Goal: Task Accomplishment & Management: Use online tool/utility

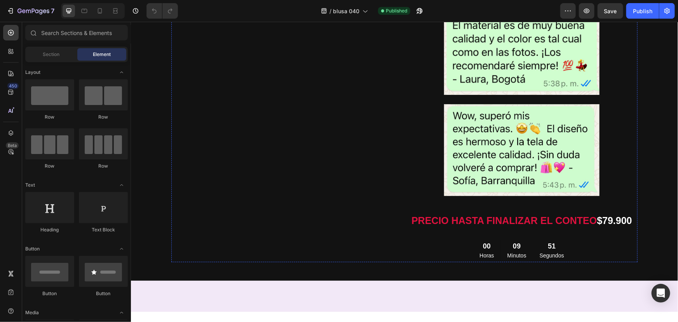
scroll to position [977, 0]
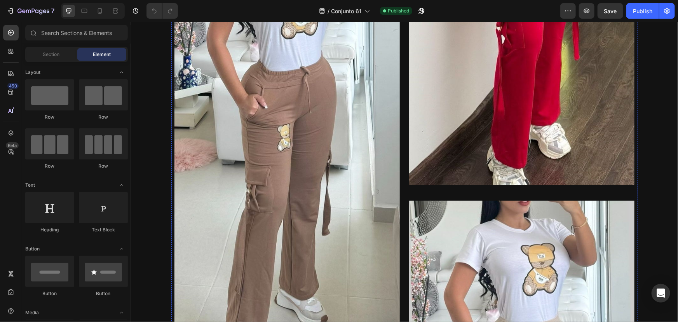
scroll to position [377, 0]
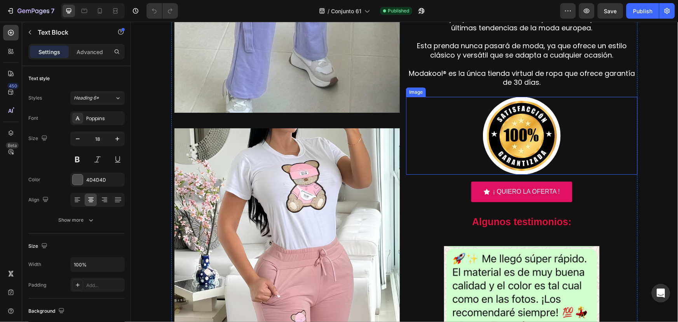
scroll to position [1224, 0]
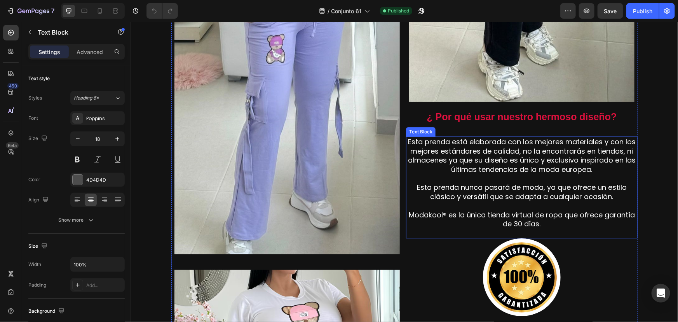
click at [511, 143] on span "Esta prenda está elaborada con los mejores materiales y con los mejores estánda…" at bounding box center [522, 154] width 228 height 37
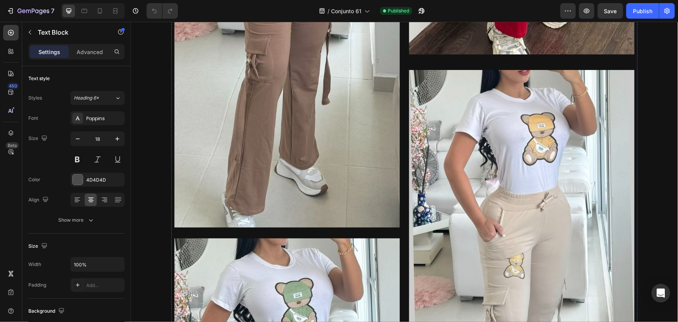
scroll to position [518, 0]
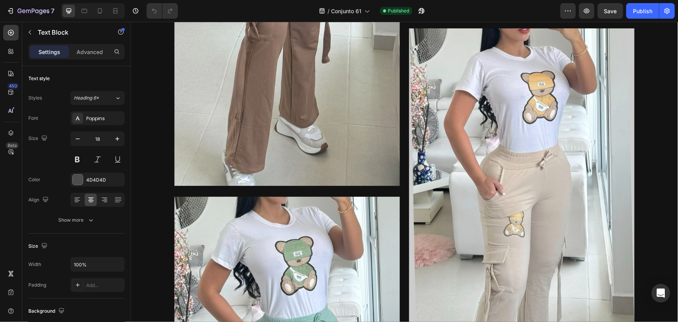
scroll to position [377, 0]
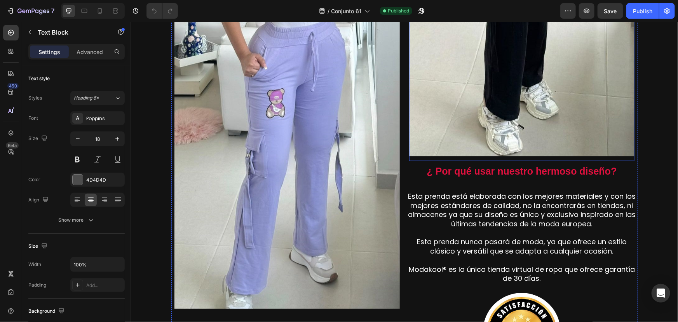
scroll to position [1271, 0]
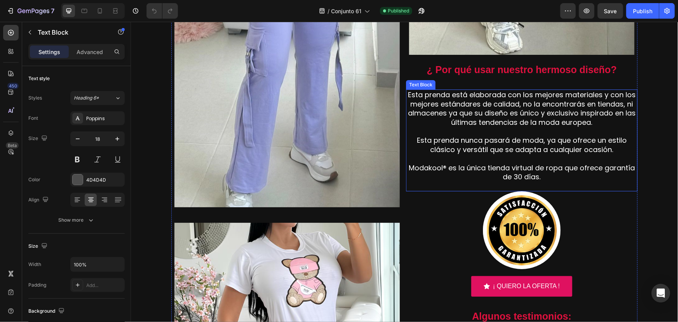
click at [501, 142] on span "Esta prenda nunca pasará de moda, ya que ofrece un estilo clásico y versátil qu…" at bounding box center [521, 144] width 210 height 19
click at [10, 16] on div "7" at bounding box center [31, 10] width 48 height 9
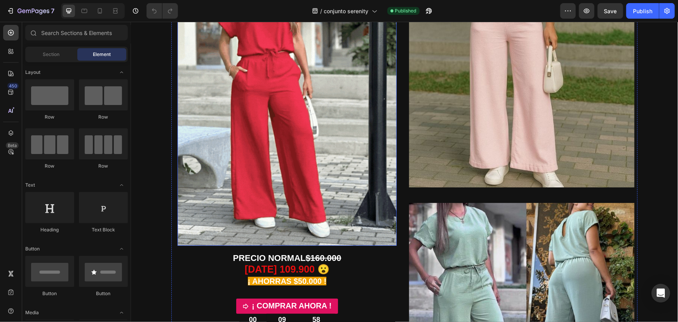
scroll to position [282, 0]
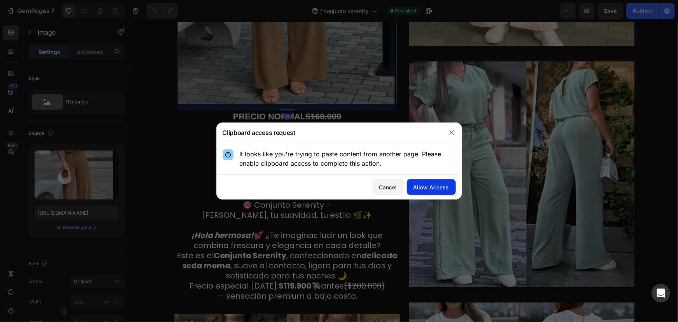
click at [423, 186] on div "Allow Access" at bounding box center [431, 187] width 36 height 8
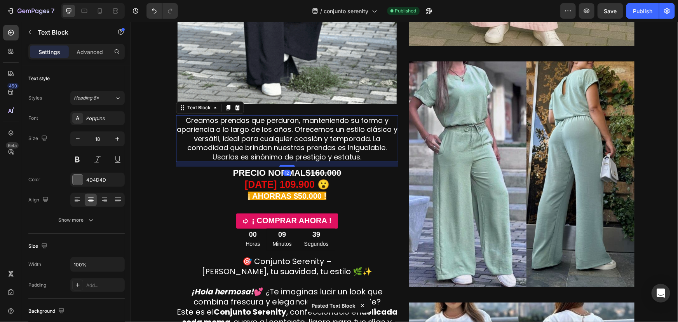
scroll to position [377, 0]
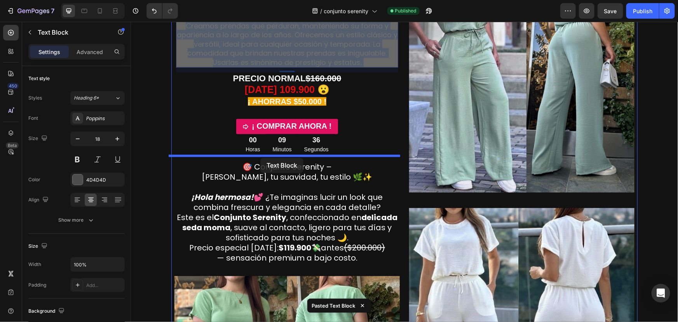
drag, startPoint x: 247, startPoint y: 47, endPoint x: 260, endPoint y: 157, distance: 111.5
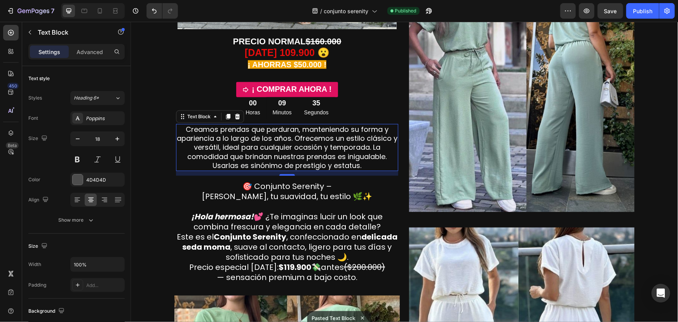
scroll to position [367, 0]
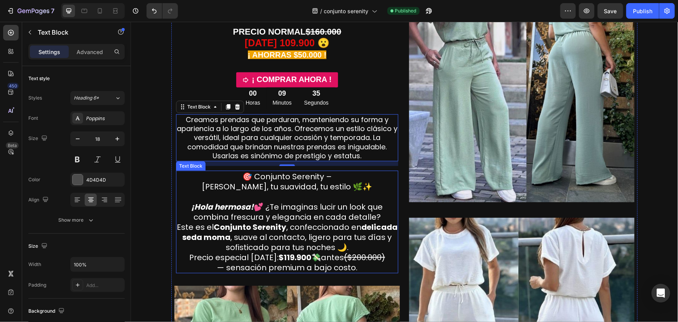
click at [260, 179] on span "🎯 Conjunto Serenity –" at bounding box center [286, 176] width 89 height 11
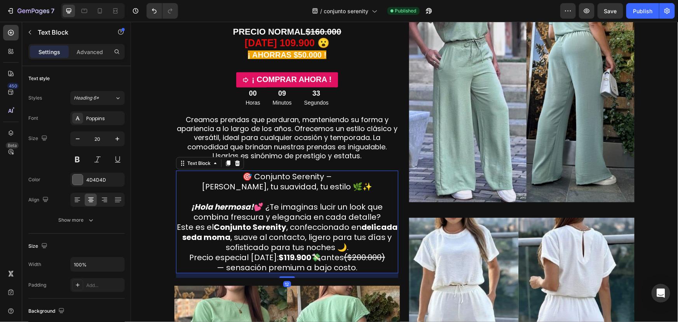
click at [235, 164] on icon at bounding box center [237, 162] width 5 height 5
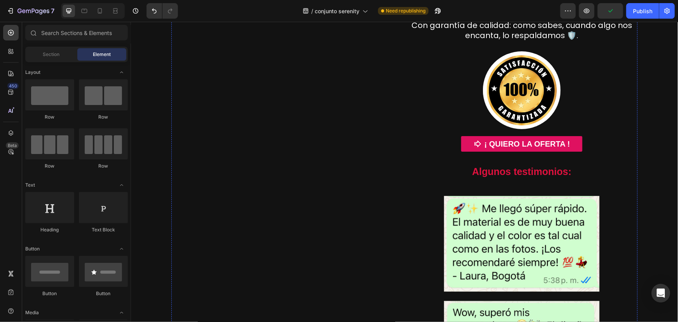
scroll to position [1497, 0]
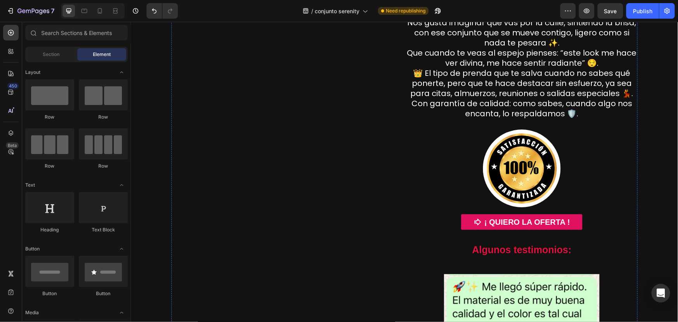
scroll to position [1365, 0]
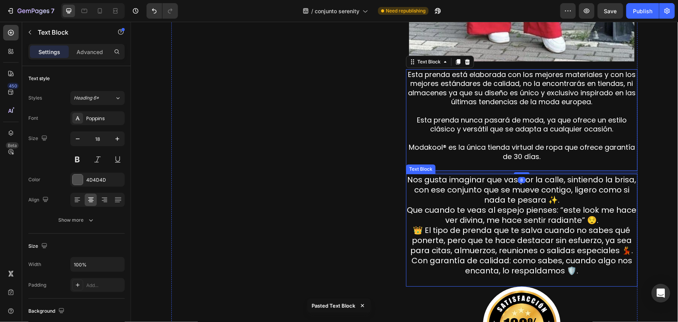
click at [503, 184] on span "Nos gusta imaginar que vas por la calle, sintiendo la brisa, con ese conjunto q…" at bounding box center [521, 189] width 229 height 31
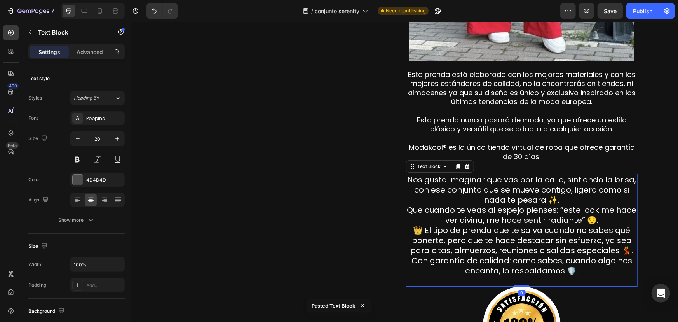
click at [465, 166] on icon at bounding box center [467, 165] width 5 height 5
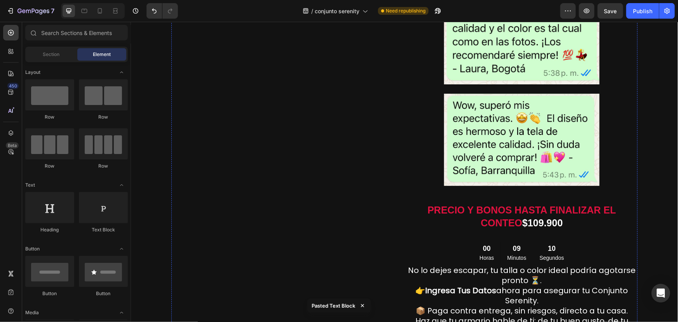
scroll to position [1836, 0]
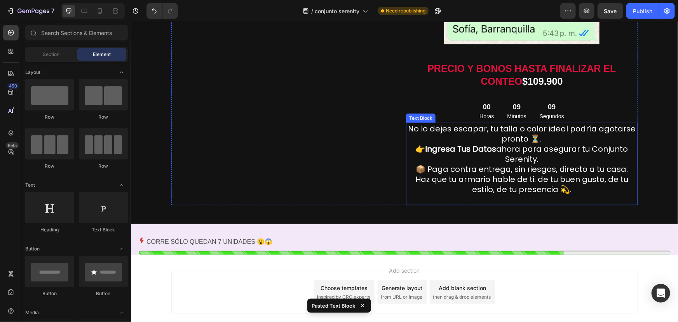
click at [541, 141] on p "No lo dejes escapar, tu talla o color ideal podría agotarse pronto ⏳." at bounding box center [521, 133] width 230 height 20
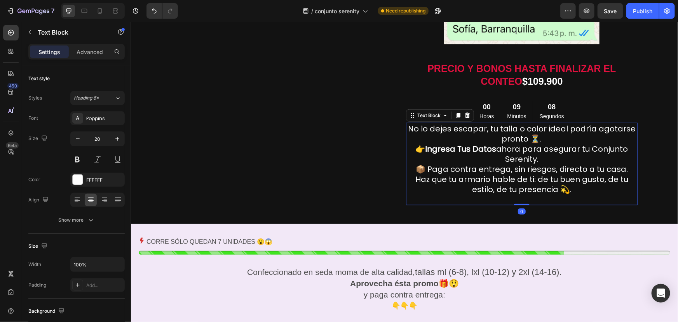
click at [465, 115] on icon at bounding box center [467, 114] width 5 height 5
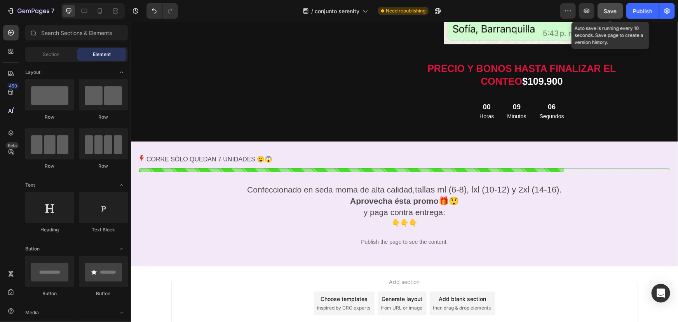
drag, startPoint x: 615, startPoint y: 10, endPoint x: 620, endPoint y: 13, distance: 5.9
click at [615, 10] on span "Save" at bounding box center [610, 11] width 13 height 7
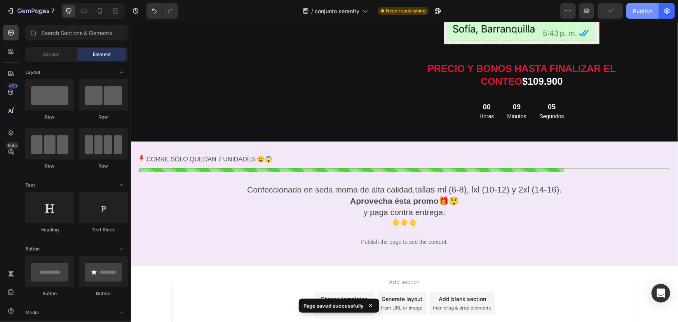
click at [643, 12] on div "Publish" at bounding box center [642, 11] width 19 height 8
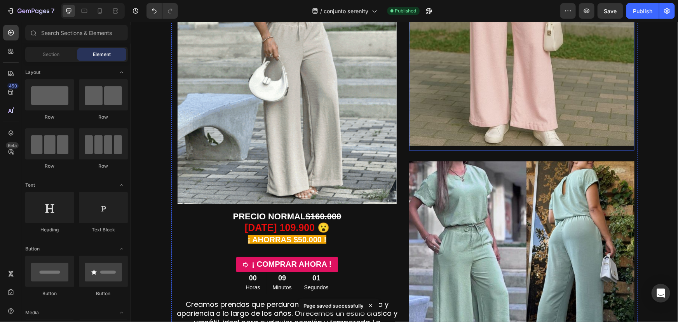
scroll to position [235, 0]
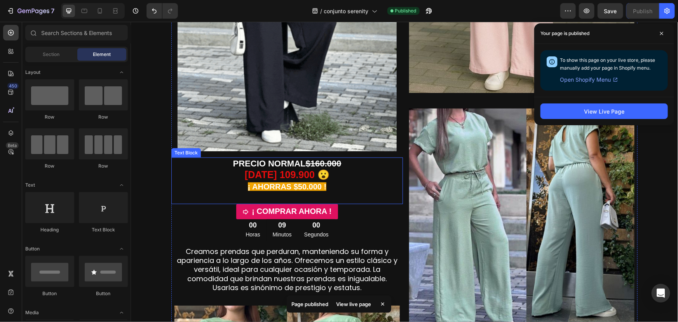
click at [282, 173] on strong "HOY 109.900 😮" at bounding box center [286, 174] width 85 height 11
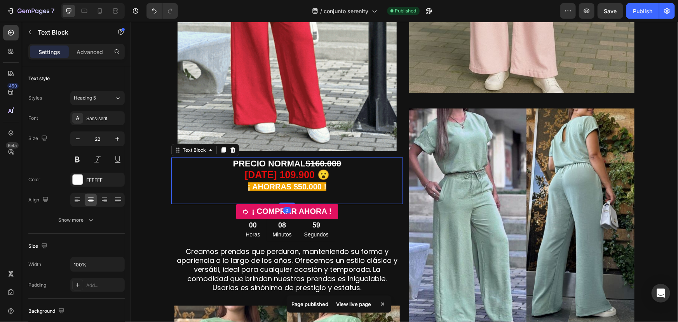
click at [281, 176] on strong "HOY 109.900 😮" at bounding box center [286, 174] width 85 height 11
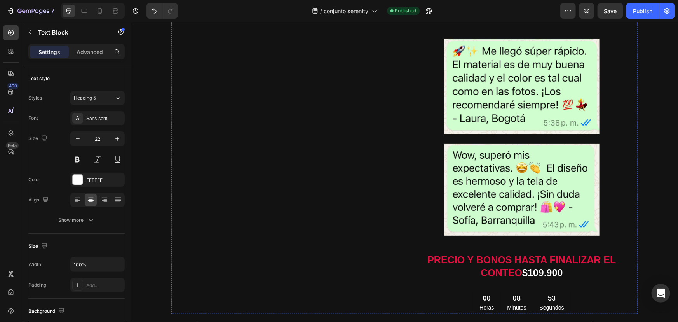
scroll to position [1648, 0]
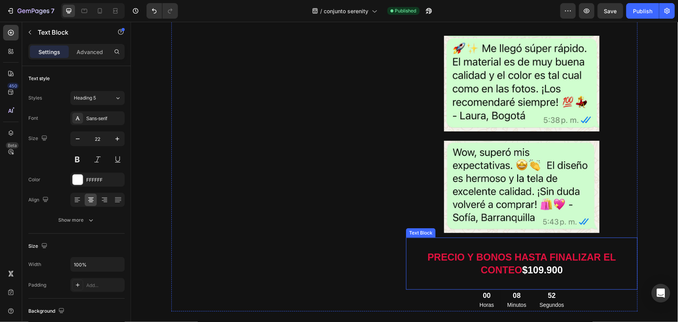
click at [534, 268] on strong "$109.900" at bounding box center [542, 269] width 40 height 11
click at [536, 270] on strong "$109.900" at bounding box center [542, 269] width 40 height 11
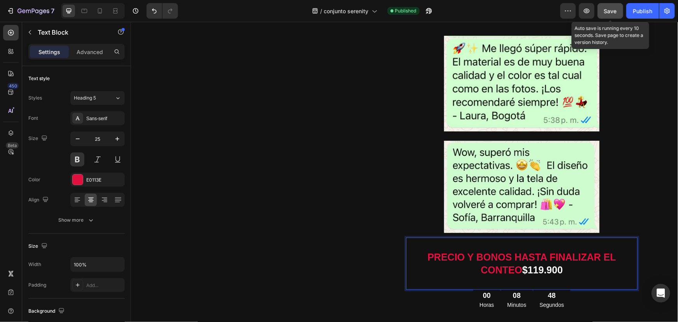
click at [605, 11] on span "Save" at bounding box center [610, 11] width 13 height 7
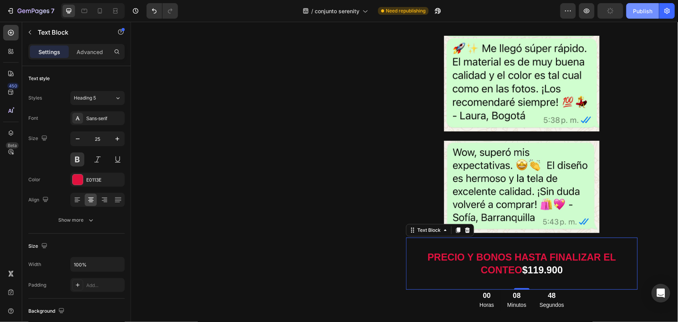
click at [632, 11] on button "Publish" at bounding box center [642, 11] width 33 height 16
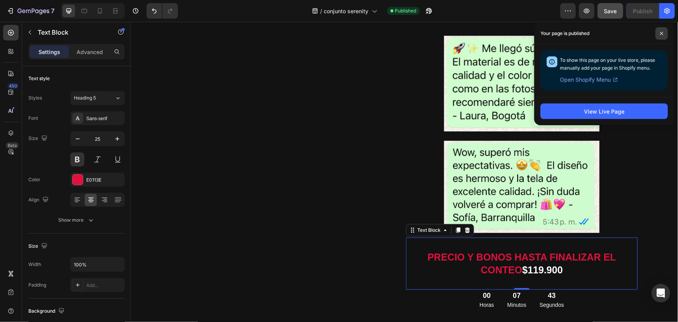
click at [661, 34] on icon at bounding box center [661, 33] width 3 height 3
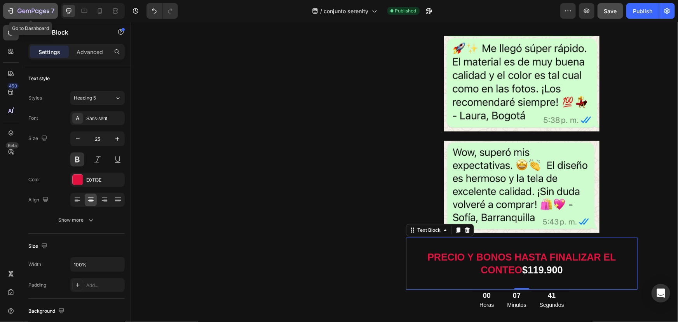
click at [13, 12] on icon "button" at bounding box center [11, 11] width 8 height 8
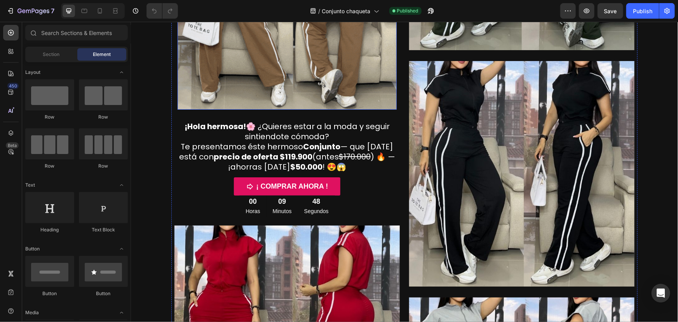
scroll to position [235, 0]
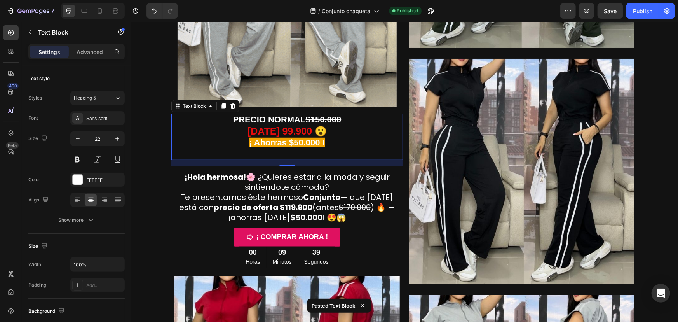
click at [317, 122] on strong "$150.000" at bounding box center [323, 119] width 36 height 10
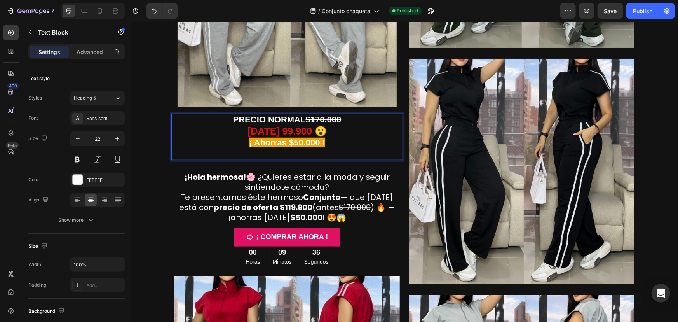
click at [278, 130] on strong "[DATE] 99.900 😮" at bounding box center [286, 130] width 79 height 11
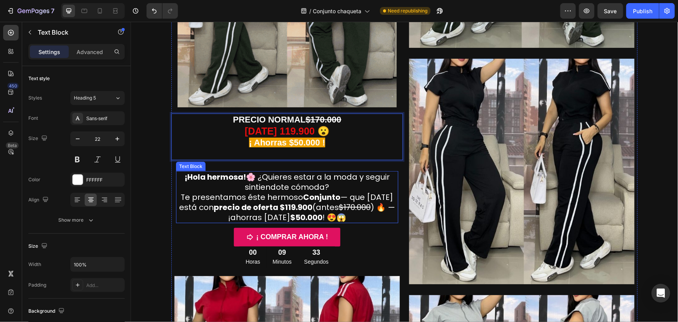
click at [289, 188] on p "¡Hola hermosa! 🌸 ¿Quieres estar a la moda y seguir sintiendote cómoda? Te prese…" at bounding box center [286, 196] width 221 height 51
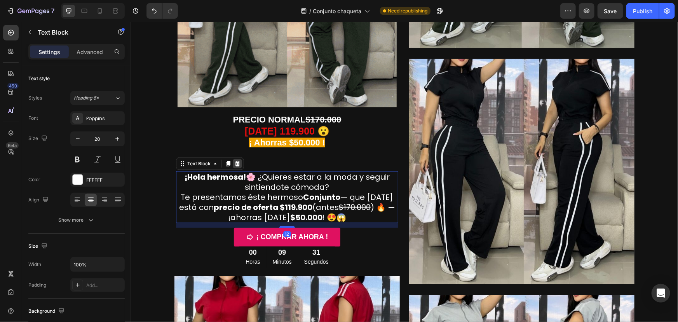
click at [235, 163] on icon at bounding box center [237, 162] width 5 height 5
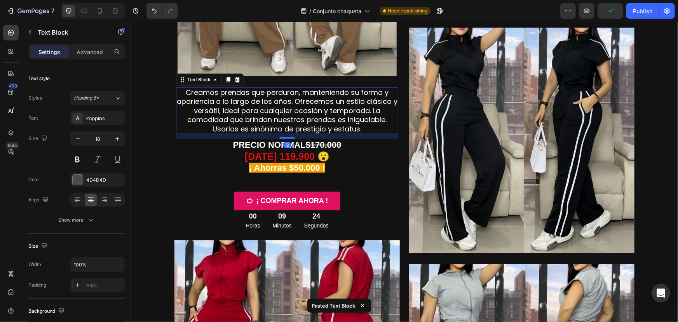
scroll to position [282, 0]
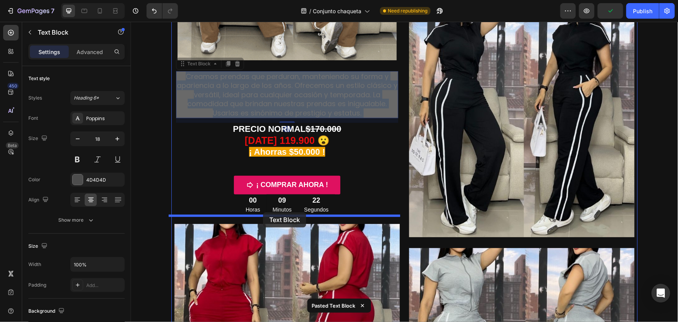
drag, startPoint x: 244, startPoint y: 92, endPoint x: 263, endPoint y: 212, distance: 121.5
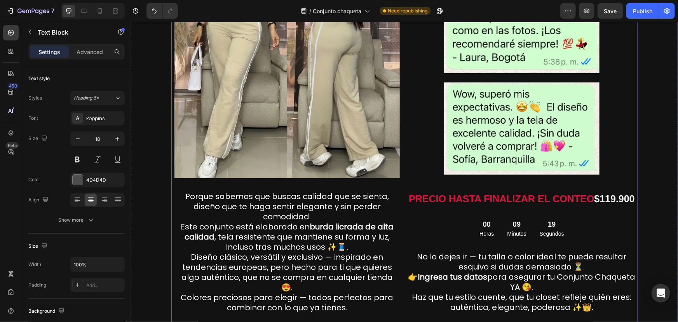
scroll to position [1177, 0]
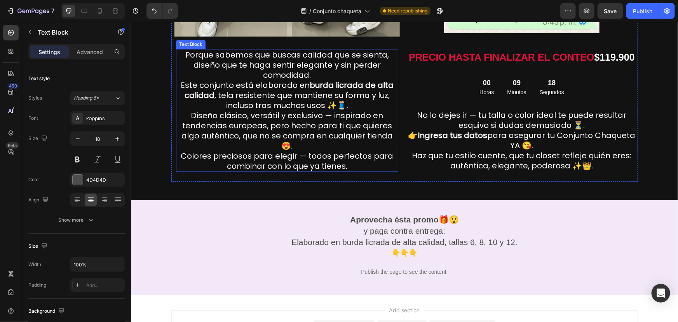
click at [303, 139] on p "Porque sabemos que buscas calidad que se sienta, diseño que te haga sentir eleg…" at bounding box center [286, 109] width 221 height 121
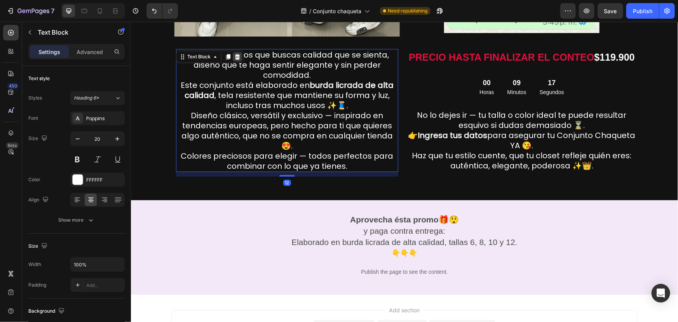
click at [235, 56] on icon at bounding box center [237, 56] width 6 height 6
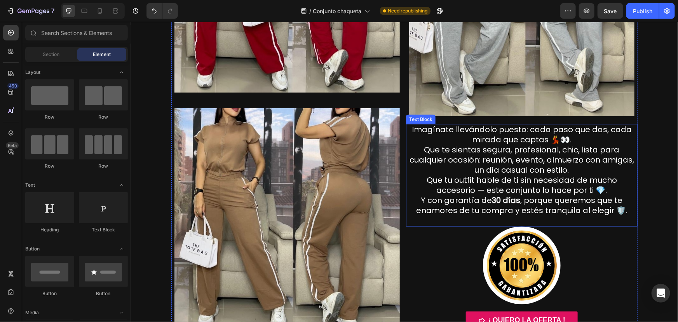
scroll to position [612, 0]
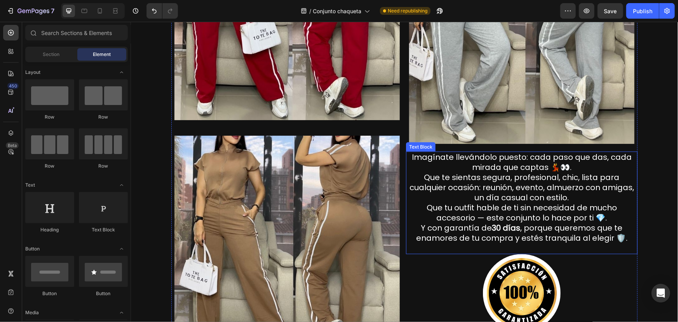
click at [513, 153] on p "Imagínate llevándolo puesto: cada paso que das, cada mirada que captas 💃👀. Que …" at bounding box center [521, 197] width 230 height 91
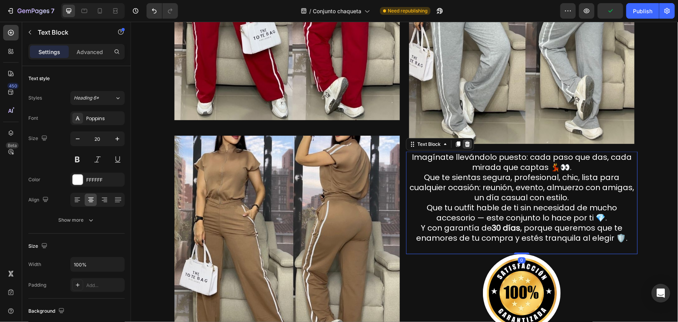
click at [465, 145] on icon at bounding box center [467, 143] width 5 height 5
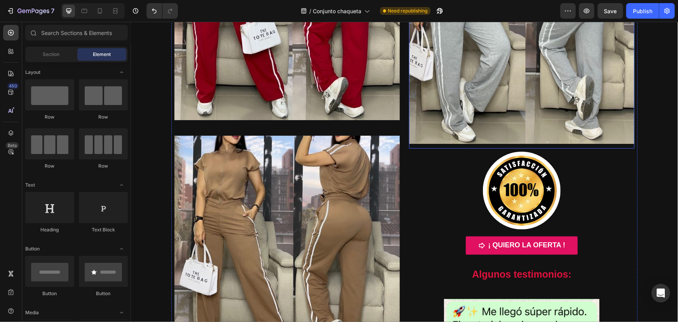
click at [465, 97] on img at bounding box center [521, 30] width 225 height 225
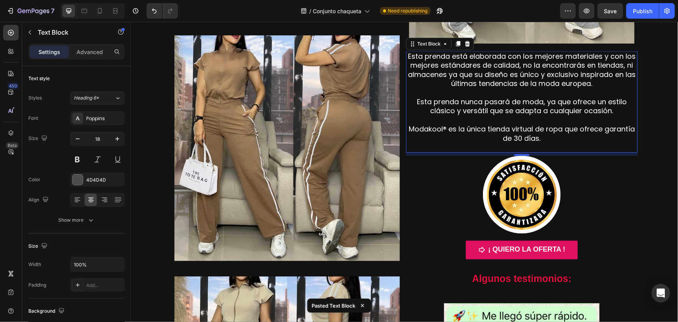
scroll to position [659, 0]
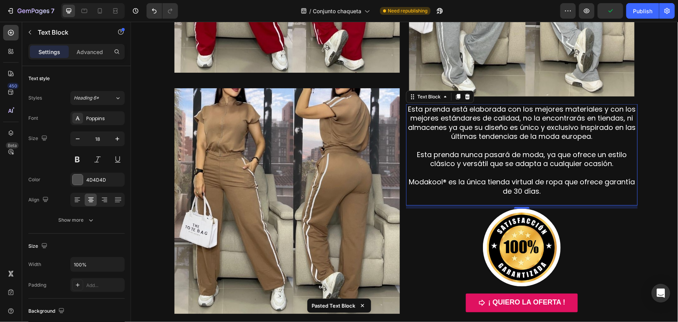
click at [441, 183] on span "Modakool® es la única tienda virtual de ropa que ofrece garantía de 30 días." at bounding box center [521, 186] width 226 height 19
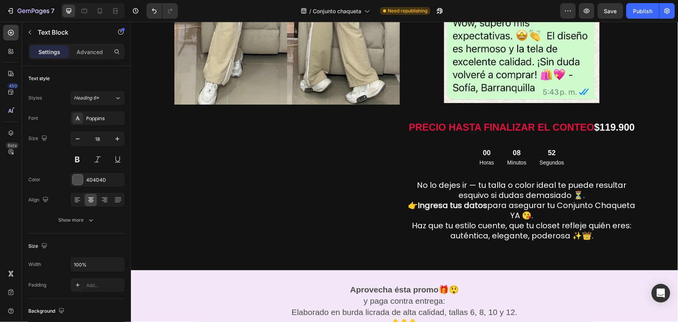
scroll to position [1130, 0]
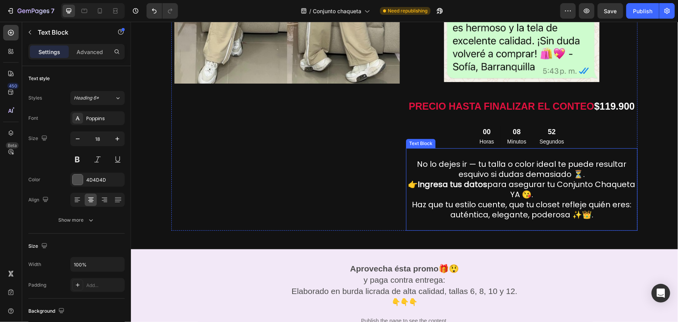
click at [488, 174] on p "No lo dejes ir — tu talla o color ideal te puede resultar esquivo si dudas dema…" at bounding box center [521, 168] width 230 height 20
click at [465, 140] on icon at bounding box center [467, 140] width 5 height 5
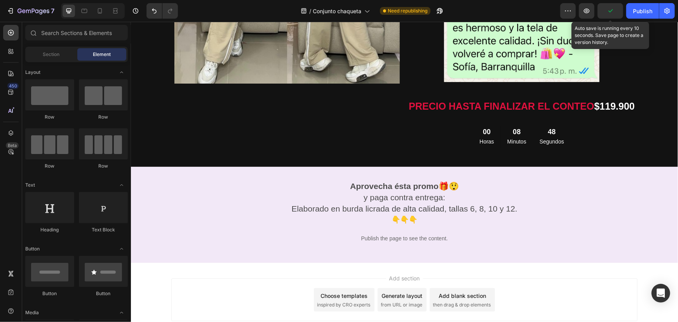
click at [609, 14] on icon "button" at bounding box center [610, 11] width 8 height 8
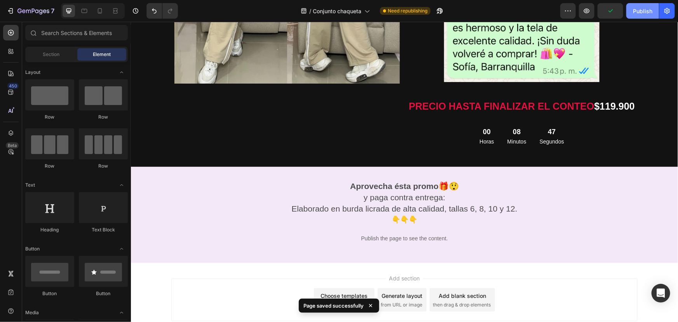
click at [640, 14] on div "Publish" at bounding box center [642, 11] width 19 height 8
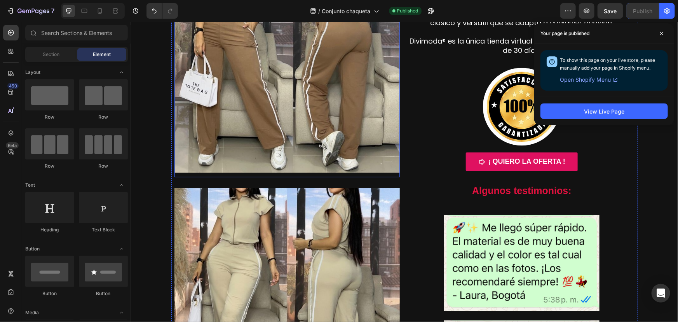
scroll to position [753, 0]
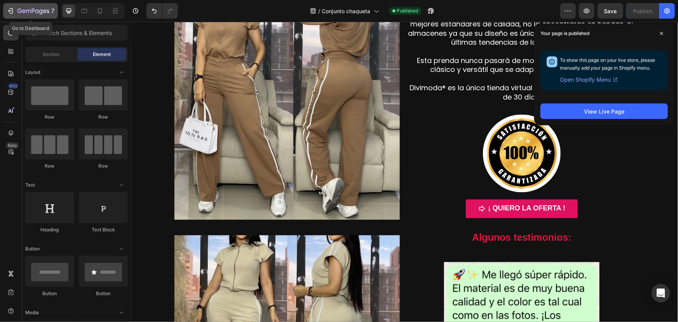
click at [19, 13] on icon "button" at bounding box center [33, 11] width 32 height 7
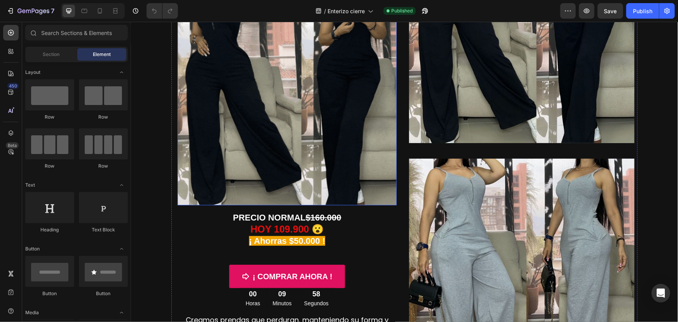
scroll to position [141, 0]
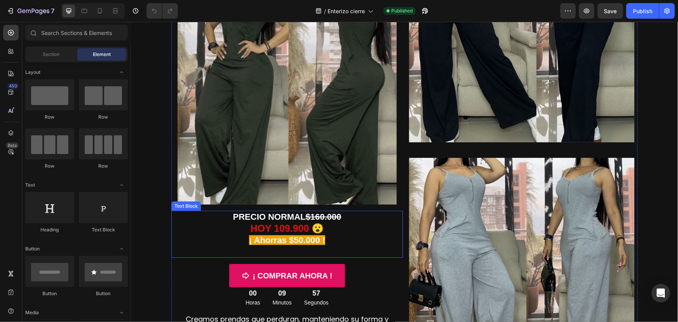
click at [269, 214] on strong "PRECIO NORMAL" at bounding box center [269, 216] width 73 height 10
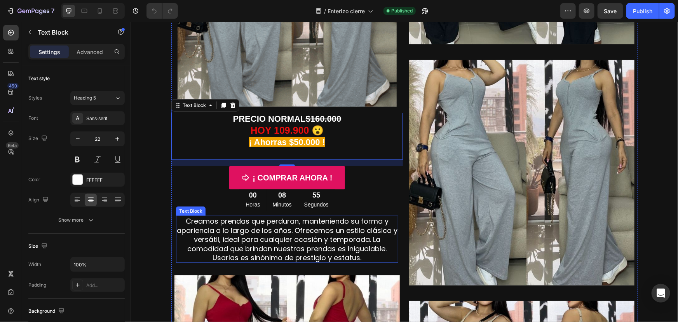
scroll to position [188, 0]
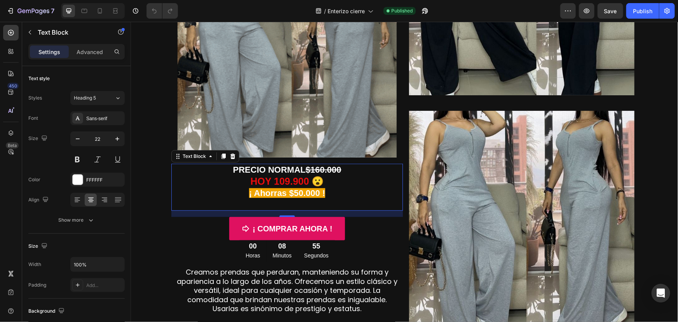
click at [339, 177] on p "HOY 109.900 😮" at bounding box center [287, 181] width 230 height 12
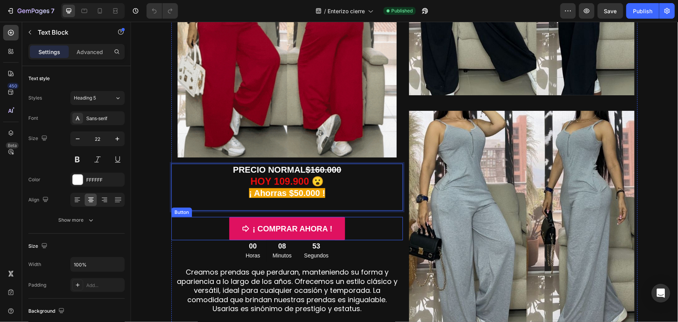
click at [361, 222] on div "¡ COMPRAR AHORA ! Button" at bounding box center [287, 227] width 232 height 23
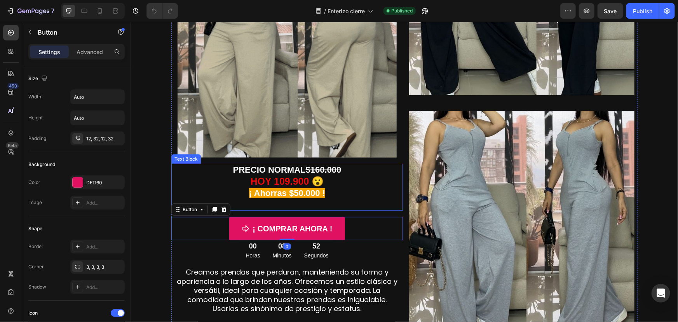
click at [361, 188] on p "¡ Ahorras $50.000 !" at bounding box center [287, 198] width 230 height 22
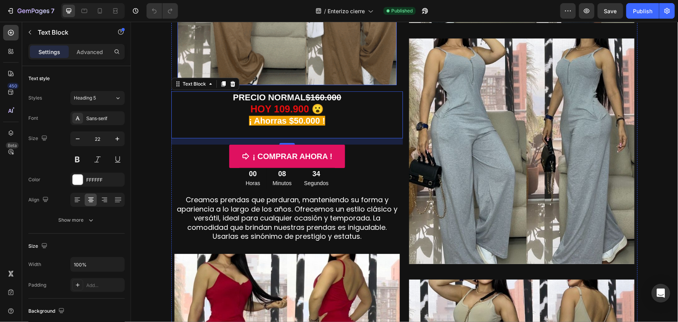
scroll to position [329, 0]
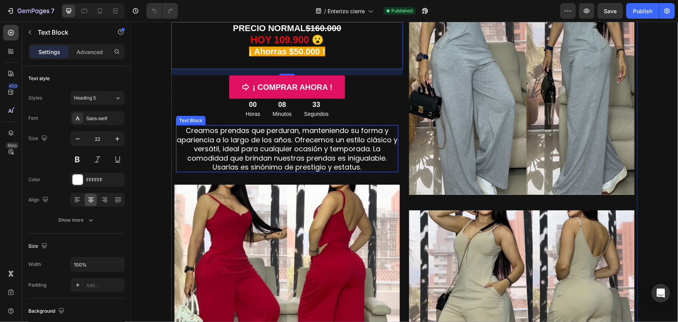
click at [258, 150] on span "Creamos prendas que perduran, manteniendo su forma y apariencia a lo largo de l…" at bounding box center [286, 148] width 221 height 46
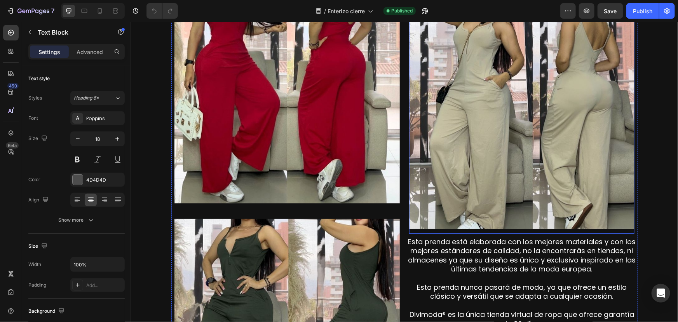
scroll to position [659, 0]
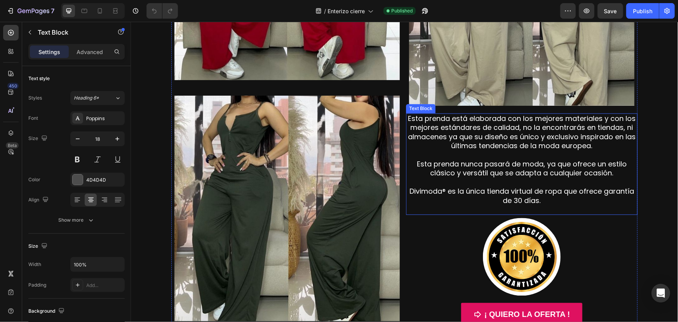
click at [503, 151] on p "Esta prenda está elaborada con los mejores materiales y con los mejores estánda…" at bounding box center [521, 159] width 230 height 91
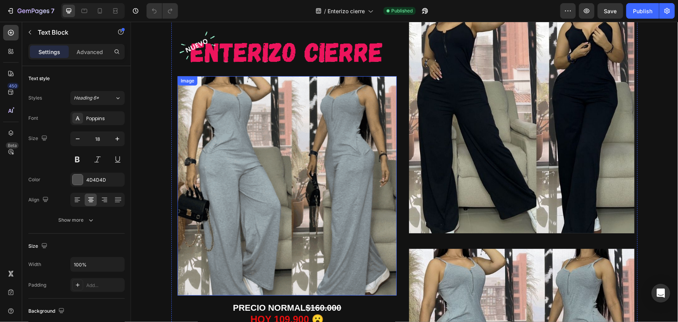
scroll to position [235, 0]
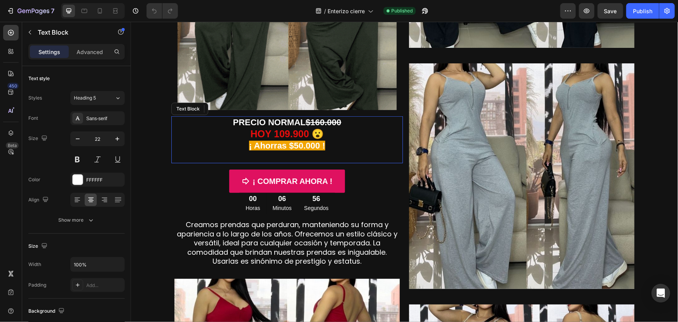
click at [266, 120] on strong "PRECIO NORMAL" at bounding box center [269, 122] width 73 height 10
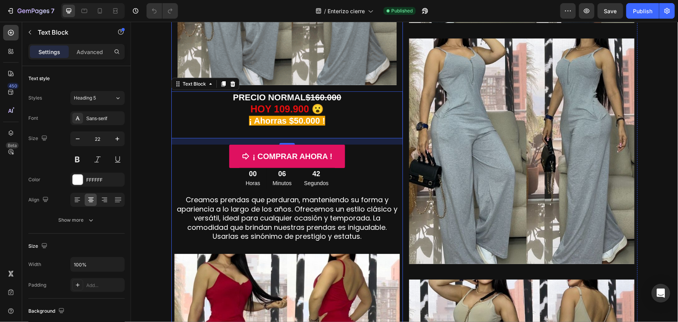
scroll to position [282, 0]
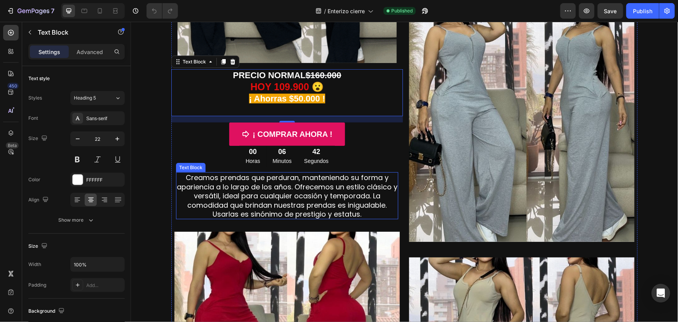
click at [273, 212] on span "Creamos prendas que perduran, manteniendo su forma y apariencia a lo largo de l…" at bounding box center [286, 195] width 221 height 46
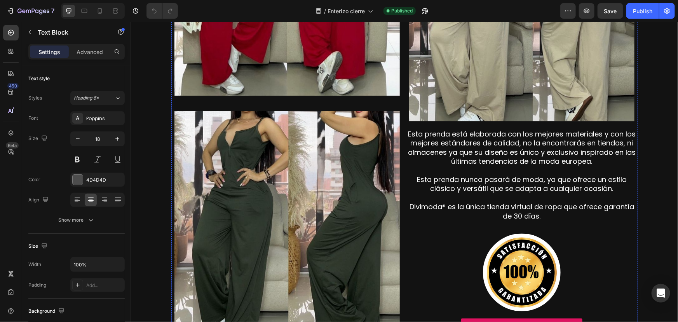
scroll to position [659, 0]
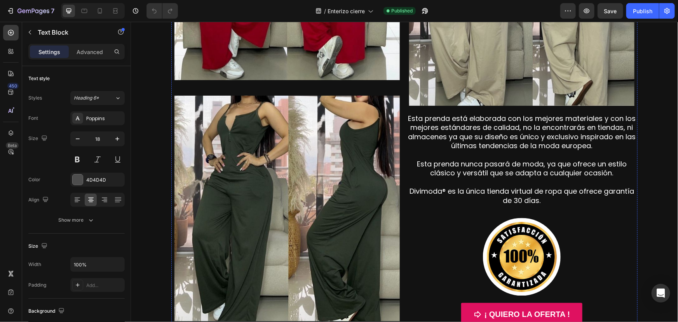
click at [500, 130] on span "Esta prenda está elaborada con los mejores materiales y con los mejores estánda…" at bounding box center [522, 131] width 228 height 37
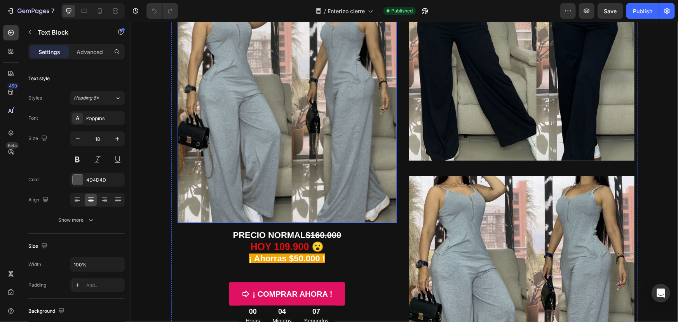
scroll to position [264, 0]
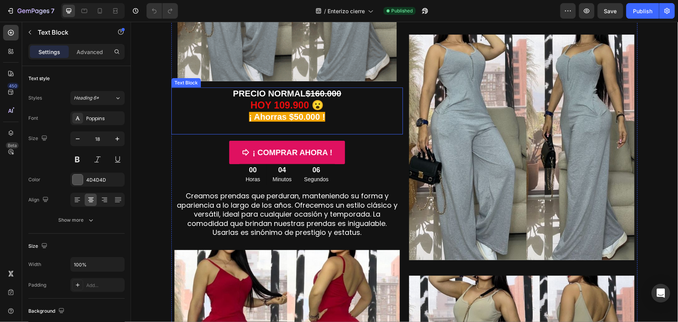
click at [268, 98] on p "PRECIO NORMAL $160.000" at bounding box center [287, 93] width 230 height 11
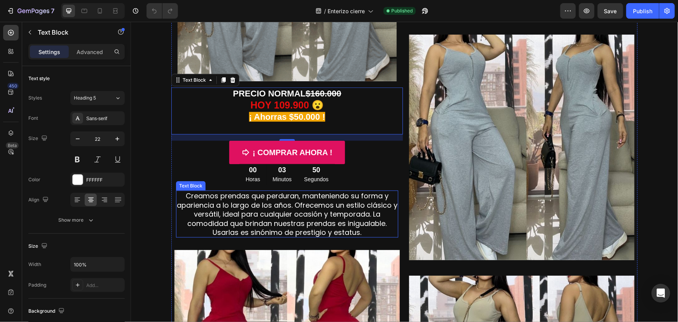
click at [286, 198] on span "Creamos prendas que perduran, manteniendo su forma y apariencia a lo largo de l…" at bounding box center [286, 213] width 221 height 46
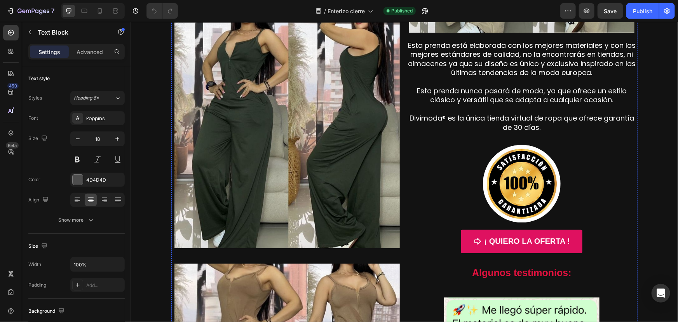
scroll to position [735, 0]
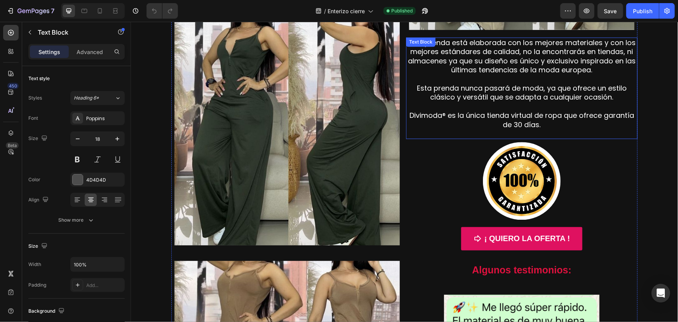
click at [476, 89] on span "Esta prenda nunca pasará de moda, ya que ofrece un estilo clásico y versátil qu…" at bounding box center [521, 92] width 210 height 19
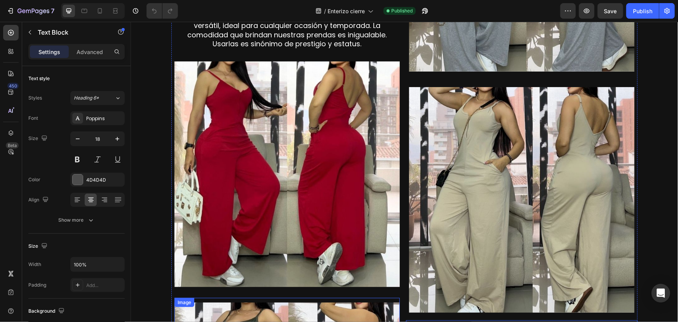
scroll to position [264, 0]
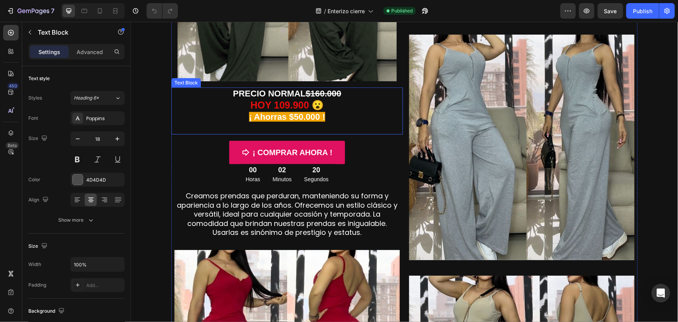
click at [253, 94] on strong "PRECIO NORMAL" at bounding box center [269, 93] width 73 height 10
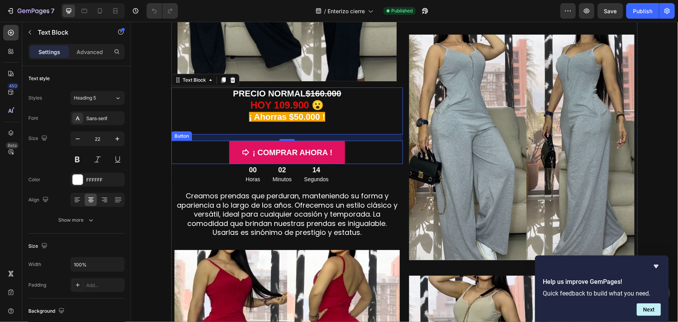
click at [206, 148] on div "¡ COMPRAR AHORA ! Button" at bounding box center [287, 151] width 232 height 23
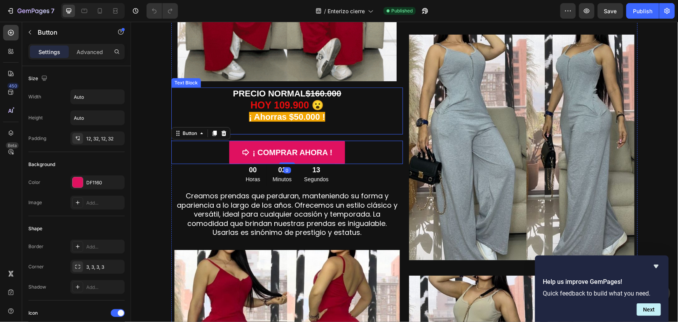
click at [201, 111] on p "¡ Ahorras $50.000 !" at bounding box center [287, 122] width 230 height 22
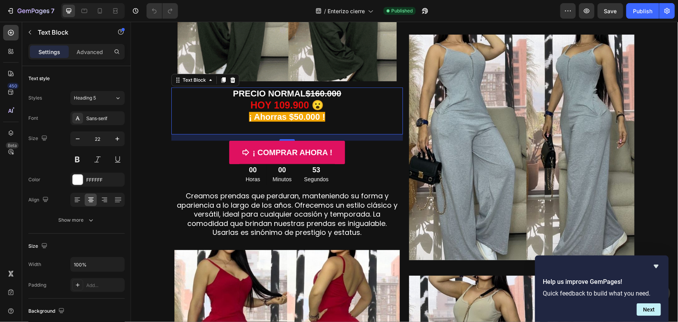
scroll to position [358, 0]
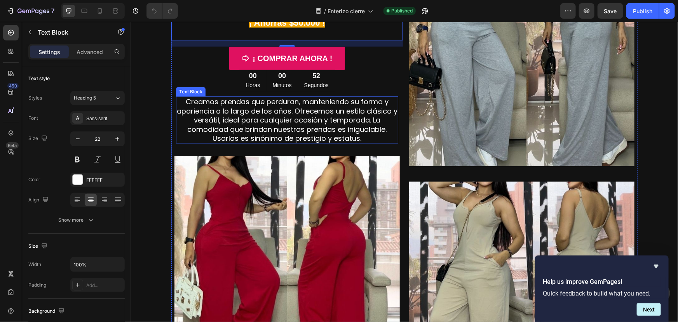
click at [233, 115] on span "Creamos prendas que perduran, manteniendo su forma y apariencia a lo largo de l…" at bounding box center [286, 119] width 221 height 46
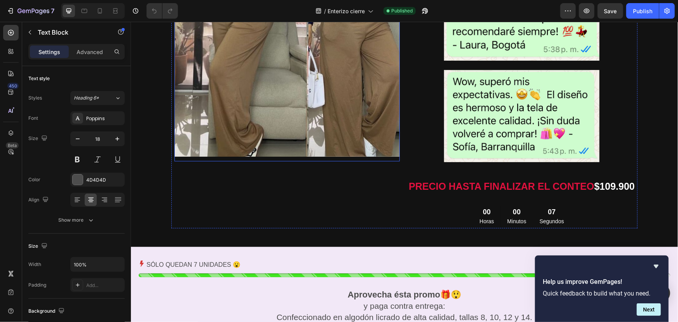
scroll to position [923, 0]
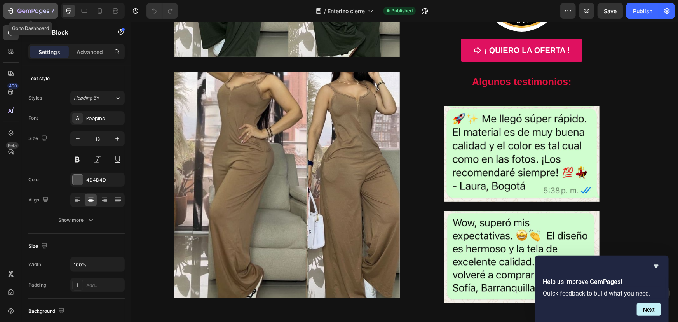
click at [11, 9] on icon "button" at bounding box center [11, 11] width 8 height 8
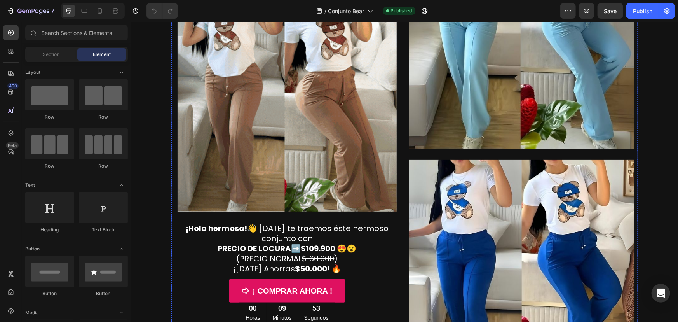
scroll to position [188, 0]
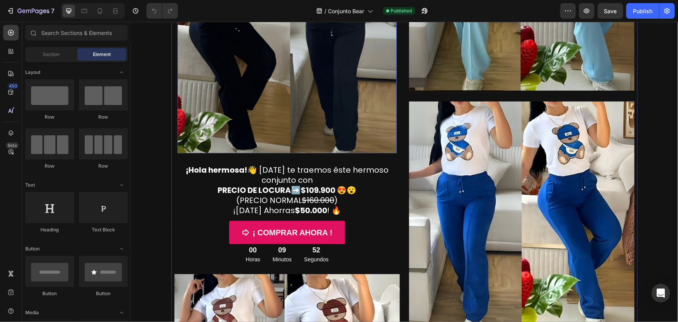
click at [281, 116] on img at bounding box center [286, 43] width 219 height 219
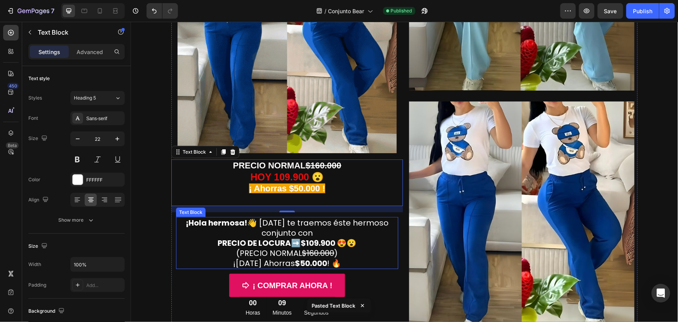
click at [264, 224] on p "¡Hola hermosa! 👋 Hoy te traemos éste hermoso conjunto con PRECIO DE LOCURA ➡️ $…" at bounding box center [286, 242] width 221 height 51
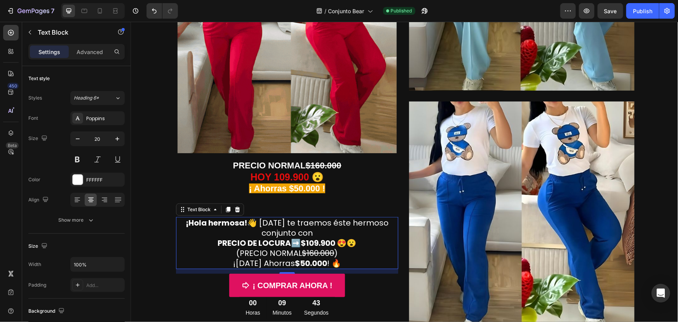
click at [234, 208] on icon at bounding box center [237, 209] width 6 height 6
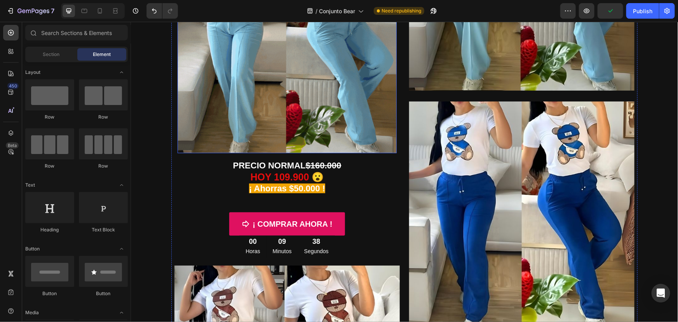
click at [290, 92] on img at bounding box center [286, 43] width 219 height 219
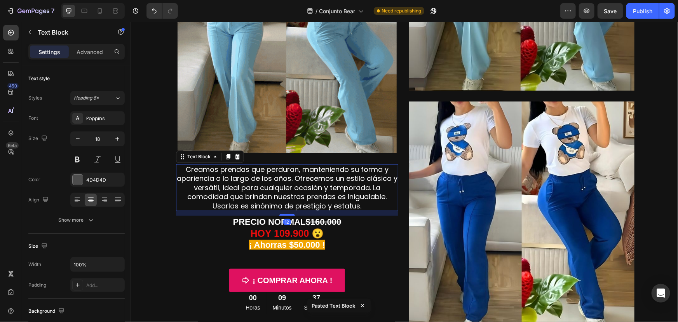
scroll to position [282, 0]
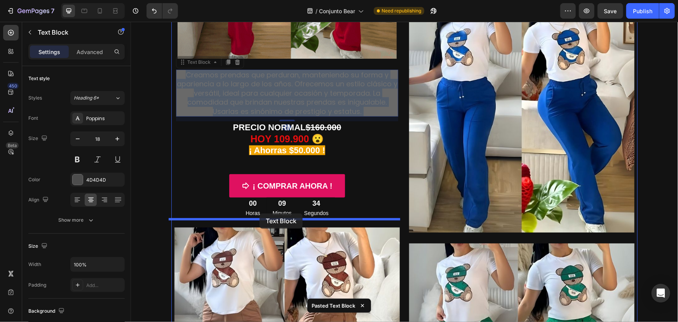
drag, startPoint x: 251, startPoint y: 94, endPoint x: 258, endPoint y: 212, distance: 118.3
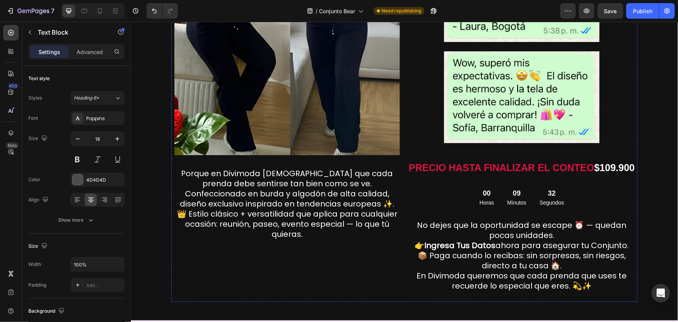
scroll to position [1130, 0]
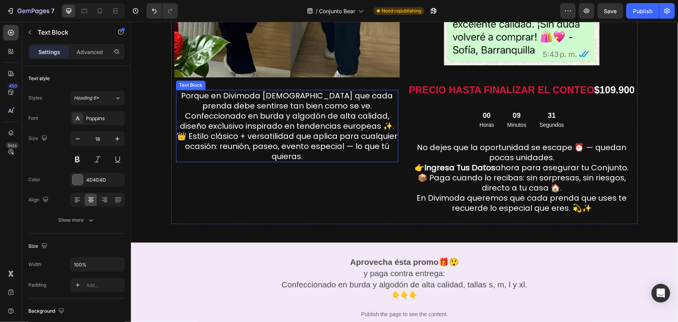
click at [275, 104] on p "Porque en Divimoda creemos que cada prenda debe sentirse tan bien como se ve. C…" at bounding box center [286, 125] width 221 height 71
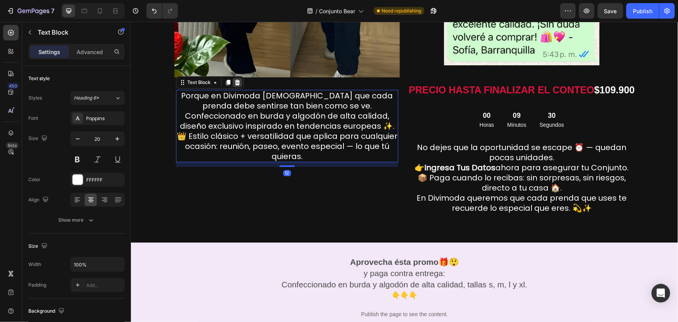
click at [235, 81] on icon at bounding box center [237, 81] width 5 height 5
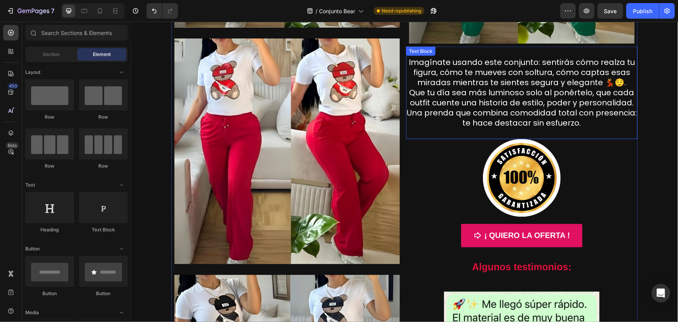
scroll to position [659, 0]
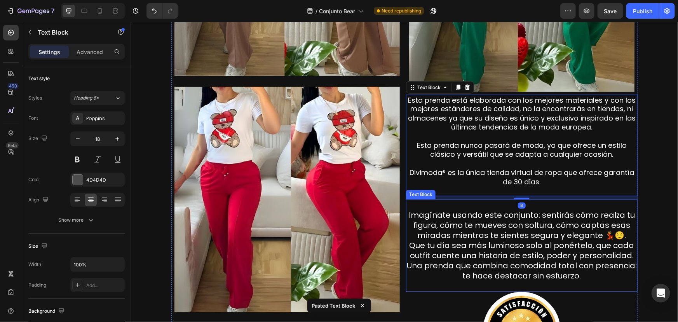
click at [511, 225] on p "Imagínate usando este conjunto: sentirás cómo realza tu figura, cómo te mueves …" at bounding box center [521, 245] width 230 height 71
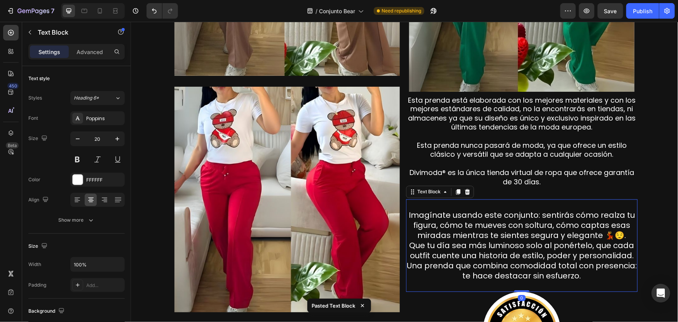
click at [465, 192] on icon at bounding box center [467, 191] width 6 height 6
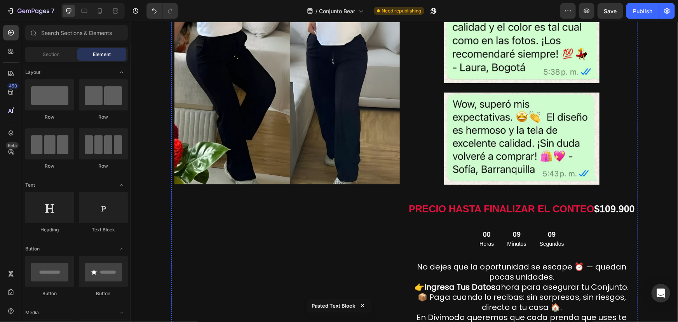
scroll to position [1130, 0]
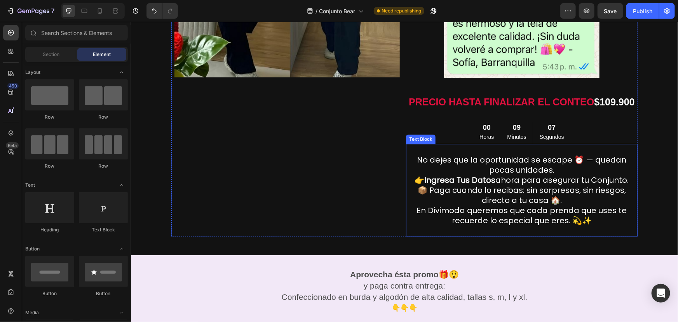
click at [477, 167] on p "No dejes que la oportunidad se escape ⏰ — quedan pocas unidades." at bounding box center [521, 164] width 230 height 20
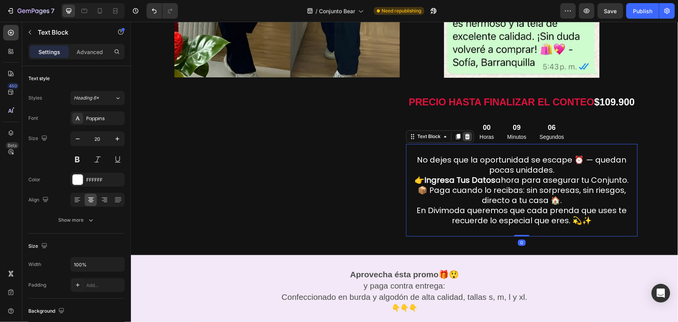
click at [465, 138] on icon at bounding box center [467, 135] width 5 height 5
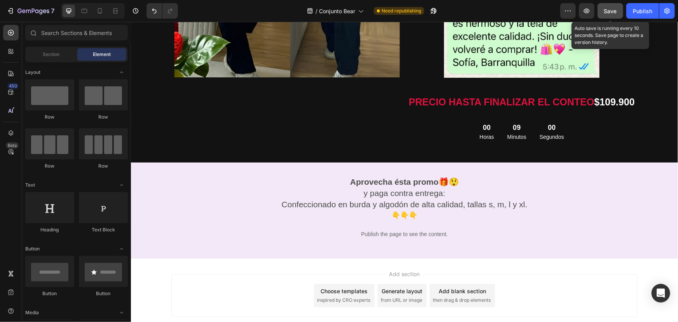
click at [616, 10] on span "Save" at bounding box center [610, 11] width 13 height 7
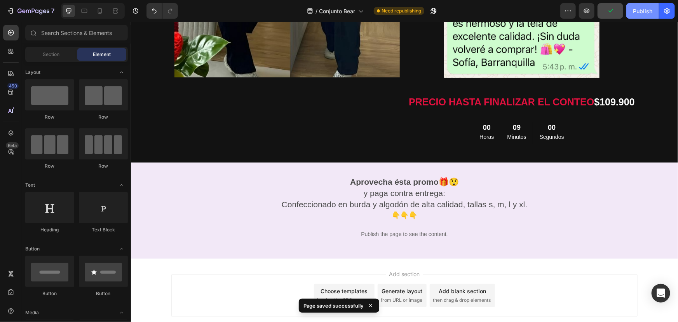
click at [641, 13] on div "Publish" at bounding box center [642, 11] width 19 height 8
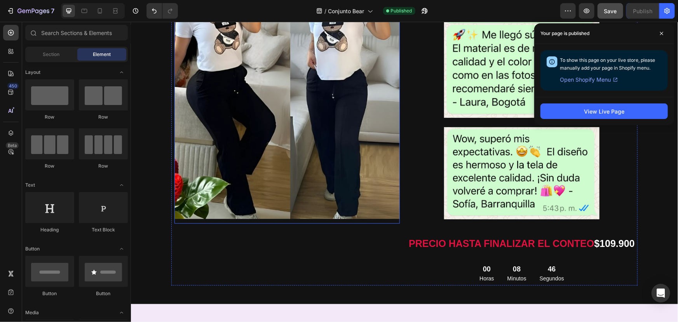
scroll to position [942, 0]
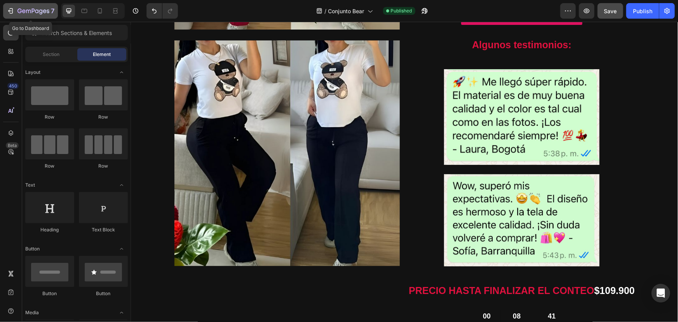
click at [12, 11] on icon "button" at bounding box center [11, 10] width 3 height 5
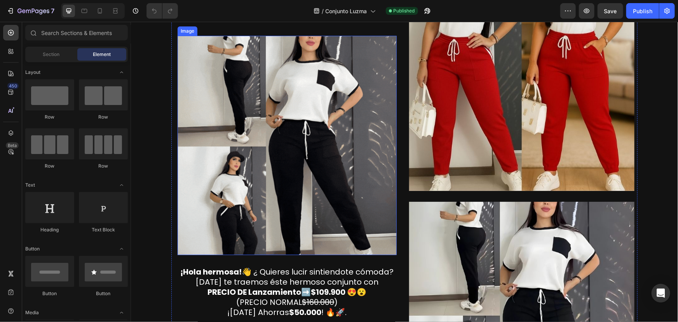
scroll to position [141, 0]
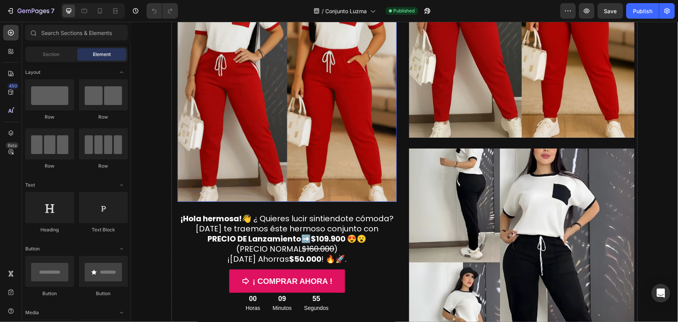
click at [303, 173] on img at bounding box center [286, 91] width 219 height 219
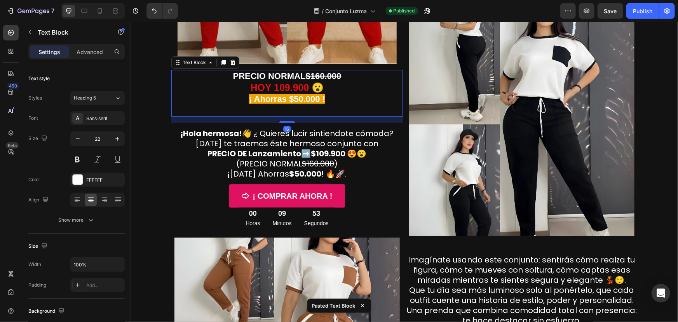
scroll to position [282, 0]
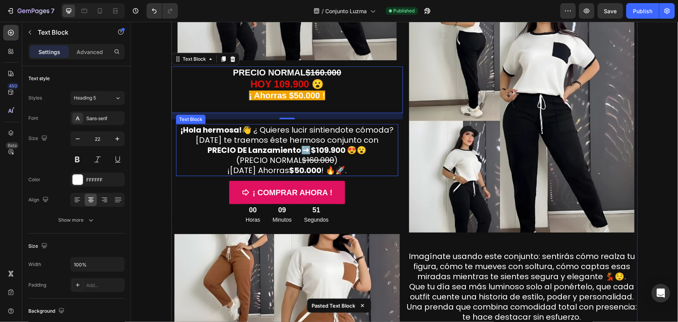
click at [305, 137] on p "¡Hola hermosa! 👋 ¿ Quieres lucir sintiendote cómoda?Hoy te traemos éste hermoso…" at bounding box center [286, 149] width 221 height 51
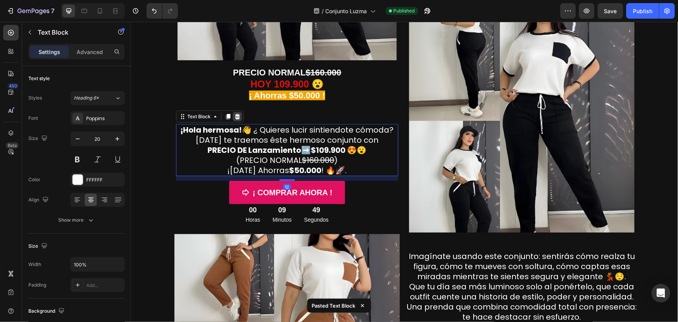
click at [235, 115] on icon at bounding box center [237, 116] width 6 height 6
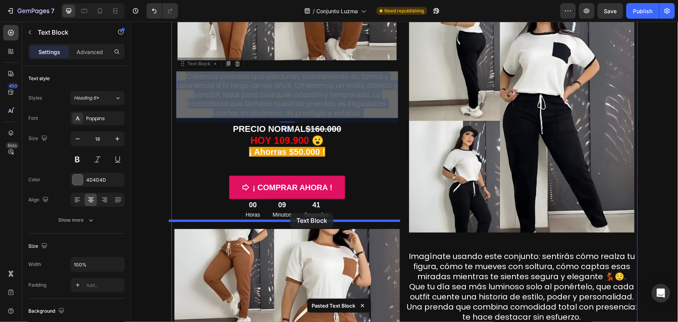
drag, startPoint x: 288, startPoint y: 106, endPoint x: 288, endPoint y: 212, distance: 106.1
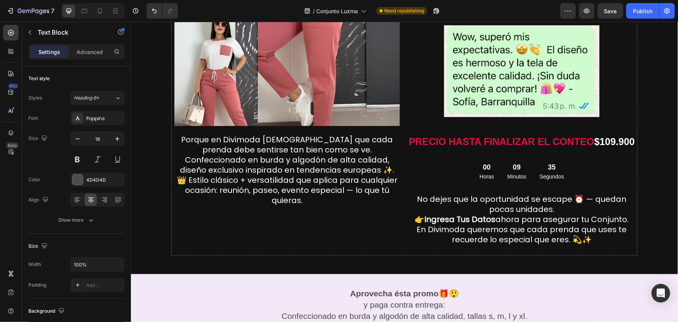
scroll to position [847, 0]
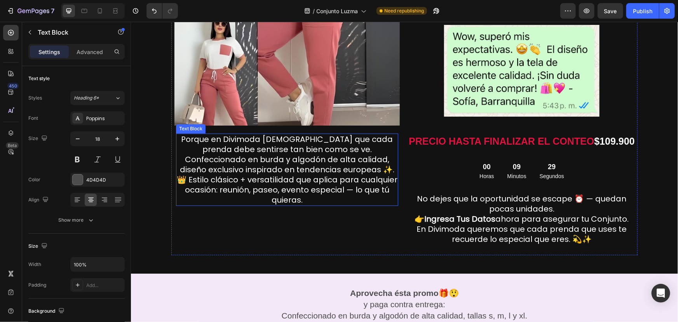
click at [282, 160] on p "Porque en Divimoda creemos que cada prenda debe sentirse tan bien como se ve. C…" at bounding box center [286, 169] width 221 height 71
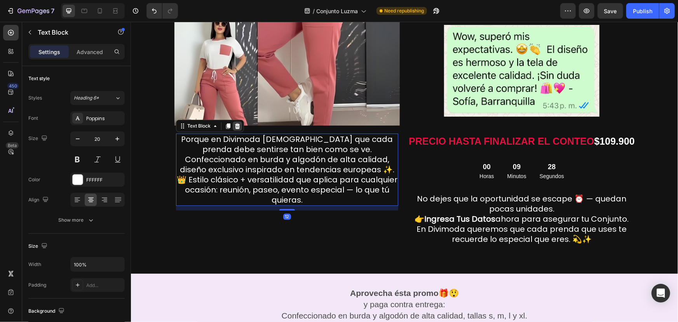
click at [237, 127] on icon at bounding box center [237, 125] width 6 height 6
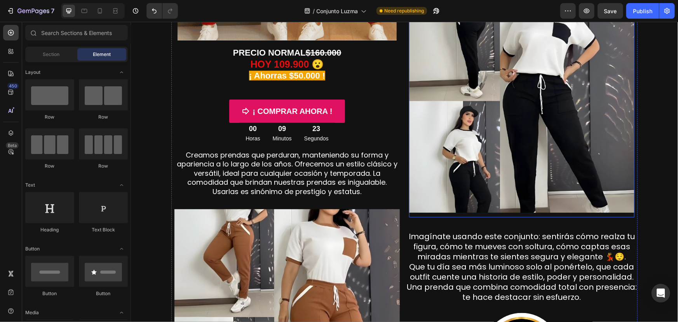
scroll to position [377, 0]
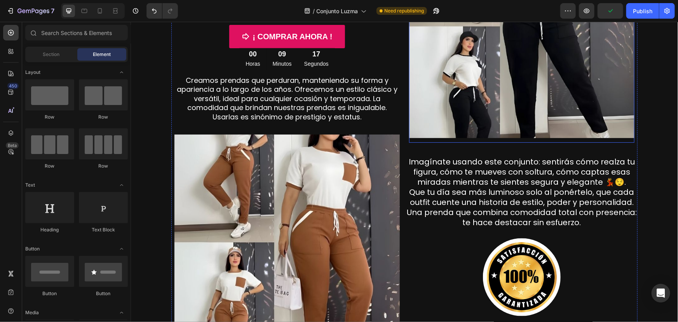
click at [542, 112] on img at bounding box center [521, 24] width 225 height 225
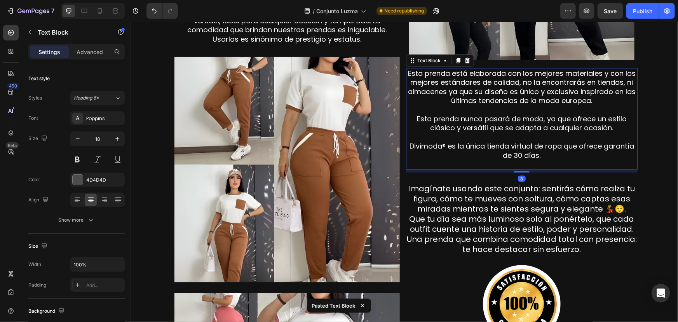
scroll to position [518, 0]
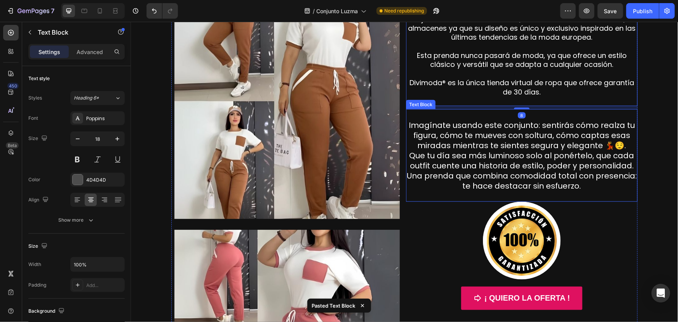
click at [516, 145] on p "Imagínate usando este conjunto: sentirás cómo realza tu figura, cómo te mueves …" at bounding box center [521, 155] width 230 height 71
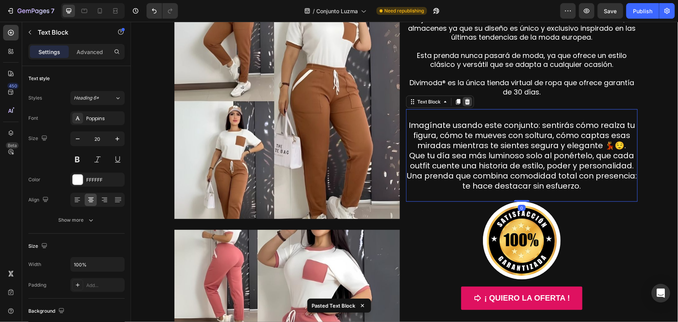
click at [465, 100] on icon at bounding box center [467, 101] width 5 height 5
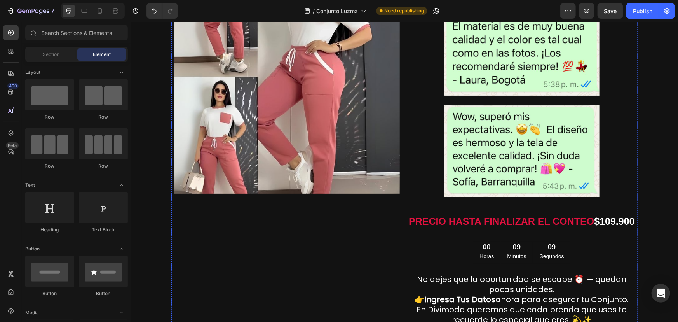
scroll to position [847, 0]
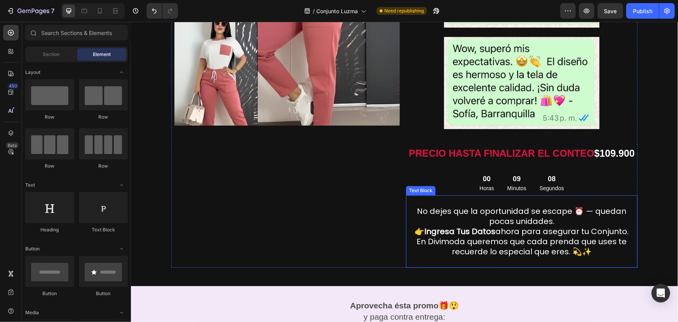
click at [527, 209] on p "No dejes que la oportunidad se escape ⏰ — quedan pocas unidades." at bounding box center [521, 216] width 230 height 20
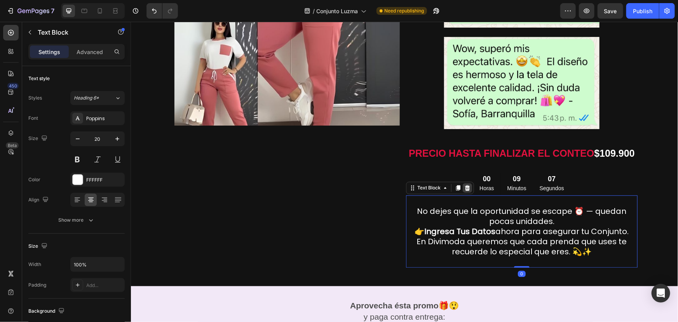
click at [465, 186] on icon at bounding box center [467, 187] width 5 height 5
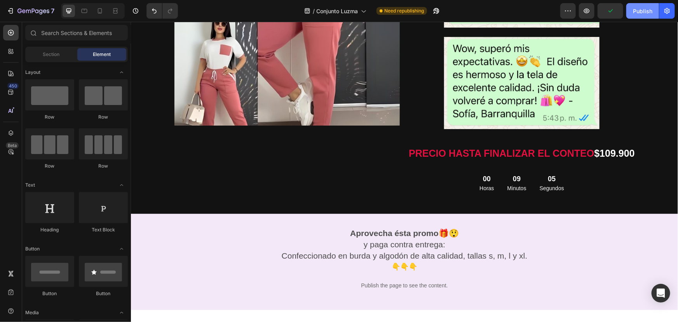
click at [637, 10] on div "Publish" at bounding box center [642, 11] width 19 height 8
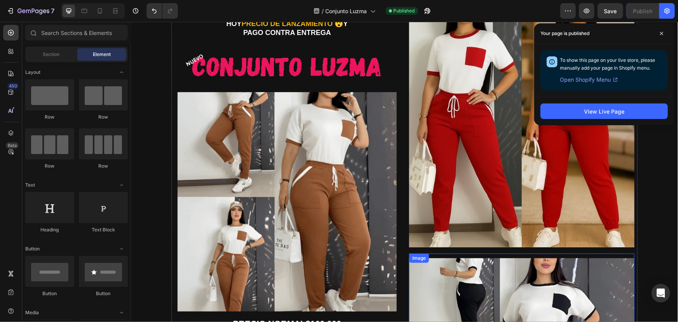
scroll to position [47, 0]
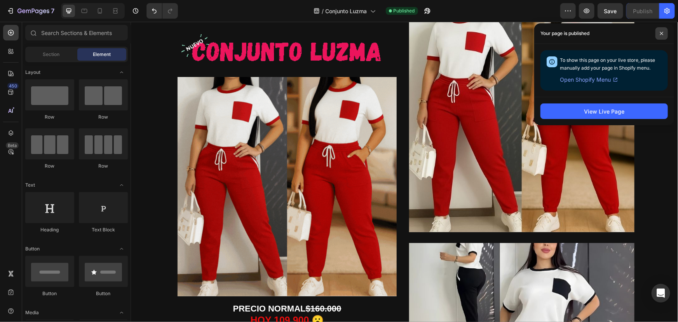
click at [660, 35] on span at bounding box center [661, 33] width 12 height 12
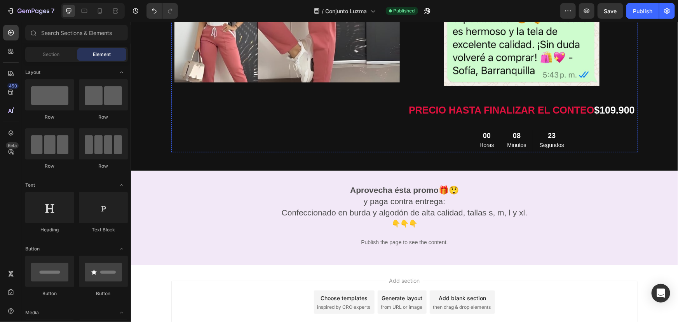
scroll to position [927, 0]
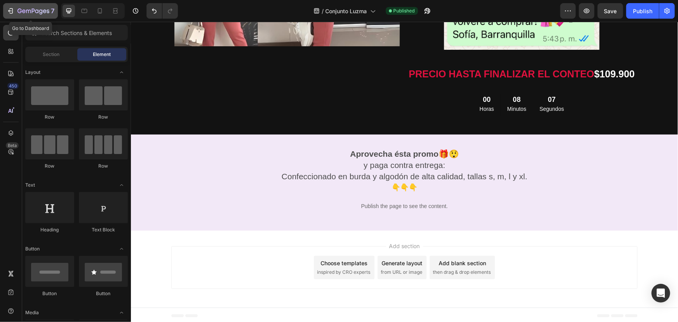
click at [7, 13] on icon "button" at bounding box center [11, 11] width 8 height 8
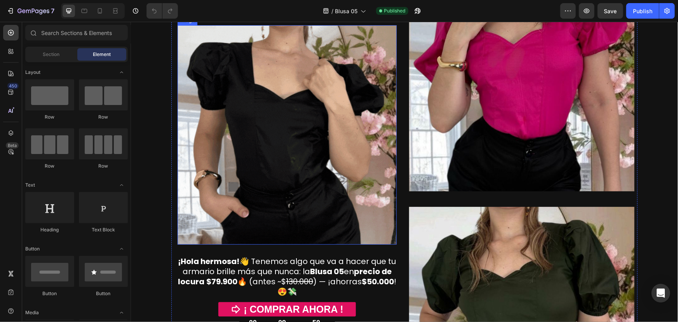
scroll to position [141, 0]
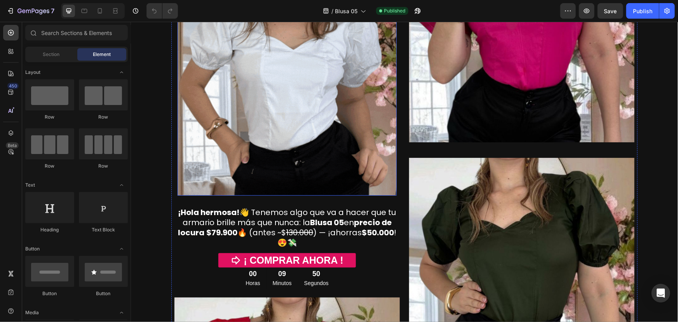
click at [278, 133] on img at bounding box center [286, 85] width 219 height 219
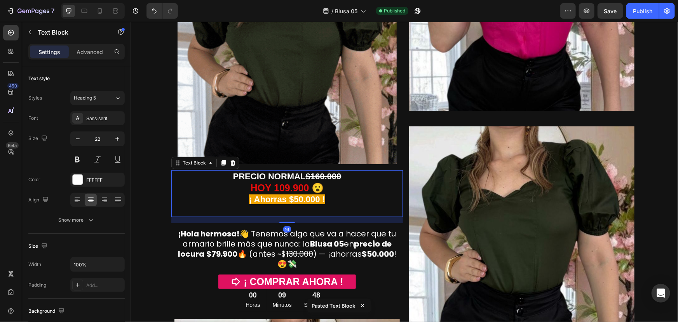
scroll to position [188, 0]
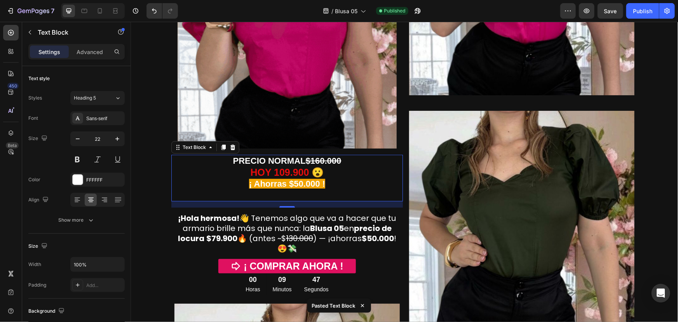
click at [282, 171] on strong "HOY 109.900 😮" at bounding box center [286, 171] width 73 height 11
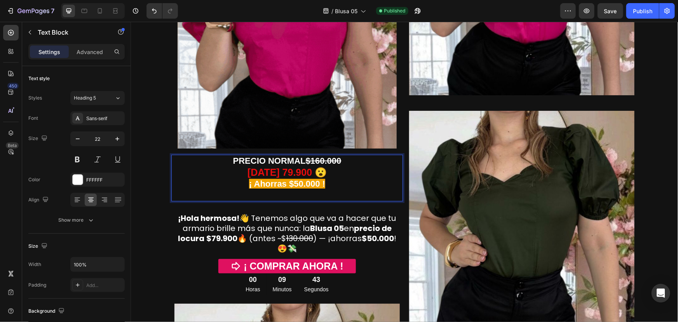
click at [318, 163] on strong "$160.000" at bounding box center [323, 160] width 36 height 10
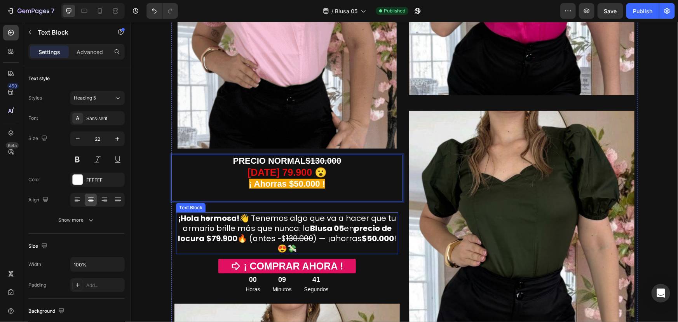
click at [310, 223] on strong "Blusa 05" at bounding box center [327, 227] width 34 height 11
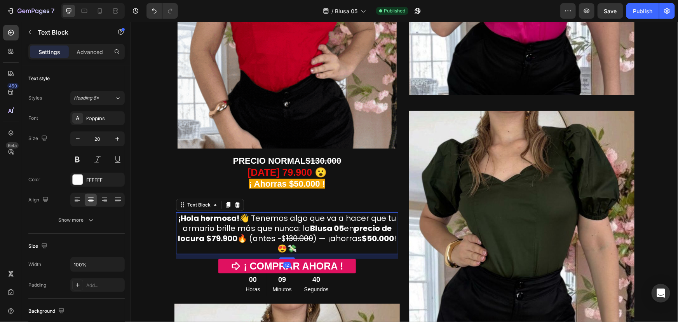
click at [235, 202] on icon at bounding box center [237, 204] width 6 height 6
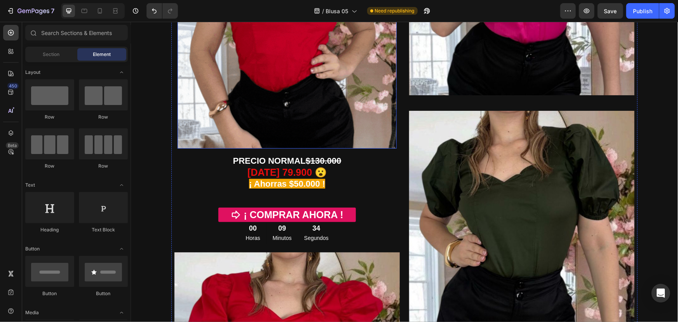
click at [260, 93] on img at bounding box center [286, 38] width 219 height 219
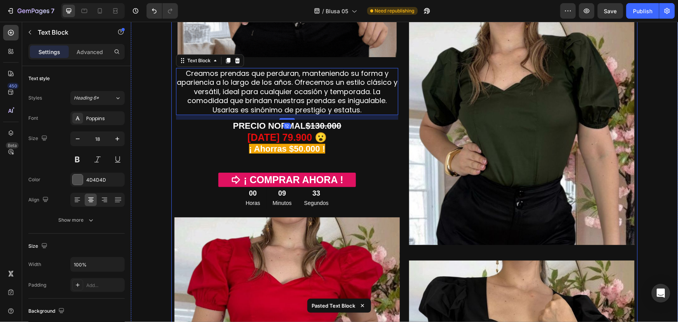
scroll to position [282, 0]
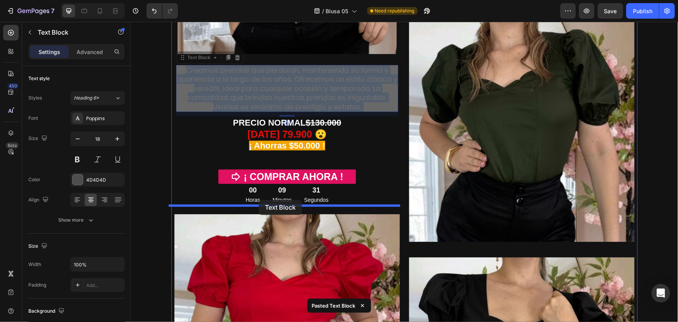
drag, startPoint x: 237, startPoint y: 86, endPoint x: 258, endPoint y: 199, distance: 115.4
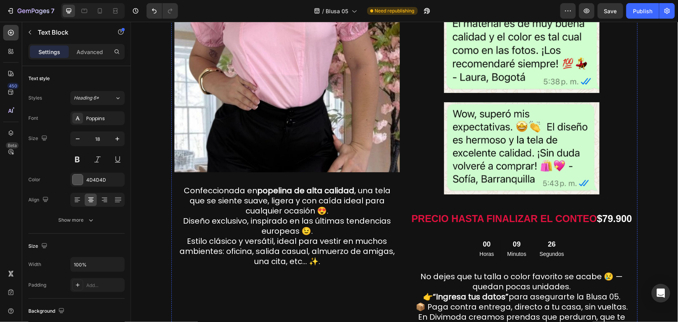
scroll to position [1083, 0]
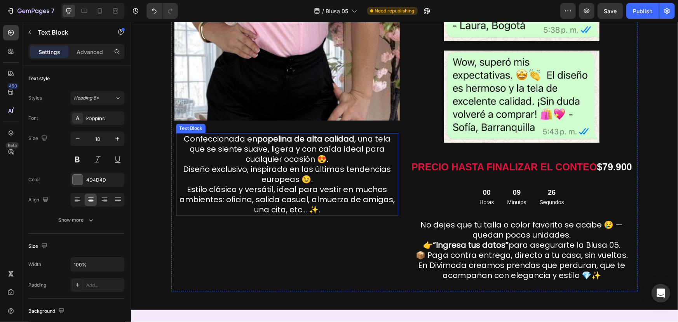
click at [317, 157] on p "Confeccionada en popelina de alta calidad , una tela que se siente suave, liger…" at bounding box center [286, 148] width 221 height 30
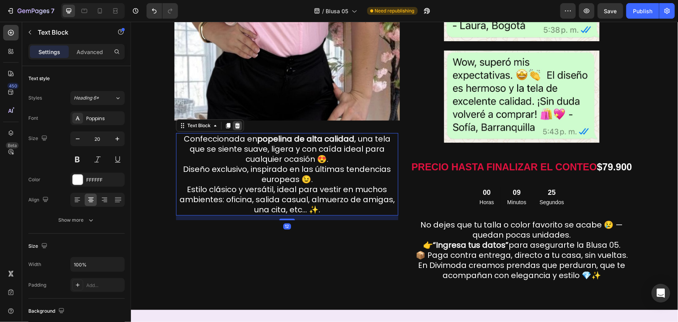
click at [234, 127] on icon at bounding box center [237, 125] width 6 height 6
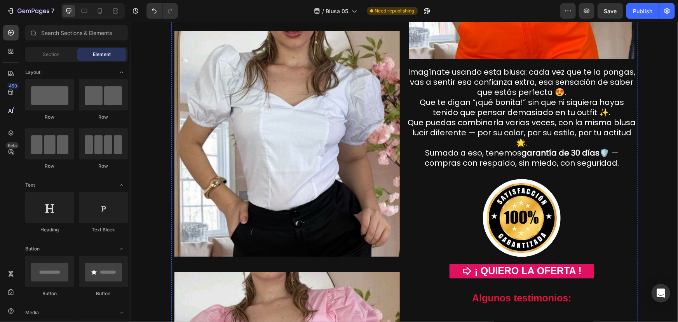
scroll to position [659, 0]
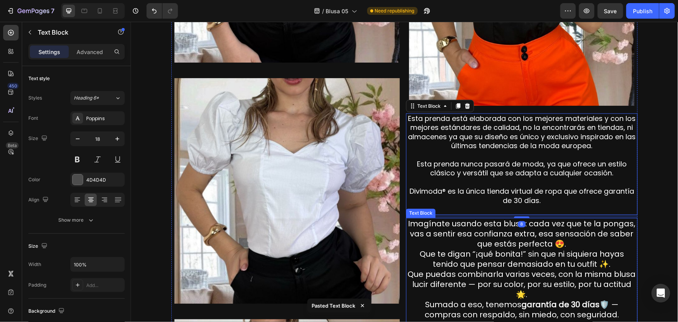
click at [501, 233] on p "Imagínate usando esta blusa: cada vez que te la pongas, vas a sentir esa confia…" at bounding box center [521, 268] width 230 height 101
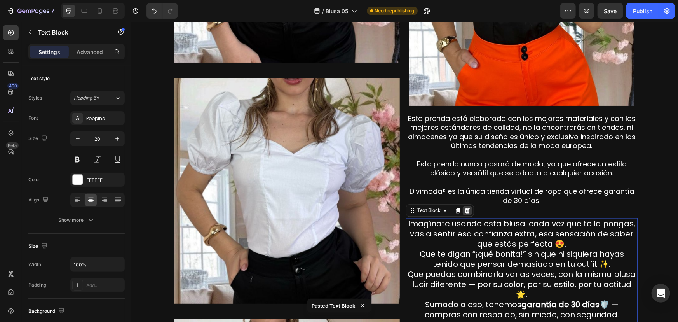
click at [467, 211] on div at bounding box center [466, 210] width 9 height 9
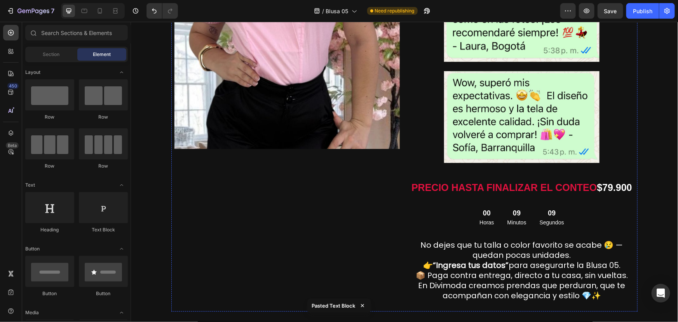
scroll to position [1130, 0]
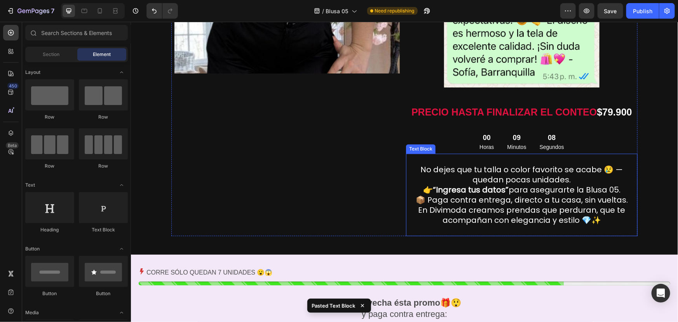
click at [517, 166] on p "No dejes que tu talla o color favorito se acabe 😢 — quedan pocas unidades." at bounding box center [521, 174] width 230 height 20
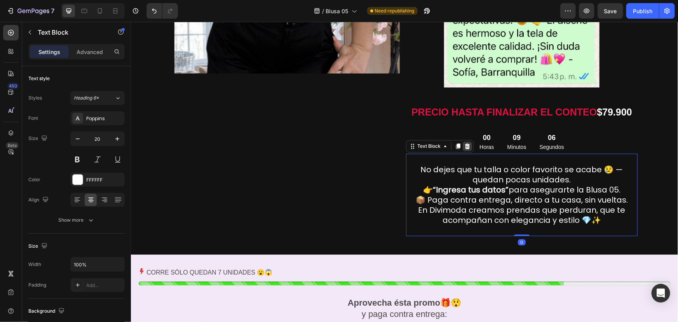
click at [464, 146] on icon at bounding box center [467, 146] width 6 height 6
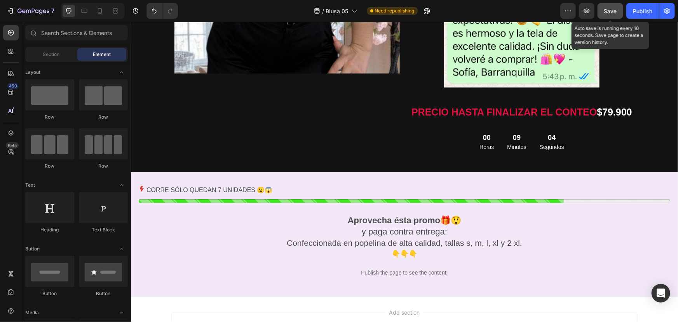
click at [606, 16] on button "Save" at bounding box center [610, 11] width 26 height 16
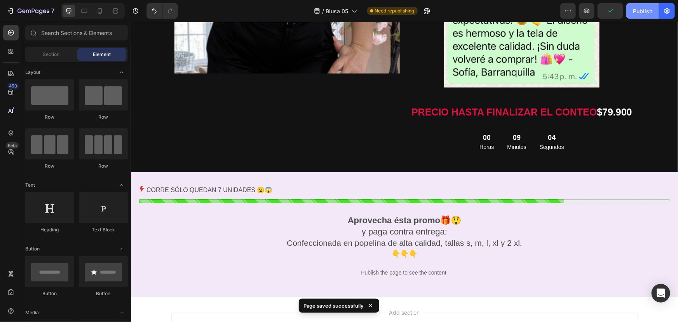
click at [637, 14] on div "Publish" at bounding box center [642, 11] width 19 height 8
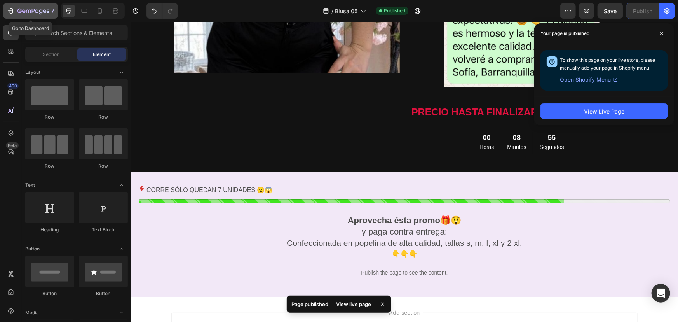
click at [5, 10] on button "7" at bounding box center [30, 11] width 55 height 16
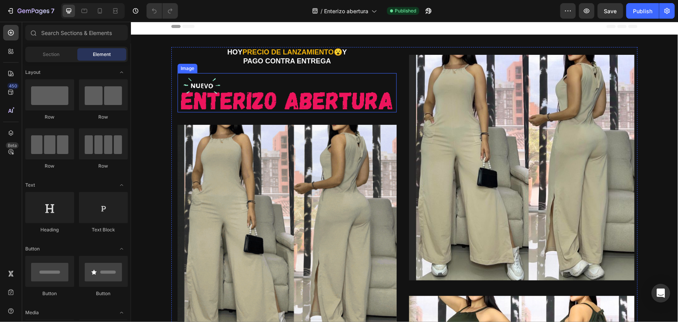
scroll to position [141, 0]
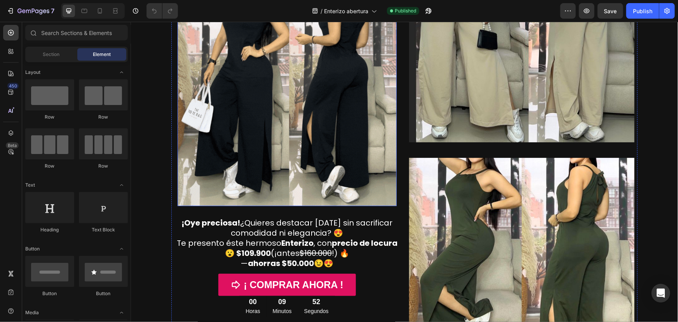
click at [277, 155] on img at bounding box center [286, 95] width 219 height 219
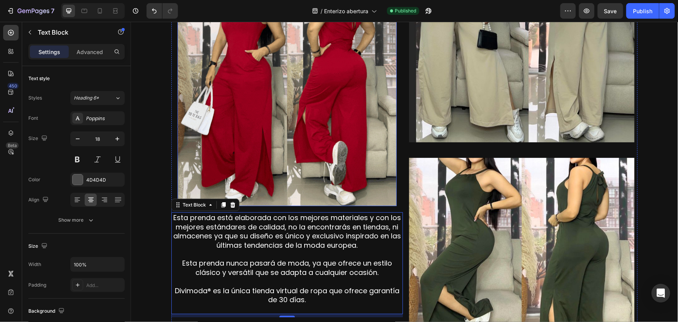
click at [280, 101] on img at bounding box center [286, 95] width 219 height 219
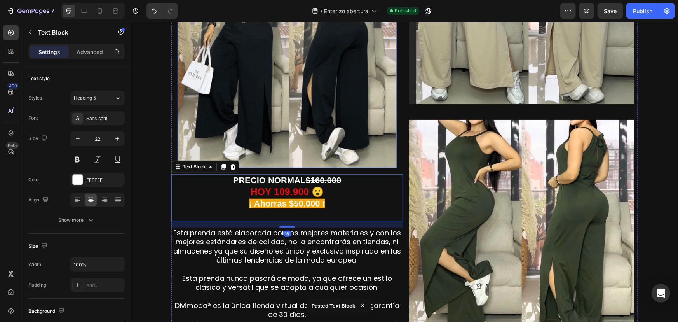
scroll to position [235, 0]
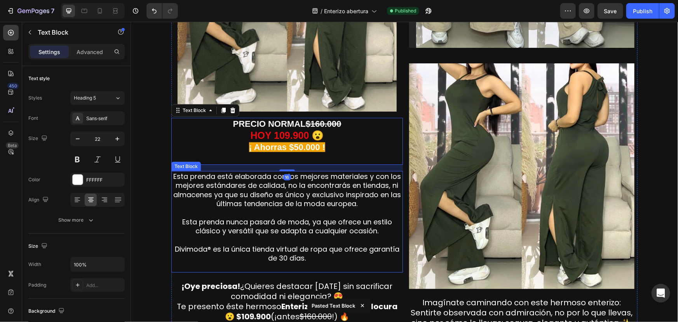
click at [261, 174] on span "Esta prenda está elaborada con los mejores materiales y con los mejores estánda…" at bounding box center [287, 189] width 228 height 37
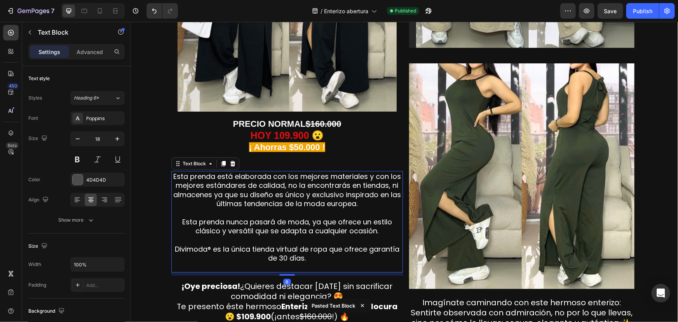
click at [230, 163] on icon at bounding box center [232, 162] width 5 height 5
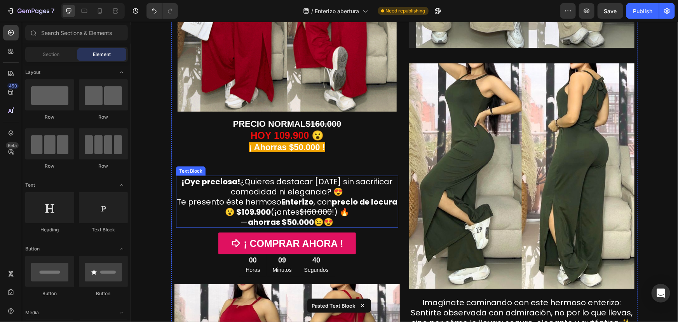
click at [233, 178] on strong "¡Oye preciosa!" at bounding box center [210, 181] width 59 height 11
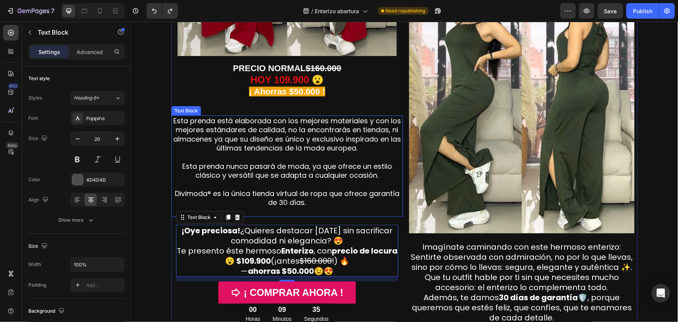
scroll to position [329, 0]
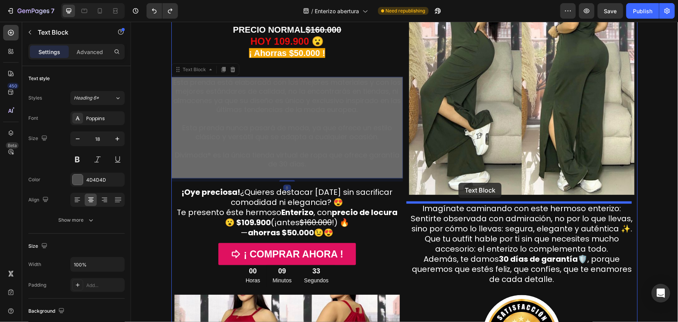
drag, startPoint x: 257, startPoint y: 99, endPoint x: 458, endPoint y: 182, distance: 217.9
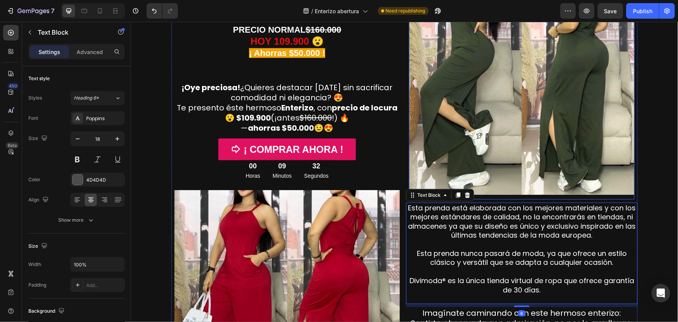
scroll to position [423, 0]
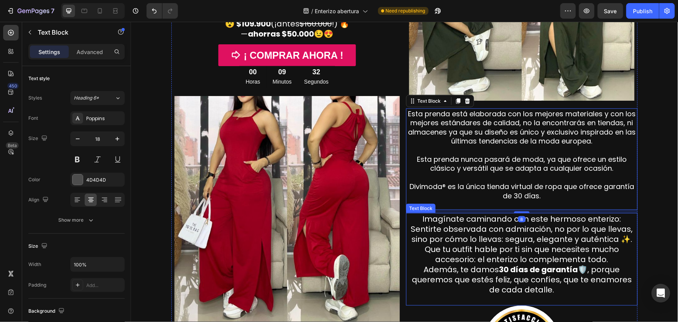
click at [456, 222] on p "Imagínate caminando con este hermoso enterizo: Sentirte observada con admiració…" at bounding box center [521, 253] width 230 height 81
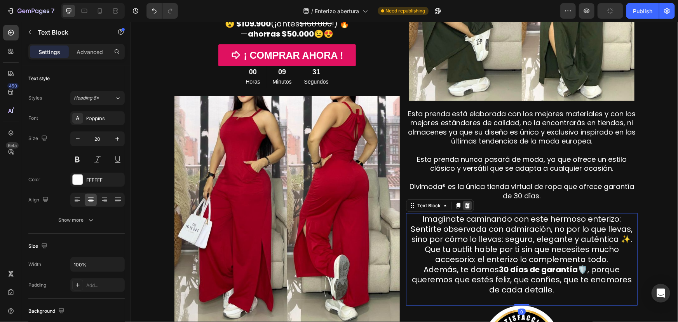
click at [465, 206] on icon at bounding box center [467, 205] width 6 height 6
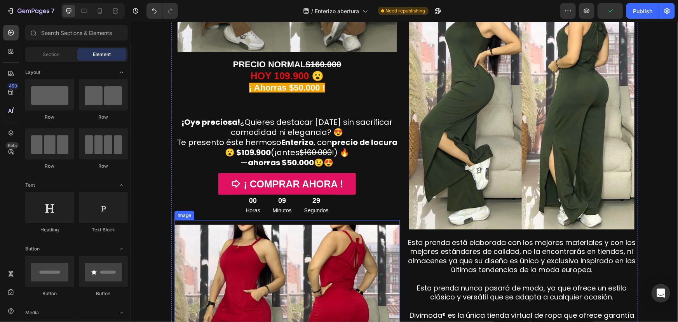
scroll to position [235, 0]
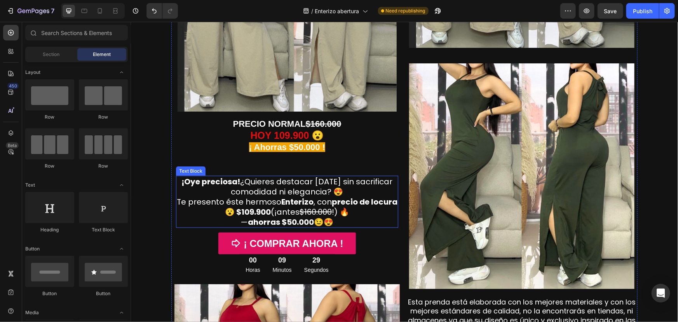
click at [273, 181] on span "¡Oye preciosa! ¿Quieres destacar [DATE] sin sacrificar comodidad ni elegancia? 😍" at bounding box center [286, 186] width 211 height 21
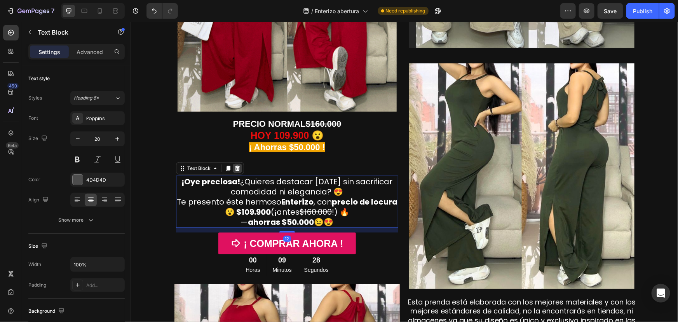
click at [235, 166] on icon at bounding box center [237, 167] width 5 height 5
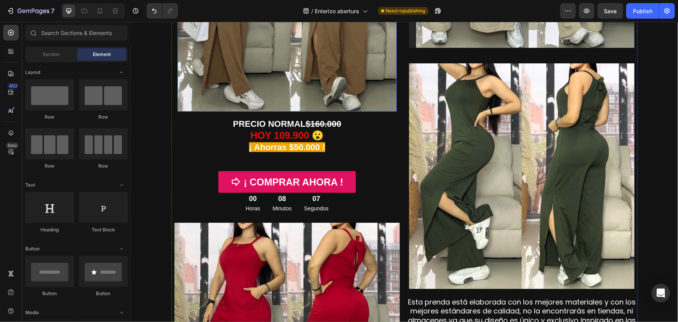
click at [290, 73] on img at bounding box center [286, 1] width 219 height 219
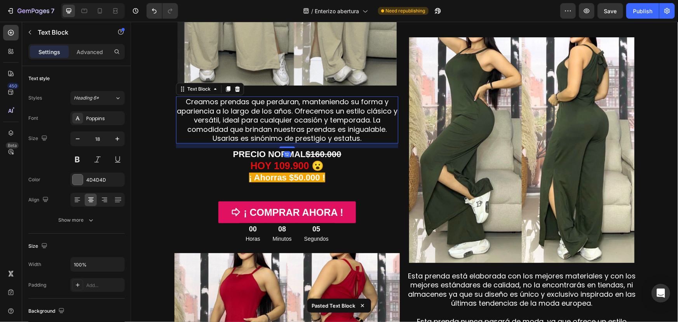
scroll to position [282, 0]
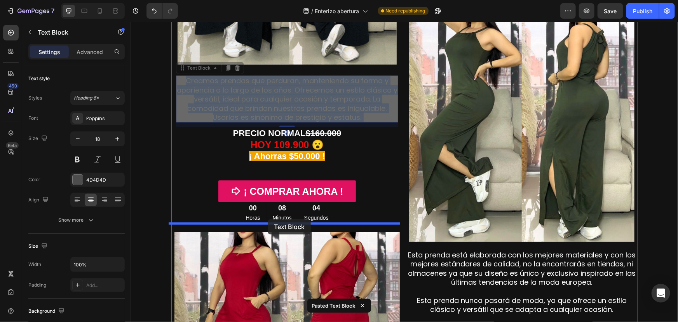
drag, startPoint x: 263, startPoint y: 100, endPoint x: 267, endPoint y: 219, distance: 118.9
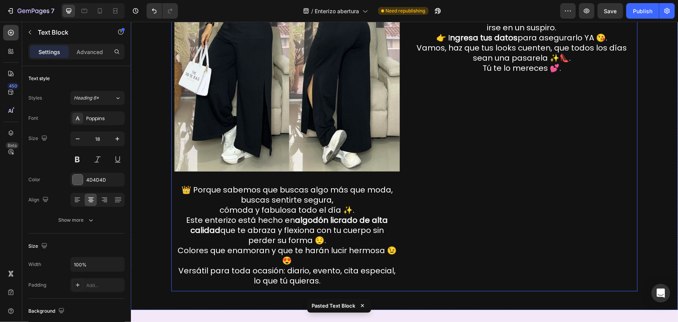
scroll to position [1130, 0]
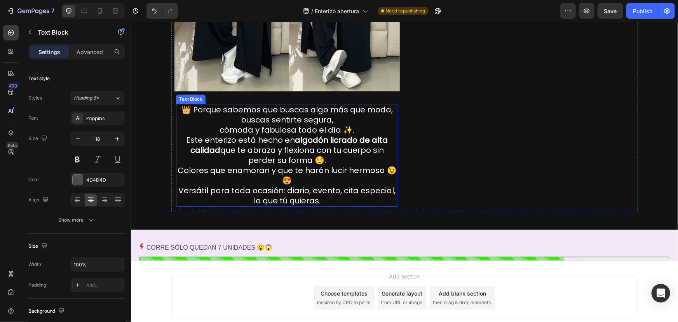
click at [271, 149] on p "cómoda y fabulosa todo el día ✨. Este enterizo está hecho en algodón licrado de…" at bounding box center [286, 164] width 221 height 81
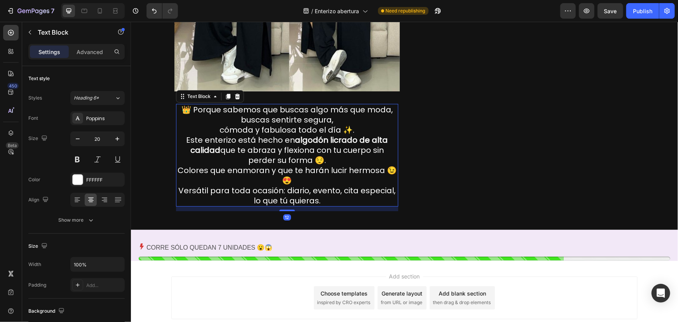
click at [235, 96] on icon at bounding box center [237, 95] width 5 height 5
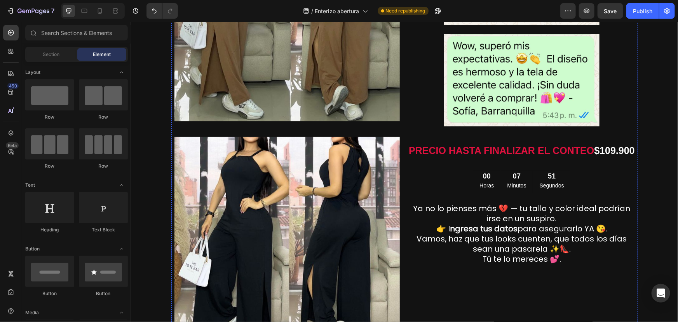
scroll to position [942, 0]
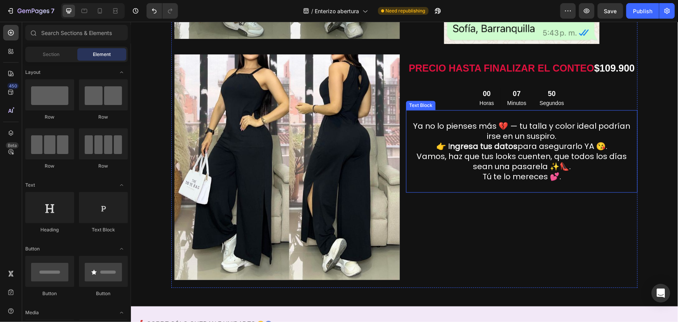
click at [467, 122] on p "Ya no lo pienses más 💔 — tu talla y color ideal podrían irse en un suspiro." at bounding box center [521, 130] width 230 height 20
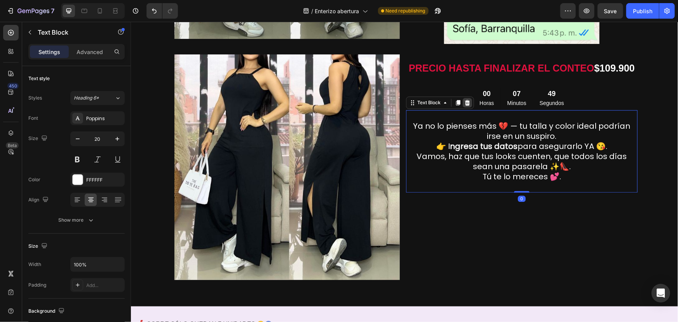
click at [465, 103] on icon at bounding box center [467, 101] width 5 height 5
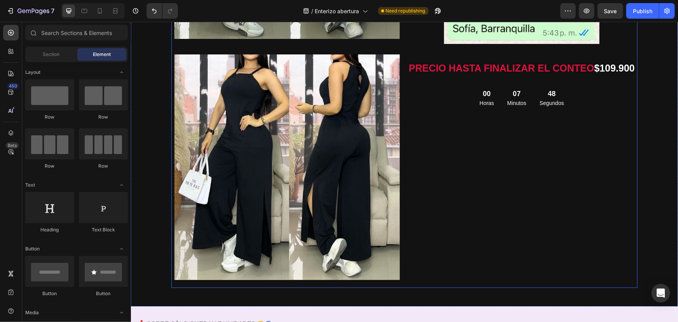
scroll to position [1130, 0]
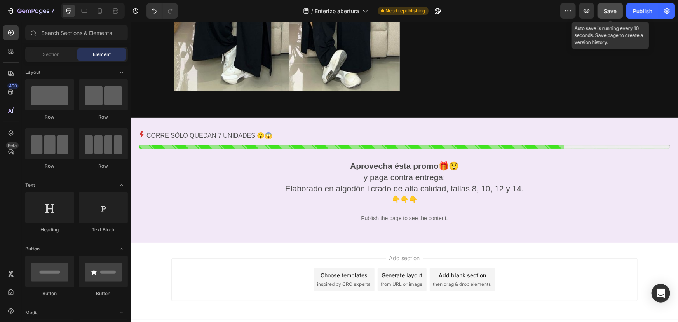
click at [603, 12] on button "Save" at bounding box center [610, 11] width 26 height 16
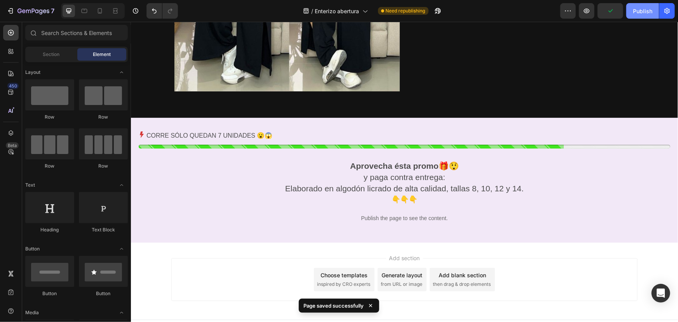
click at [634, 11] on div "Publish" at bounding box center [642, 11] width 19 height 8
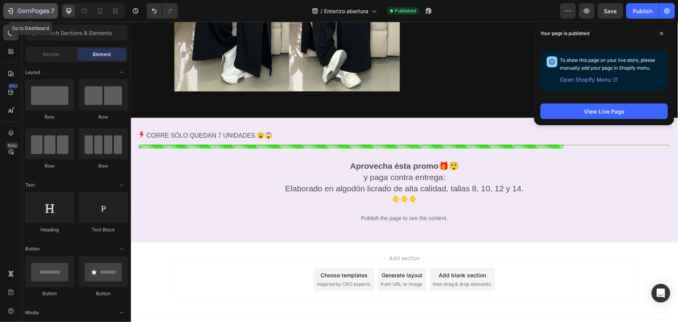
click at [9, 14] on icon "button" at bounding box center [11, 11] width 8 height 8
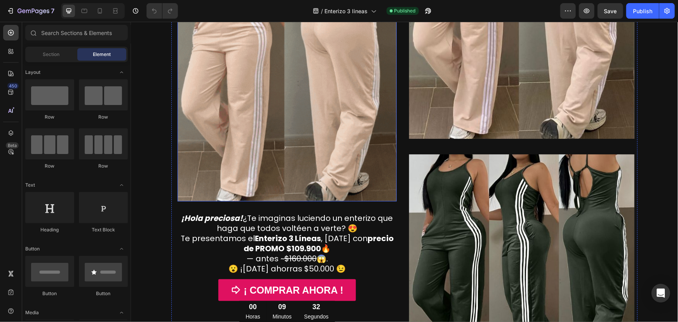
scroll to position [235, 0]
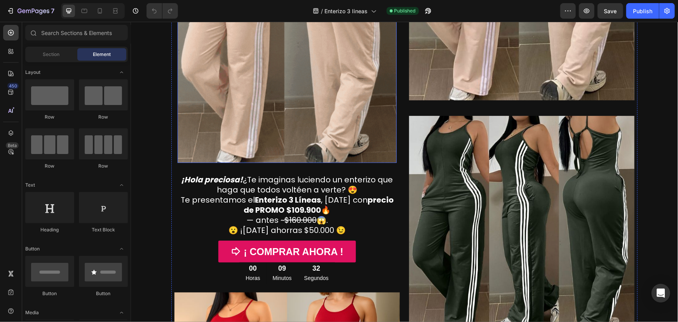
click at [299, 134] on img at bounding box center [286, 27] width 219 height 270
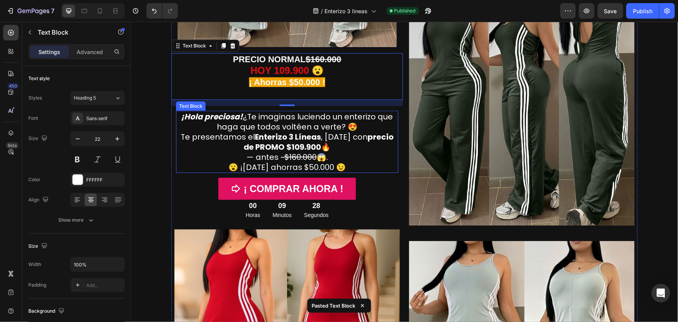
scroll to position [329, 0]
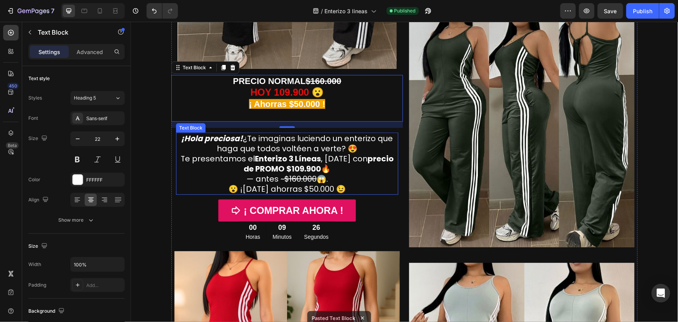
drag, startPoint x: 322, startPoint y: 173, endPoint x: 317, endPoint y: 172, distance: 4.8
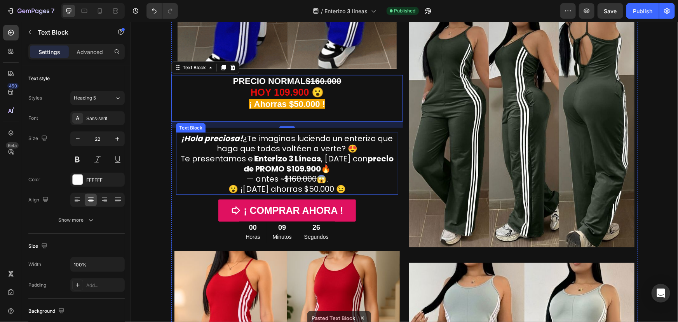
click at [322, 173] on p "— antes ~ $160.000 😱. 😮 ¡[DATE] ahorras $50.000 😉" at bounding box center [286, 183] width 221 height 20
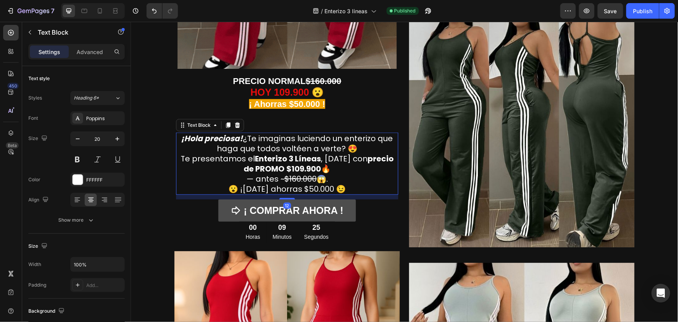
click at [235, 125] on icon at bounding box center [237, 124] width 5 height 5
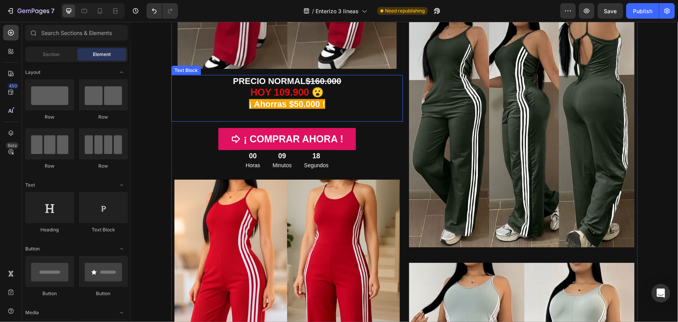
click at [270, 78] on strong "PRECIO NORMAL" at bounding box center [269, 81] width 73 height 10
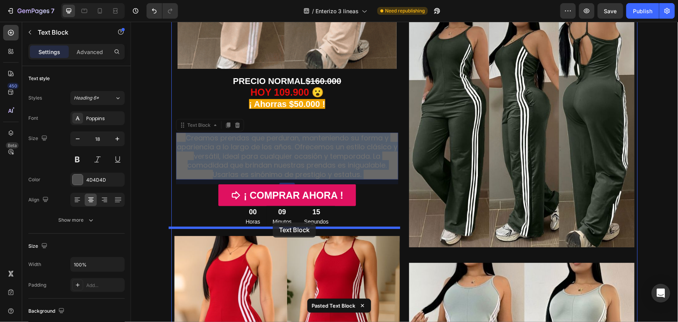
drag, startPoint x: 272, startPoint y: 147, endPoint x: 272, endPoint y: 222, distance: 74.6
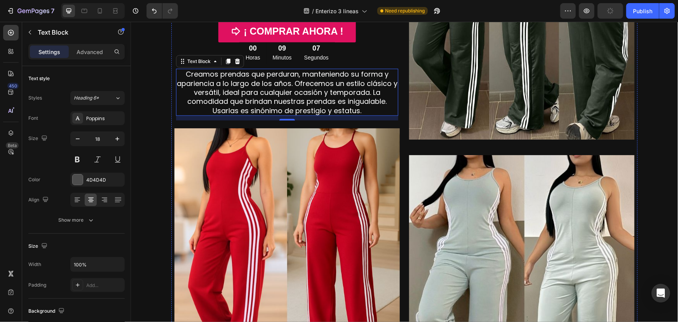
scroll to position [470, 0]
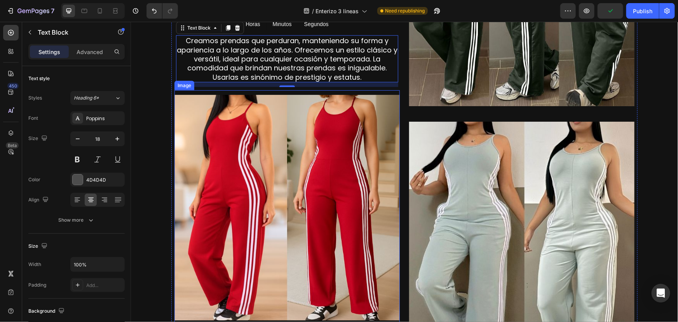
click at [292, 186] on img at bounding box center [286, 206] width 225 height 225
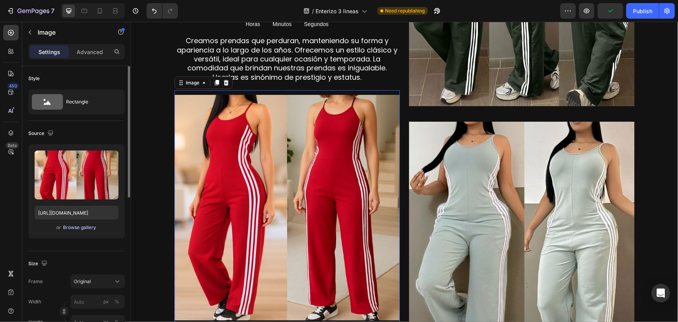
click at [94, 225] on div "Browse gallery" at bounding box center [79, 227] width 33 height 7
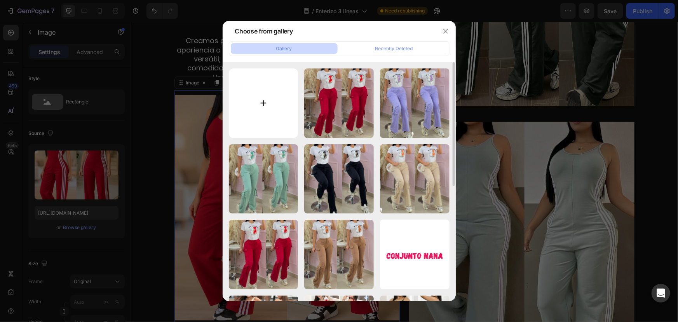
click at [259, 105] on input "file" at bounding box center [264, 103] width 70 height 70
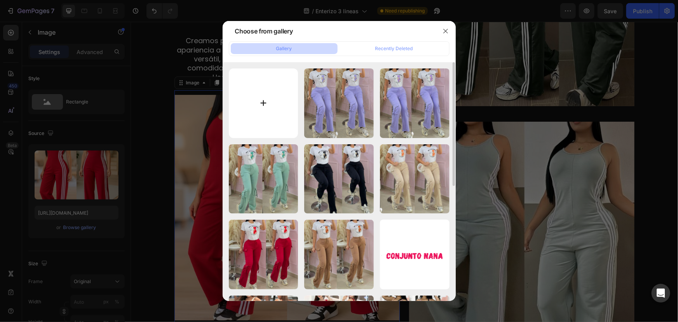
type input "C:\fakepath\1.jpg"
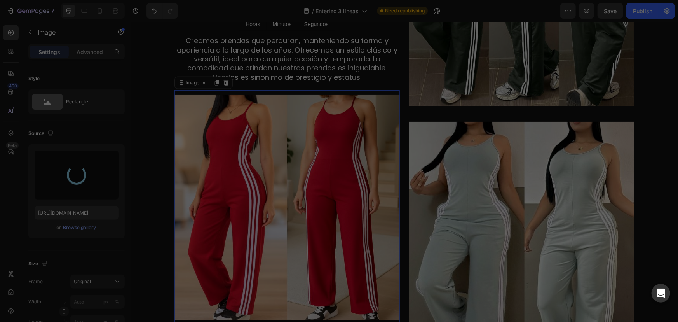
type input "[URL][DOMAIN_NAME]"
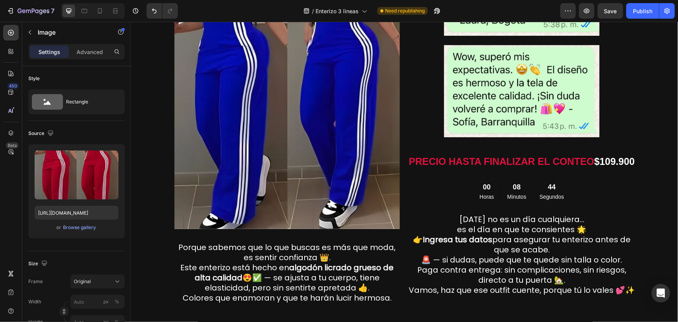
scroll to position [1271, 0]
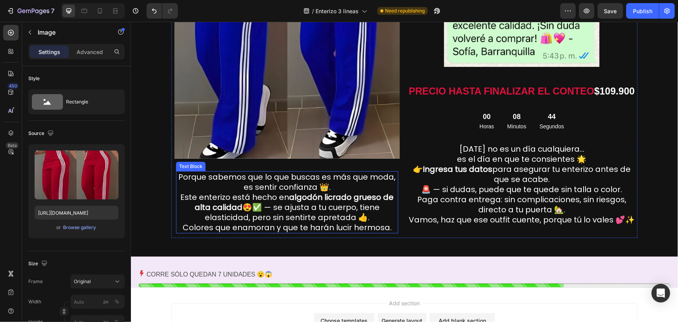
click at [271, 185] on p "Porque sabemos que lo que buscas es más que moda, es sentir confianza 👑. Este e…" at bounding box center [286, 201] width 221 height 61
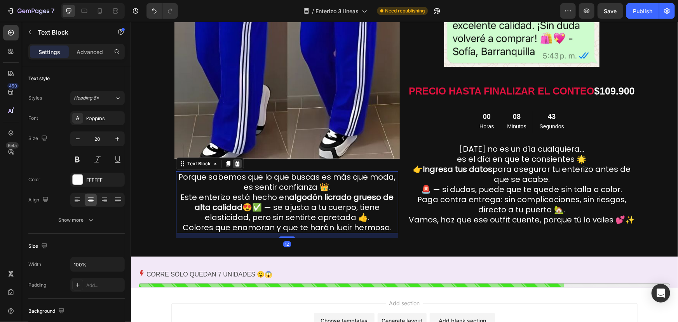
click at [234, 164] on icon at bounding box center [237, 163] width 6 height 6
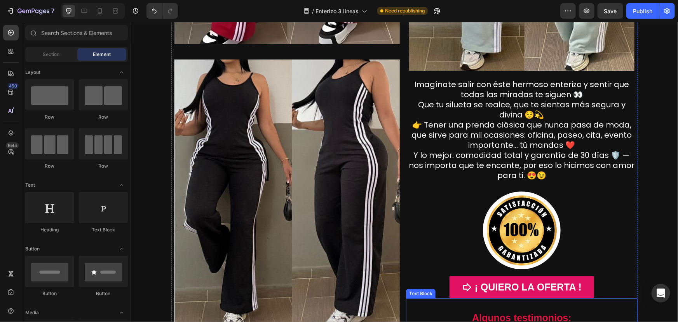
scroll to position [800, 0]
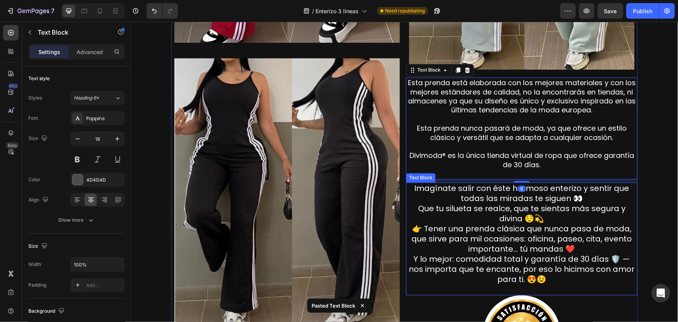
click at [478, 195] on p "Imagínate salir con éste hermoso enterizo y sentir que todas las miradas te sig…" at bounding box center [521, 233] width 230 height 101
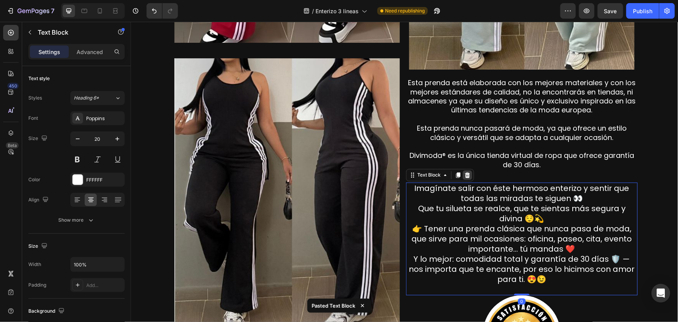
click at [465, 174] on icon at bounding box center [467, 173] width 5 height 5
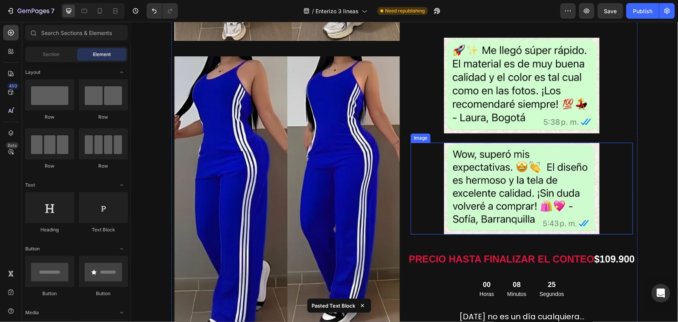
scroll to position [1177, 0]
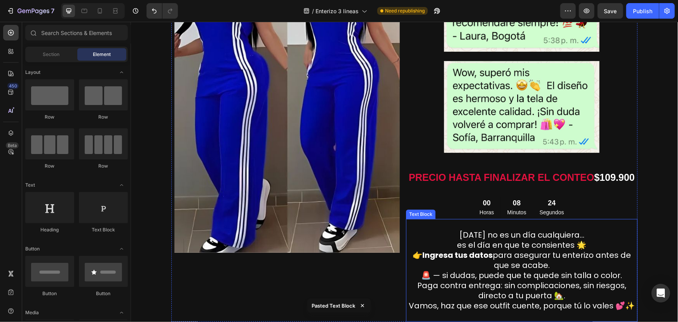
click at [491, 232] on p "[DATE] no es un día cualquiera…" at bounding box center [521, 234] width 230 height 10
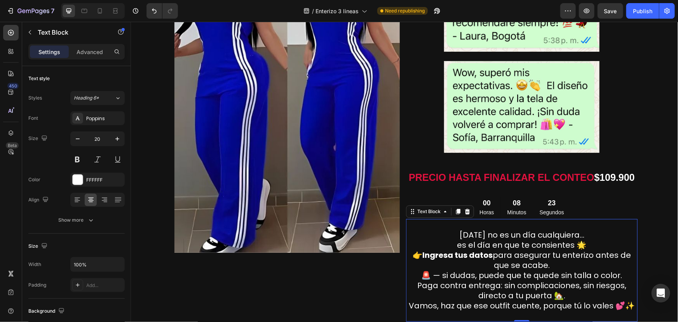
click at [464, 213] on icon at bounding box center [467, 211] width 6 height 6
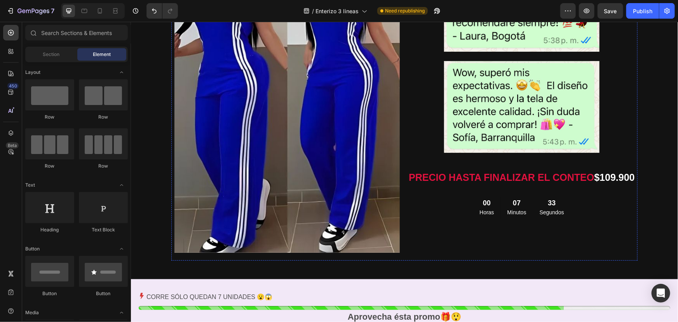
scroll to position [1318, 0]
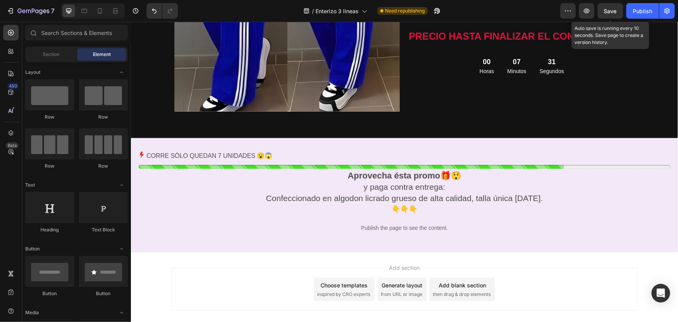
drag, startPoint x: 609, startPoint y: 10, endPoint x: 625, endPoint y: 9, distance: 15.9
click at [610, 9] on span "Save" at bounding box center [610, 11] width 13 height 7
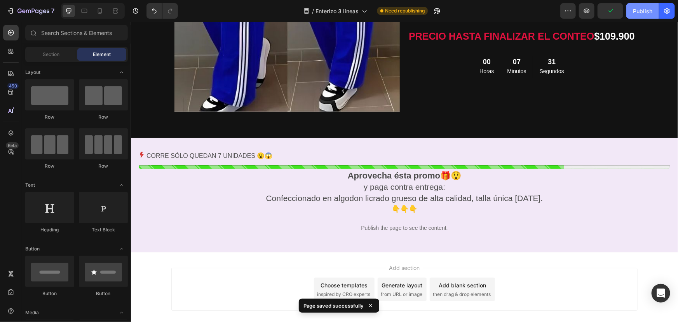
click at [636, 7] on div "Publish" at bounding box center [642, 11] width 19 height 8
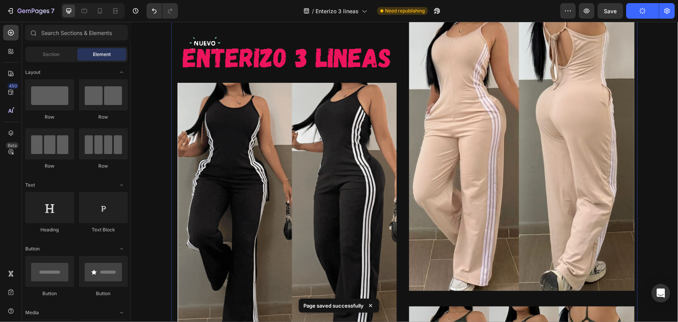
scroll to position [0, 0]
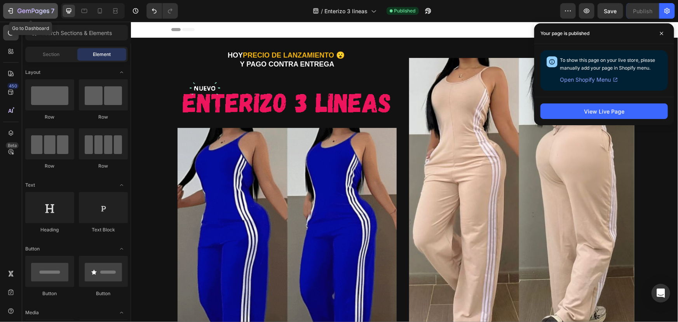
click at [13, 9] on icon "button" at bounding box center [11, 11] width 8 height 8
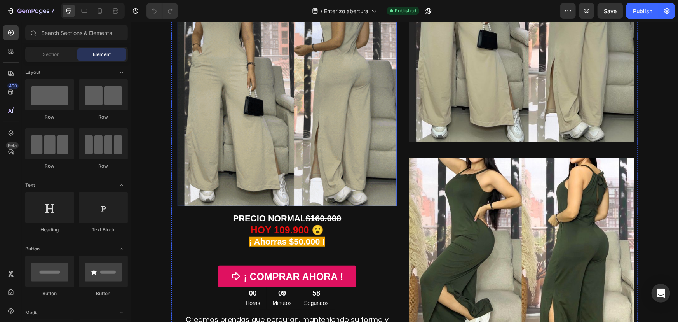
scroll to position [235, 0]
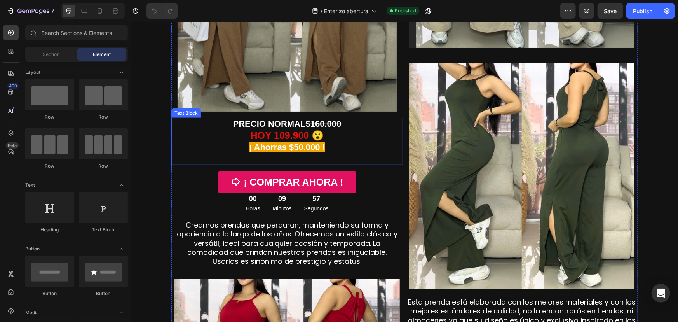
click at [262, 123] on strong "PRECIO NORMAL" at bounding box center [269, 123] width 73 height 10
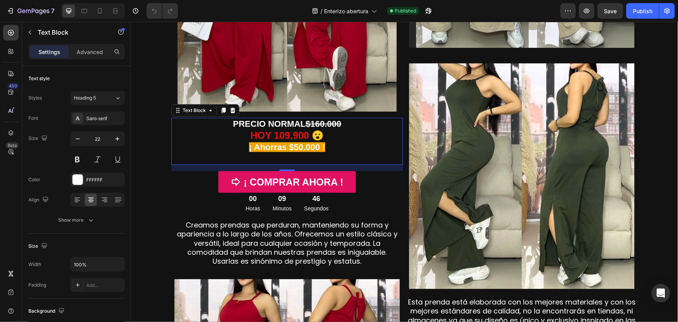
scroll to position [329, 0]
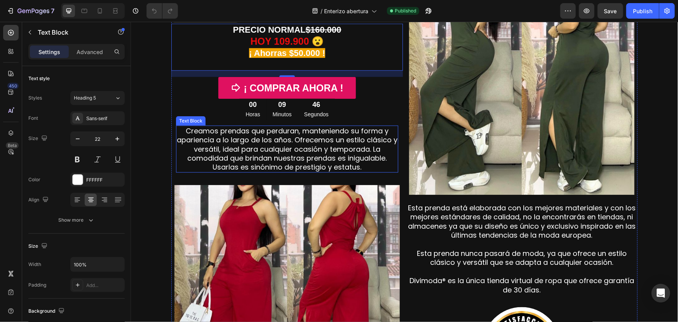
click at [284, 142] on span "Creamos prendas que perduran, manteniendo su forma y apariencia a lo largo de l…" at bounding box center [286, 148] width 221 height 46
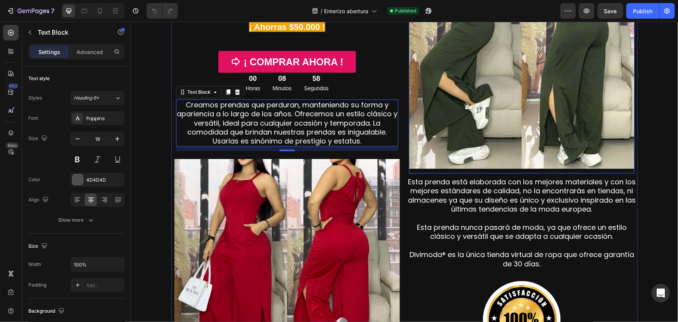
scroll to position [377, 0]
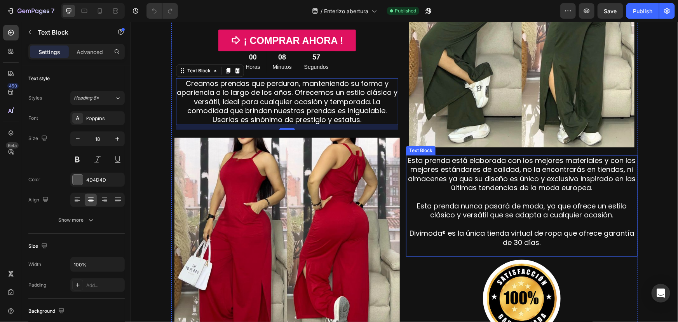
click at [510, 181] on span "Esta prenda está elaborada con los mejores materiales y con los mejores estánda…" at bounding box center [522, 173] width 228 height 37
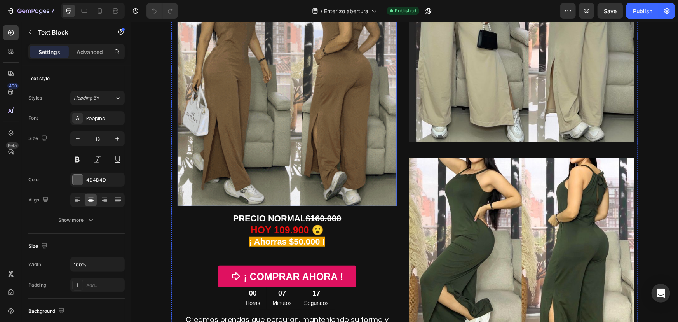
scroll to position [282, 0]
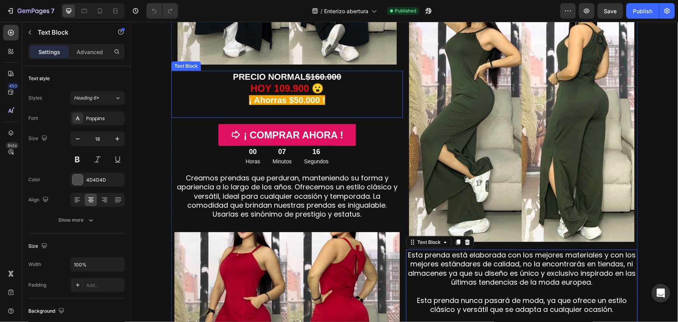
click at [223, 78] on p "PRECIO NORMAL $160.000" at bounding box center [287, 76] width 230 height 11
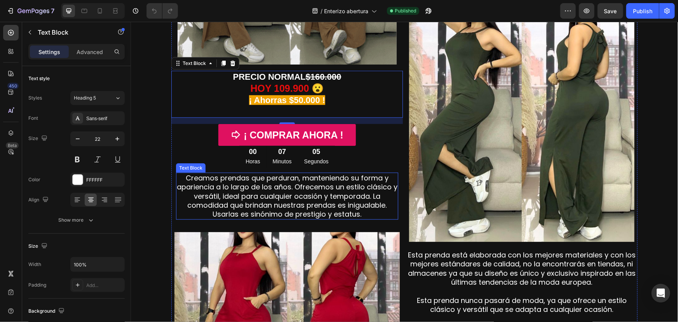
click at [233, 178] on span "Creamos prendas que perduran, manteniendo su forma y apariencia a lo largo de l…" at bounding box center [286, 195] width 221 height 46
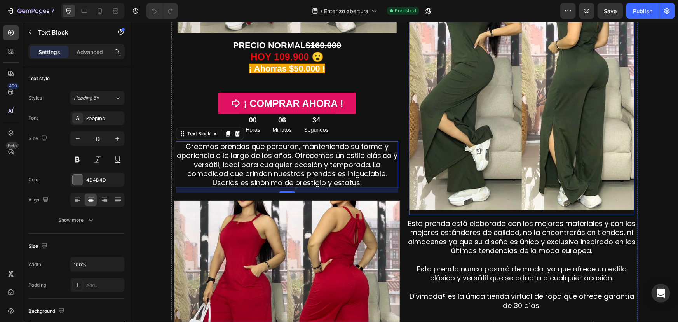
scroll to position [329, 0]
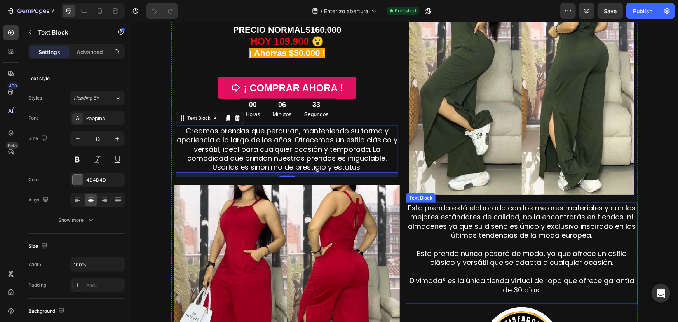
click at [495, 207] on span "Esta prenda está elaborada con los mejores materiales y con los mejores estánda…" at bounding box center [522, 220] width 228 height 37
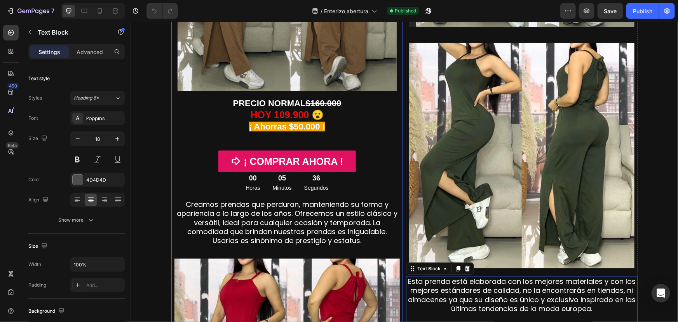
scroll to position [188, 0]
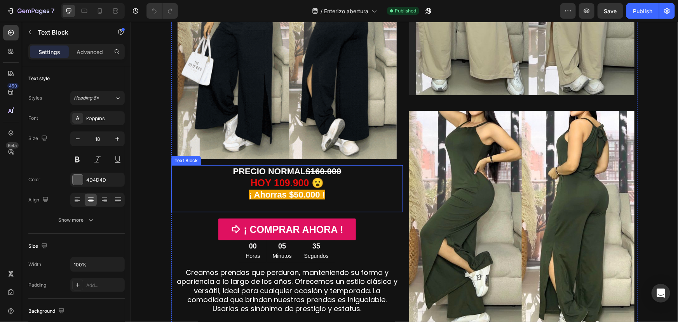
click at [279, 171] on strong "PRECIO NORMAL" at bounding box center [269, 171] width 73 height 10
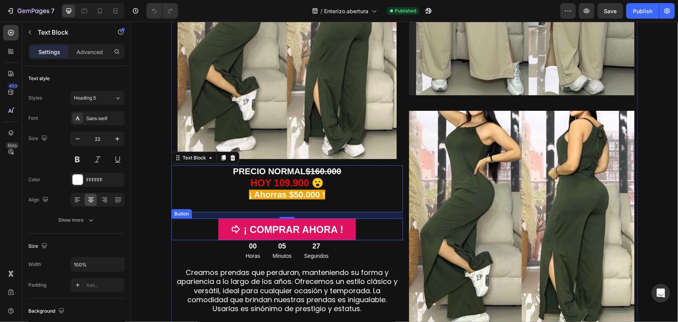
click at [204, 221] on div "¡ COMPRAR AHORA ! Button" at bounding box center [287, 229] width 232 height 22
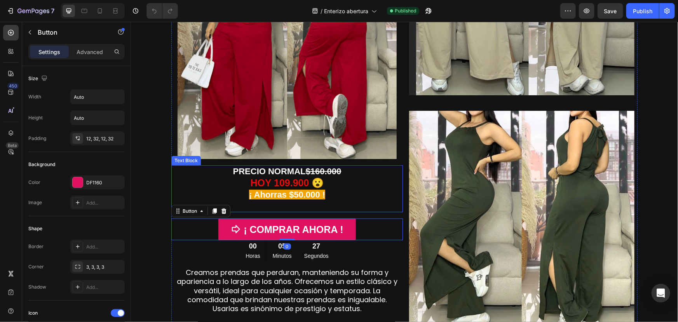
click at [209, 190] on p "¡ Ahorras $50.000 !" at bounding box center [287, 200] width 230 height 22
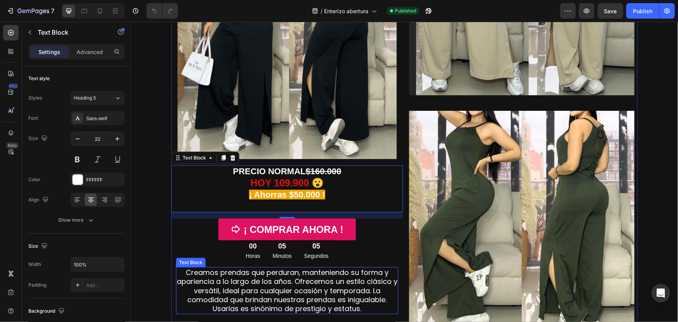
click at [260, 274] on span "Creamos prendas que perduran, manteniendo su forma y apariencia a lo largo de l…" at bounding box center [286, 290] width 221 height 46
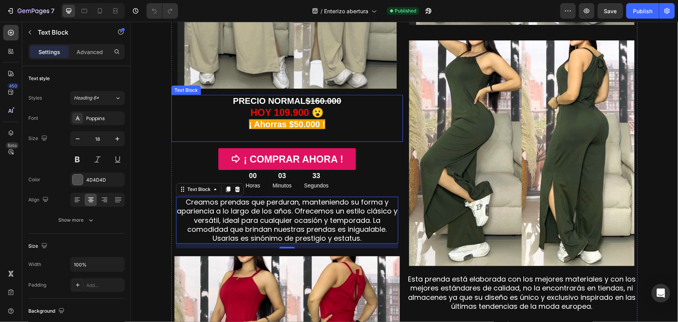
scroll to position [282, 0]
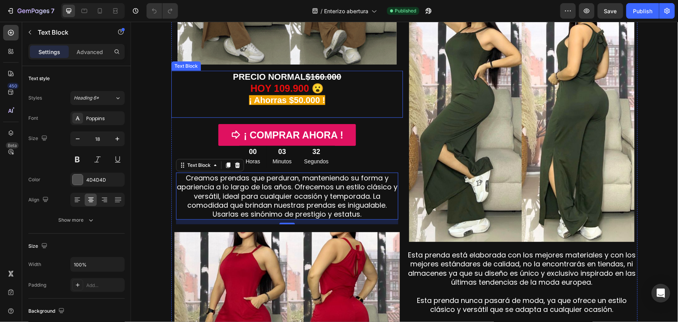
click at [292, 80] on strong "PRECIO NORMAL" at bounding box center [269, 76] width 73 height 10
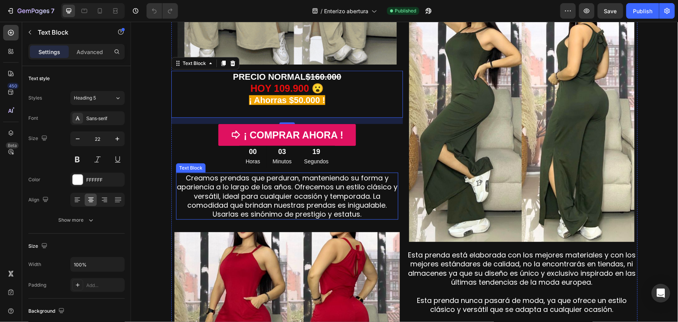
click at [250, 182] on span "Creamos prendas que perduran, manteniendo su forma y apariencia a lo largo de l…" at bounding box center [286, 195] width 221 height 46
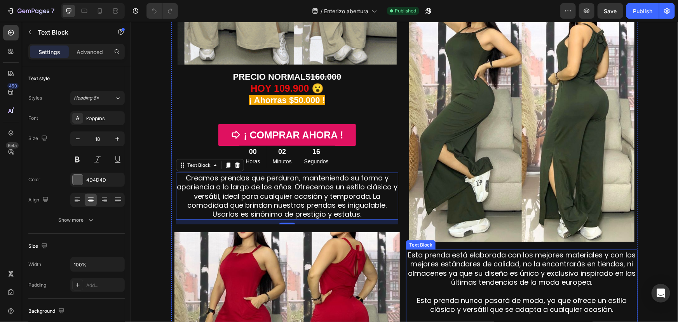
scroll to position [423, 0]
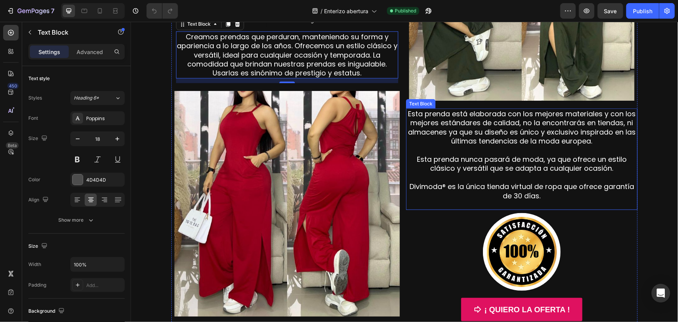
click at [493, 157] on span "Esta prenda nunca pasará de moda, ya que ofrece un estilo clásico y versátil qu…" at bounding box center [521, 163] width 210 height 19
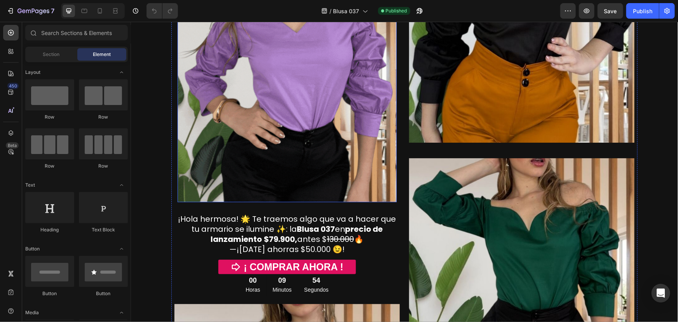
scroll to position [141, 0]
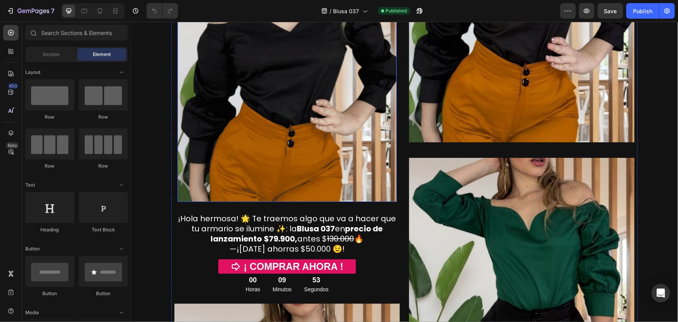
click at [274, 137] on img at bounding box center [286, 91] width 219 height 219
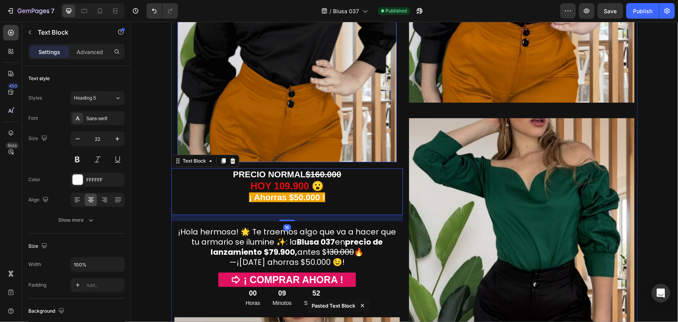
scroll to position [282, 0]
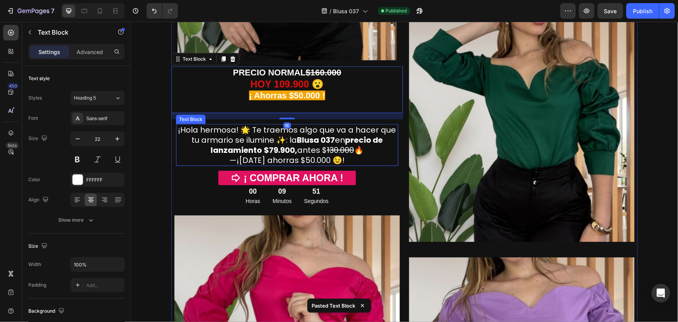
click at [312, 134] on strong "Blusa 037" at bounding box center [315, 139] width 38 height 11
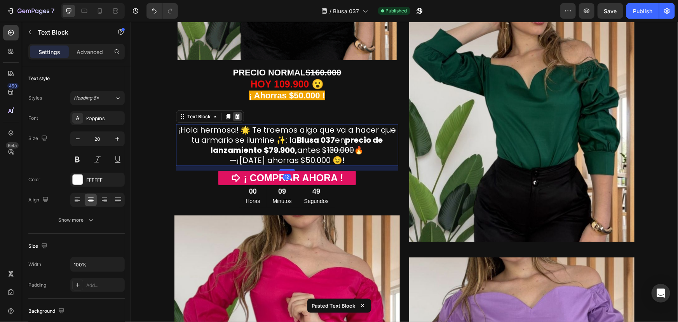
click at [235, 116] on icon at bounding box center [237, 115] width 5 height 5
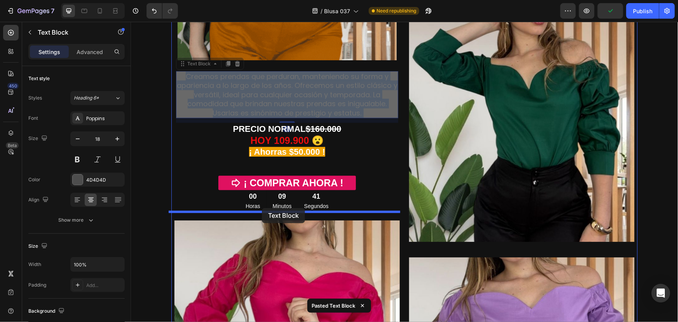
drag, startPoint x: 260, startPoint y: 124, endPoint x: 261, endPoint y: 207, distance: 83.2
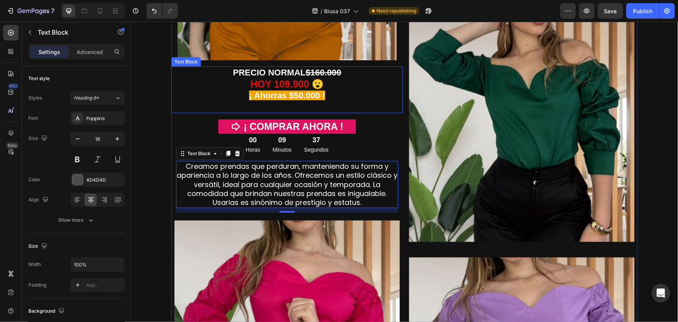
click at [317, 72] on strong "$160.000" at bounding box center [323, 72] width 36 height 10
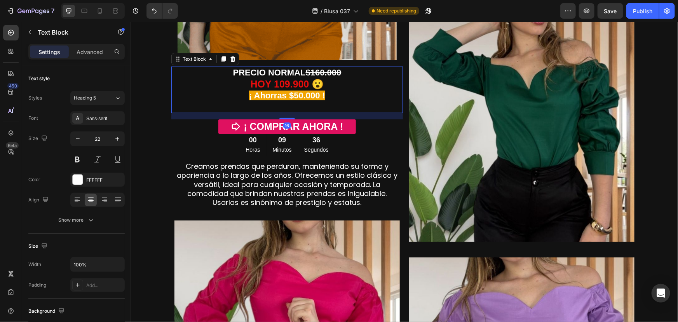
click at [317, 72] on strong "$160.000" at bounding box center [323, 72] width 36 height 10
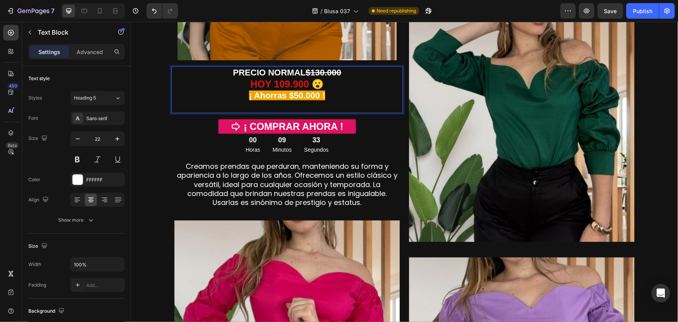
click at [282, 84] on strong "HOY 109.900 😮" at bounding box center [286, 83] width 73 height 11
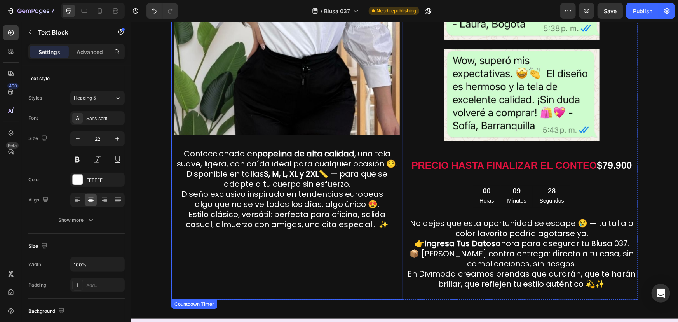
scroll to position [1130, 0]
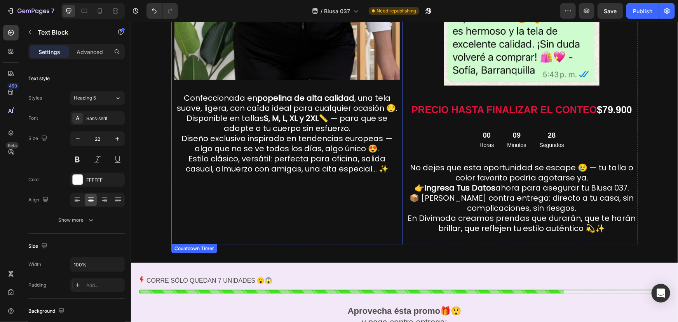
click at [298, 141] on p "Diseño exclusivo inspirado en tendencias europeas — algo que no se ve todos los…" at bounding box center [286, 143] width 221 height 20
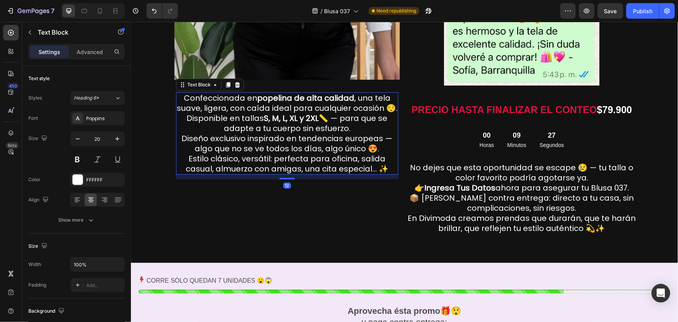
click at [235, 83] on icon at bounding box center [237, 84] width 6 height 6
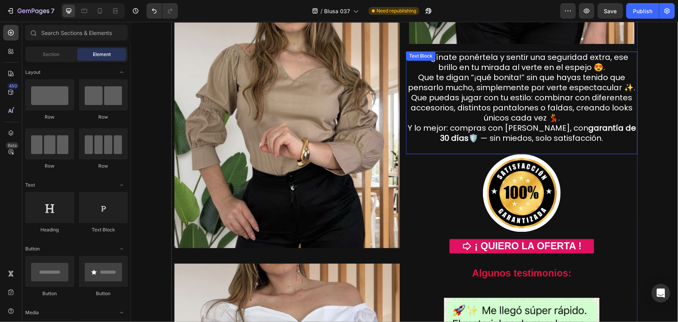
scroll to position [706, 0]
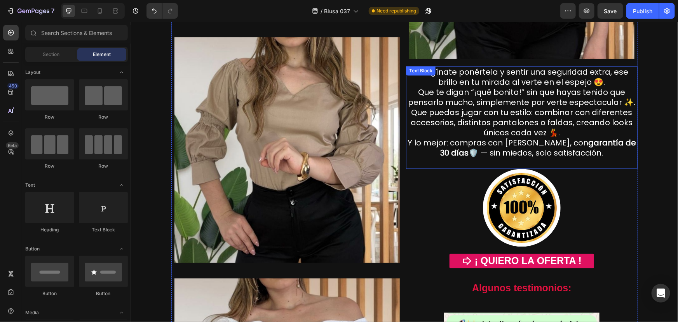
click at [482, 81] on p "Imagínate ponértela y sentir una seguridad extra, ese brillo en tu mirada al ve…" at bounding box center [521, 112] width 230 height 91
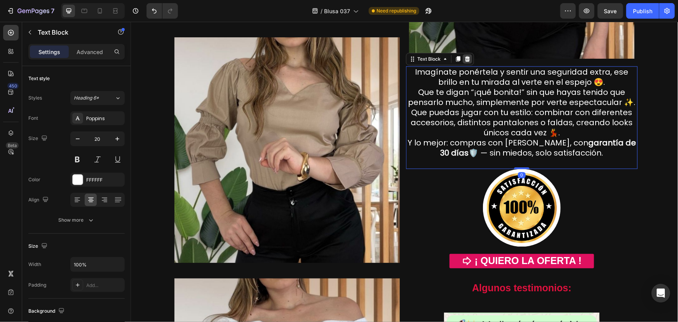
click at [464, 58] on icon at bounding box center [467, 59] width 6 height 6
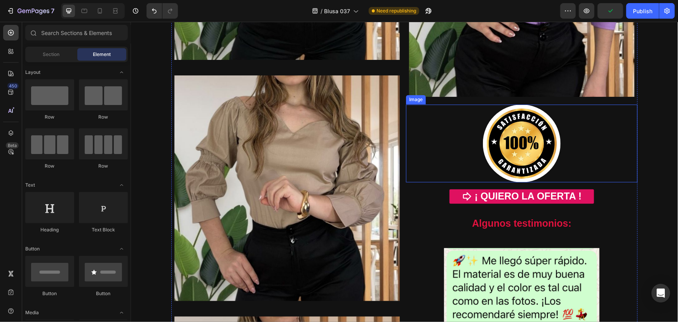
scroll to position [659, 0]
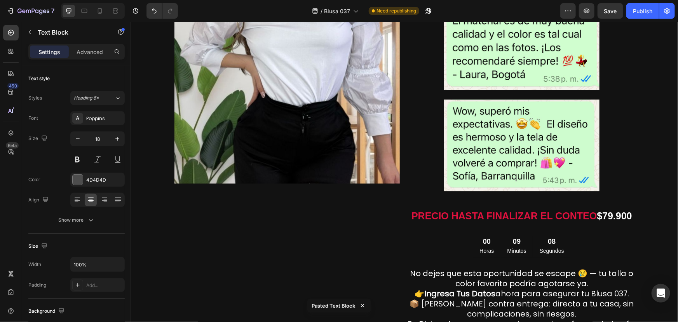
scroll to position [1130, 0]
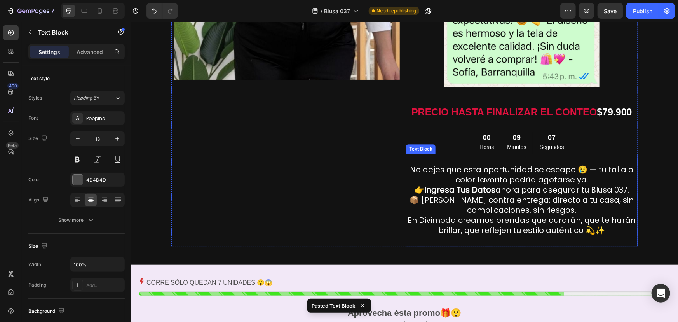
click at [477, 174] on p "No dejes que esta oportunidad se escape 😢 — tu talla o color favorito podría ag…" at bounding box center [521, 174] width 230 height 20
click at [465, 147] on icon at bounding box center [467, 145] width 5 height 5
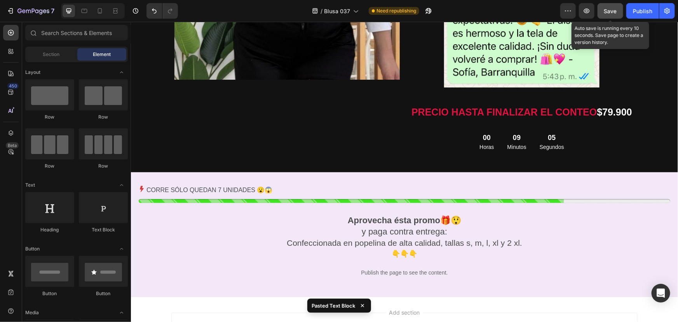
click at [608, 14] on span "Save" at bounding box center [610, 11] width 13 height 7
click at [634, 12] on div "Publish" at bounding box center [642, 11] width 19 height 8
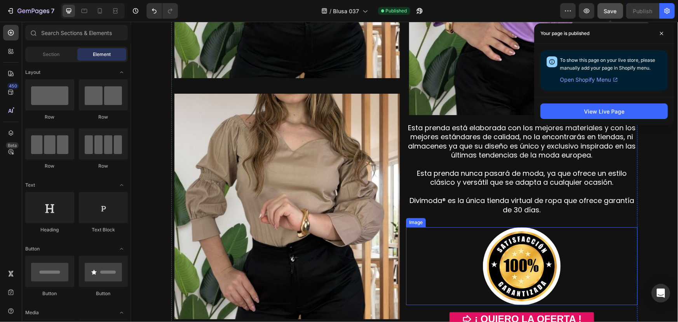
scroll to position [659, 0]
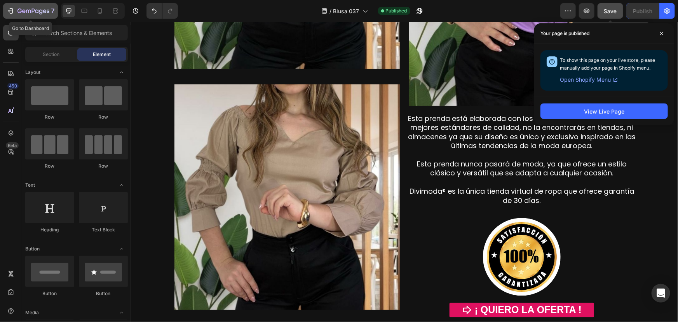
click at [11, 13] on icon "button" at bounding box center [11, 10] width 3 height 5
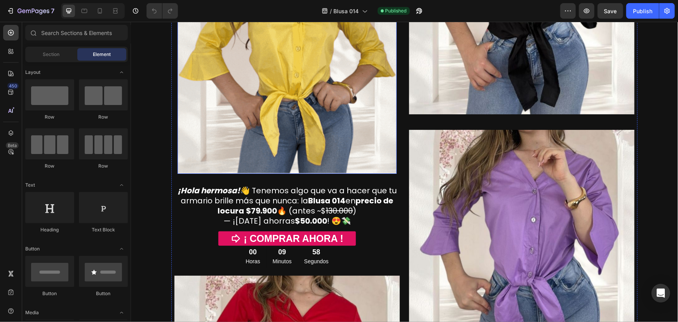
scroll to position [141, 0]
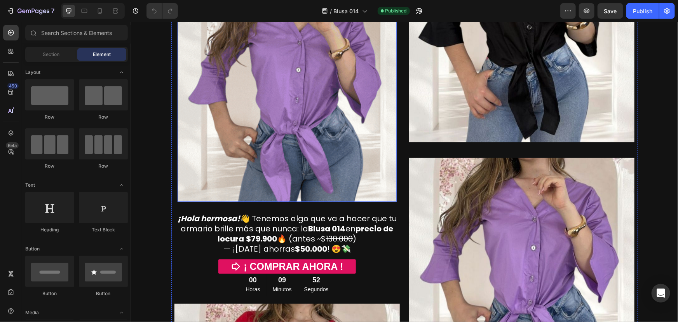
click at [290, 118] on img at bounding box center [286, 91] width 219 height 219
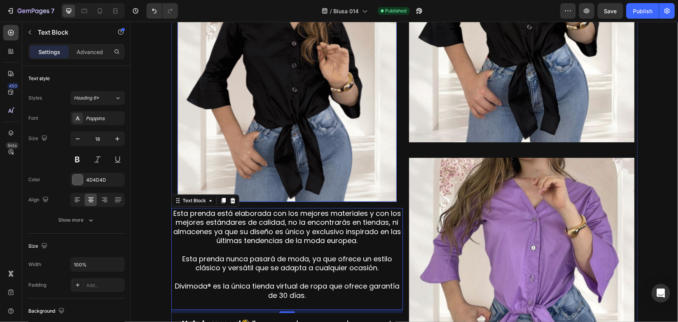
click at [286, 118] on img at bounding box center [286, 91] width 219 height 219
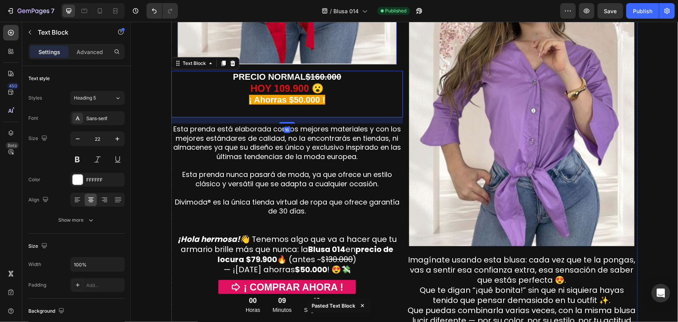
scroll to position [282, 0]
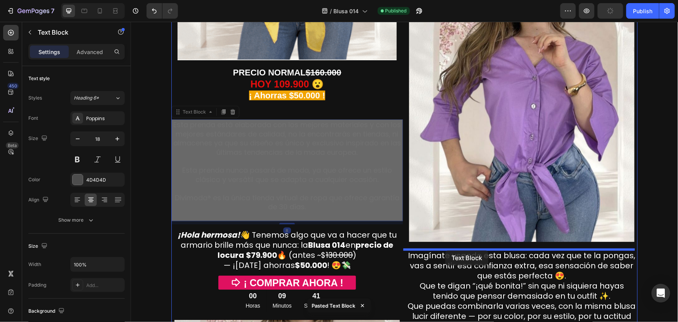
drag, startPoint x: 256, startPoint y: 136, endPoint x: 430, endPoint y: 219, distance: 192.2
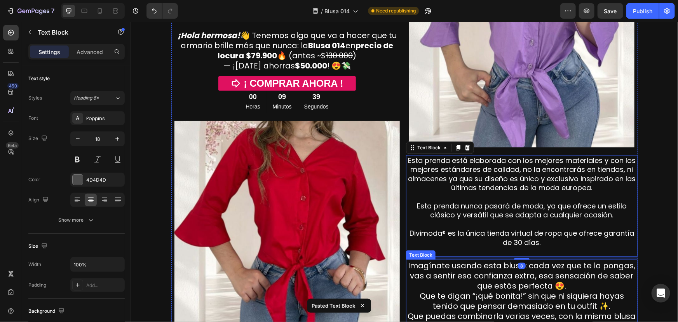
scroll to position [423, 0]
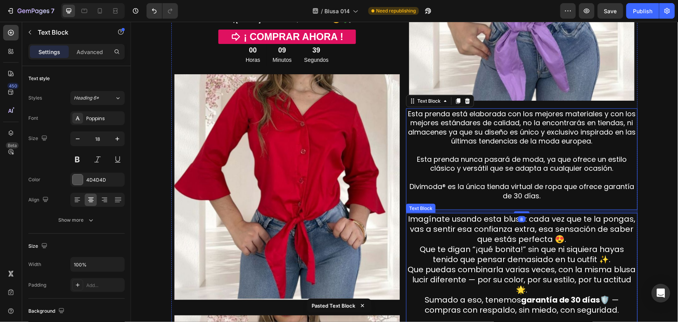
click at [472, 240] on p "Imagínate usando esta blusa: cada vez que te la pongas, vas a sentir esa confia…" at bounding box center [521, 263] width 230 height 101
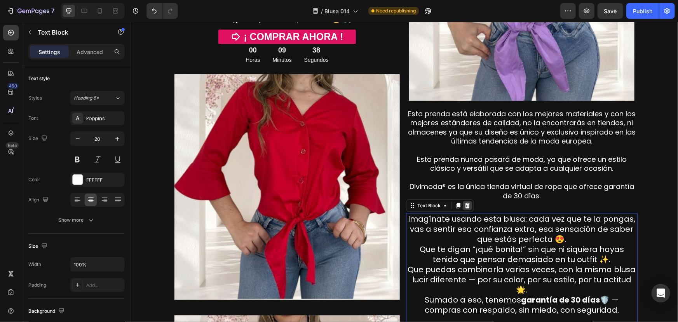
click at [465, 207] on icon at bounding box center [467, 204] width 5 height 5
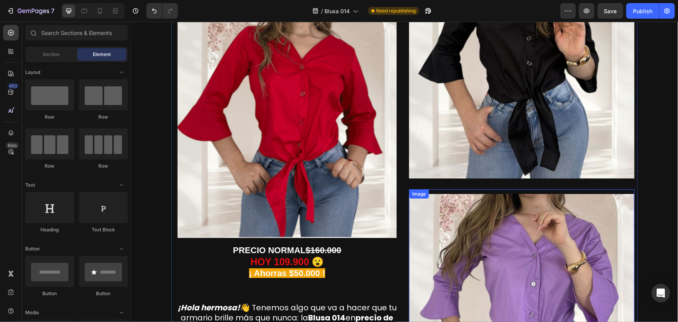
scroll to position [94, 0]
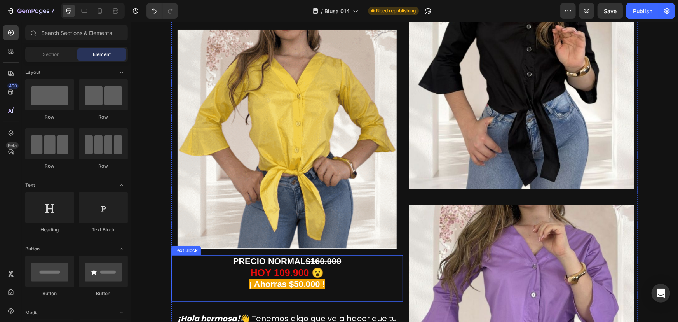
click at [316, 258] on strong "$160.000" at bounding box center [323, 261] width 36 height 10
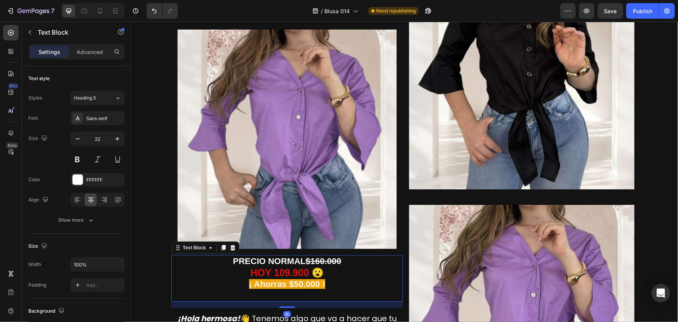
click at [316, 261] on strong "$160.000" at bounding box center [323, 261] width 36 height 10
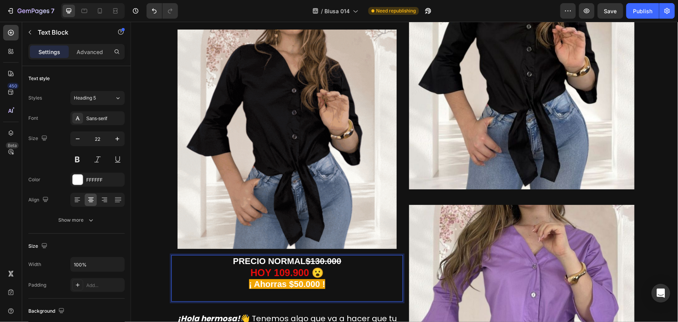
click at [281, 273] on strong "HOY 109.900 😮" at bounding box center [286, 271] width 73 height 11
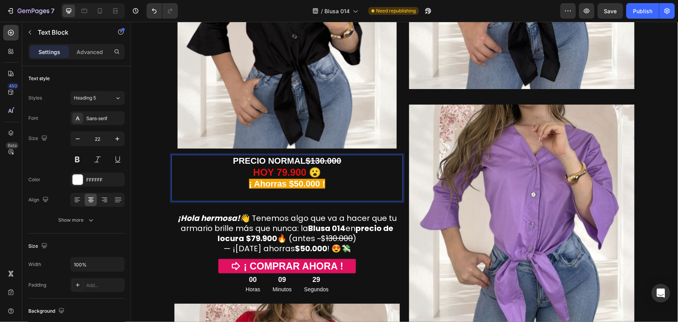
scroll to position [282, 0]
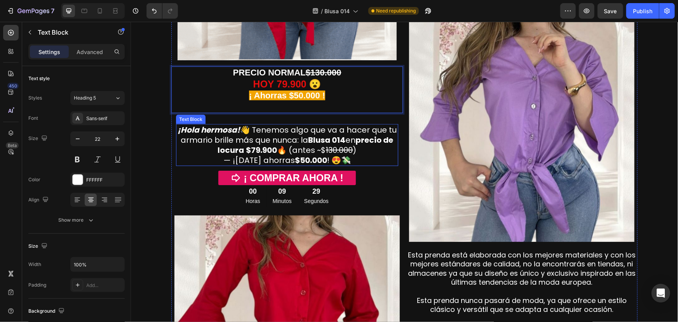
click at [300, 149] on p "¡Hola hermosa! 👋 Tenemos algo que va a hacer que tu armario brille más que nunc…" at bounding box center [286, 139] width 221 height 30
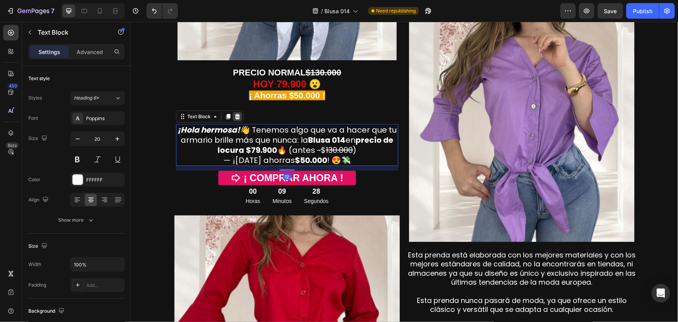
click at [234, 113] on icon at bounding box center [237, 116] width 6 height 6
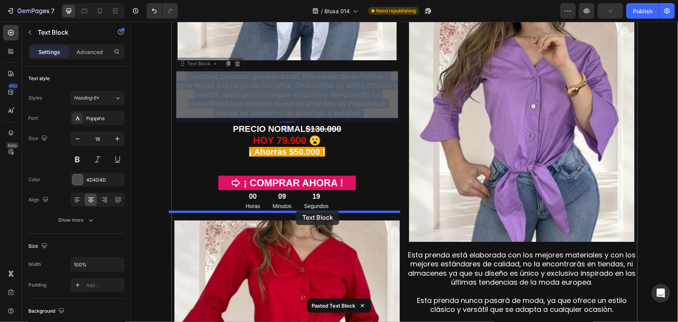
drag, startPoint x: 295, startPoint y: 85, endPoint x: 296, endPoint y: 209, distance: 124.7
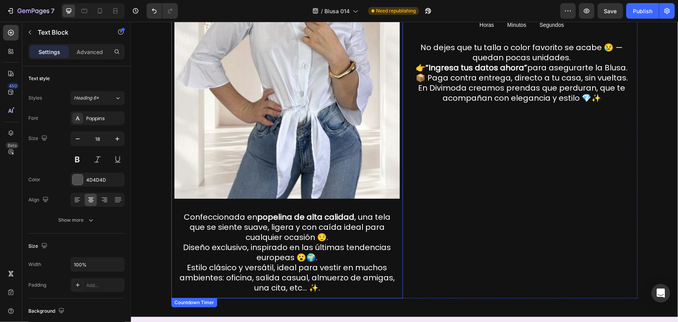
scroll to position [1083, 0]
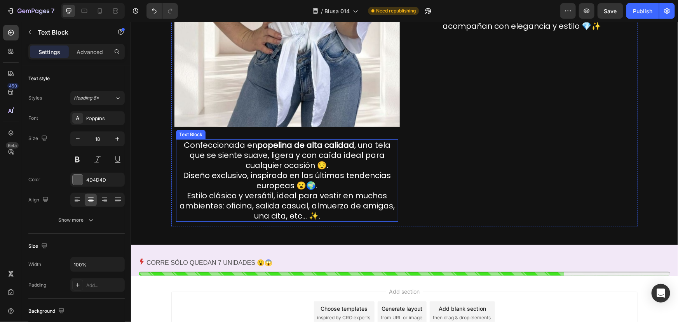
click at [287, 166] on p "Confeccionada en popelina de alta calidad , una tela que se siente suave, liger…" at bounding box center [286, 154] width 221 height 30
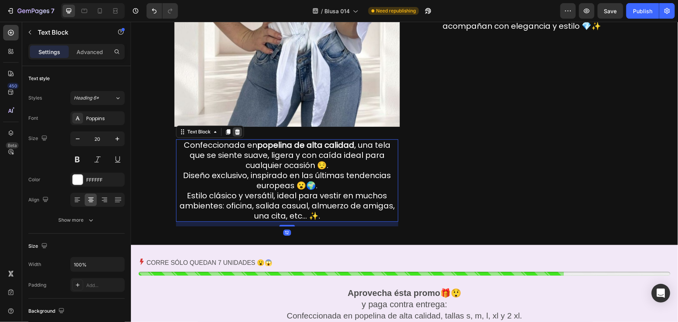
click at [235, 129] on icon at bounding box center [237, 131] width 5 height 5
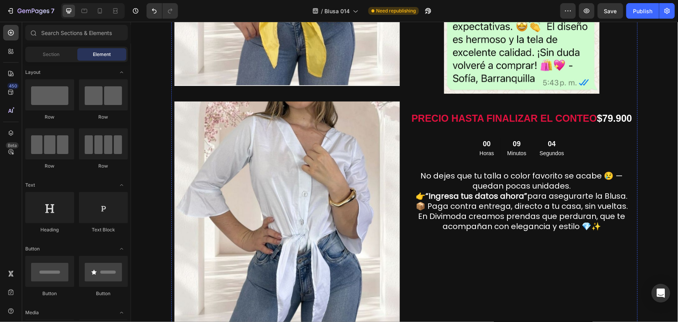
scroll to position [894, 0]
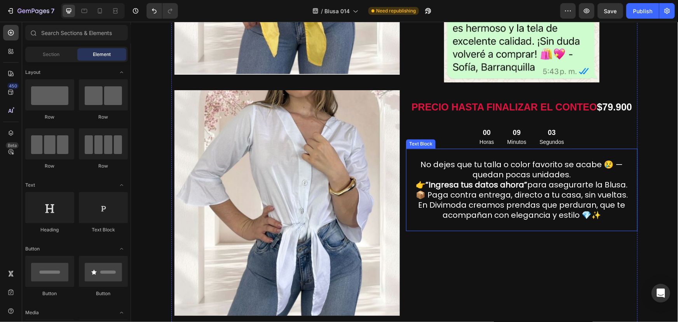
click at [477, 181] on strong "“Ingresa tus datos ahora”" at bounding box center [476, 184] width 102 height 11
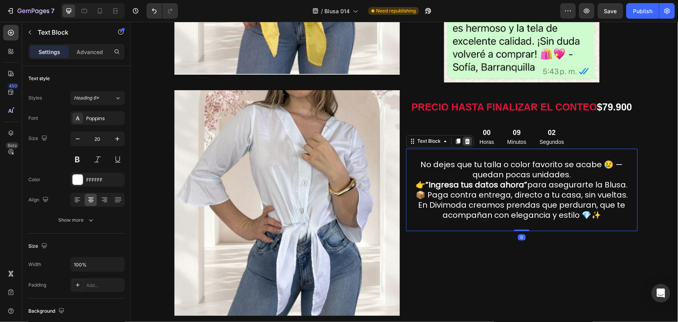
click at [467, 142] on icon at bounding box center [467, 141] width 6 height 6
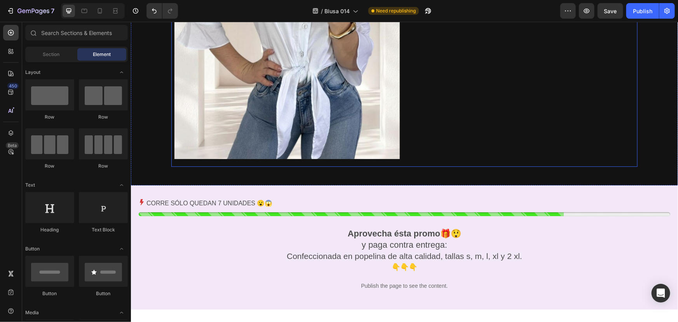
scroll to position [1083, 0]
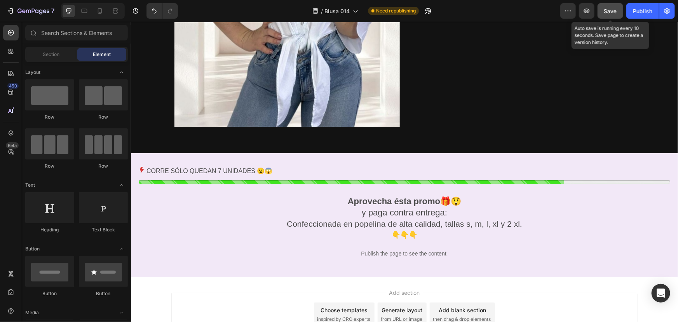
click at [608, 11] on span "Save" at bounding box center [610, 11] width 13 height 7
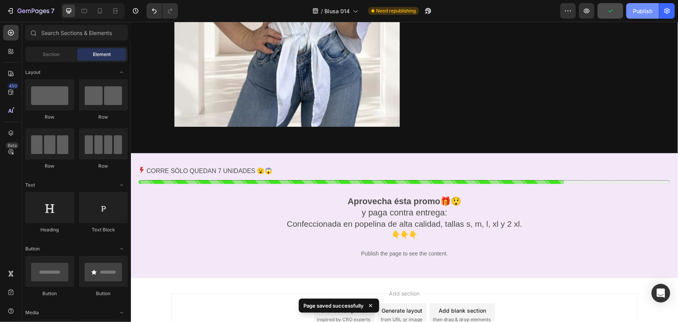
click at [636, 10] on div "Publish" at bounding box center [642, 11] width 19 height 8
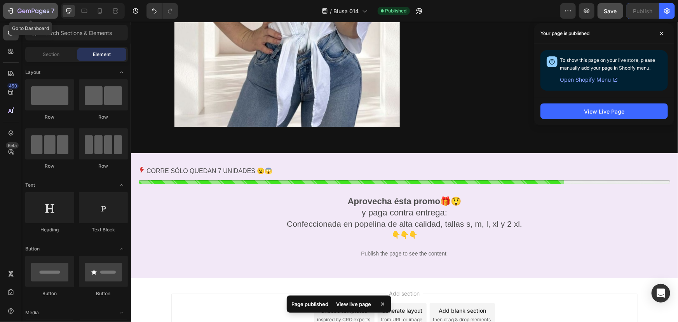
click at [16, 8] on div "7" at bounding box center [31, 10] width 48 height 9
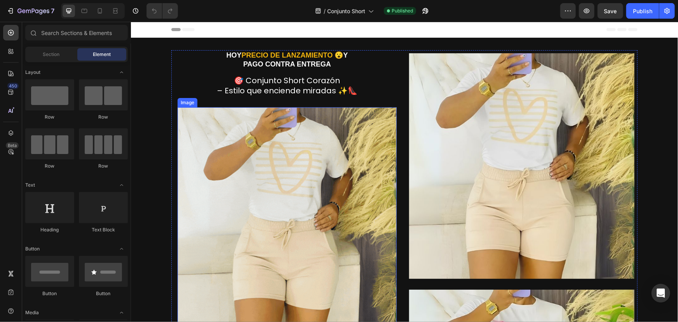
scroll to position [141, 0]
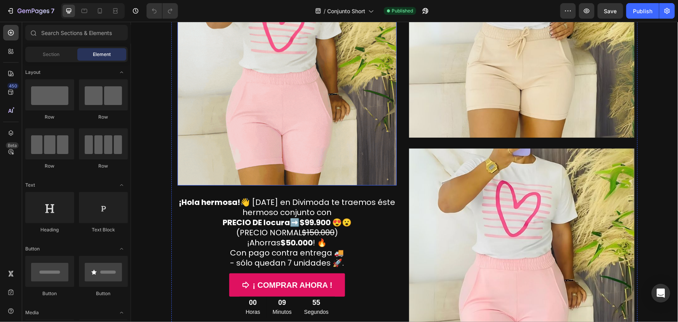
click at [269, 157] on img at bounding box center [286, 75] width 219 height 219
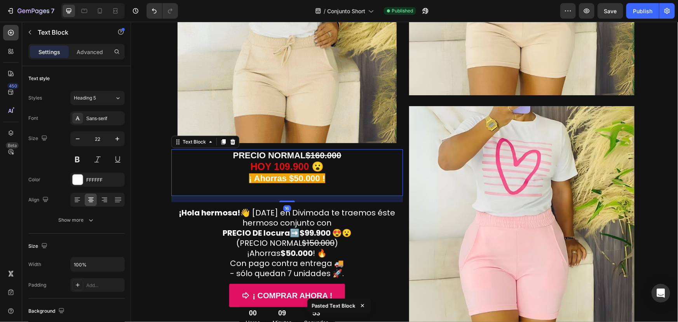
scroll to position [235, 0]
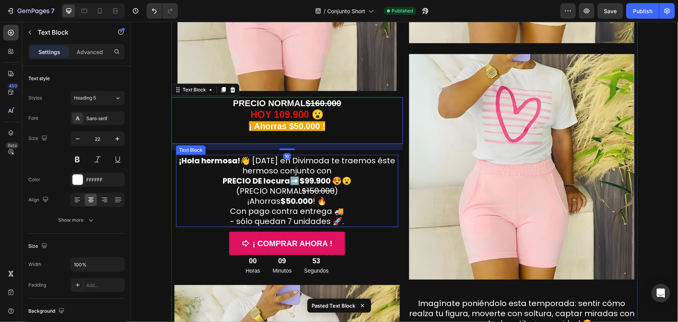
click at [272, 188] on p "¡Hola hermosa! 👋 [DATE] en Divimoda te traemos éste hermoso conjunto con PRECIO…" at bounding box center [286, 185] width 221 height 61
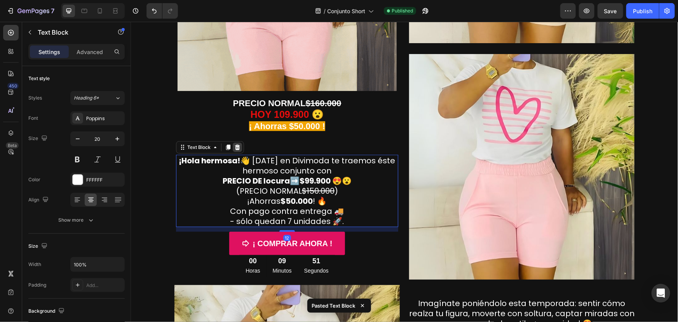
click at [235, 148] on icon at bounding box center [237, 146] width 5 height 5
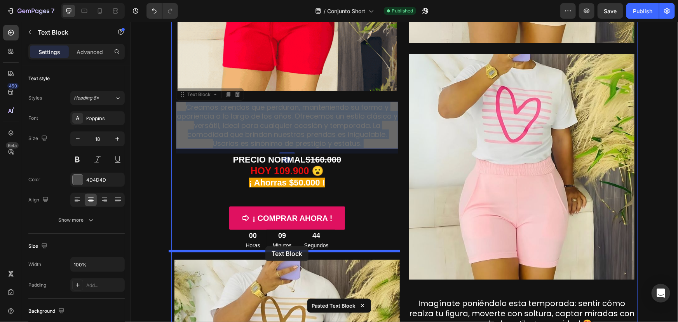
drag, startPoint x: 264, startPoint y: 133, endPoint x: 265, endPoint y: 246, distance: 112.7
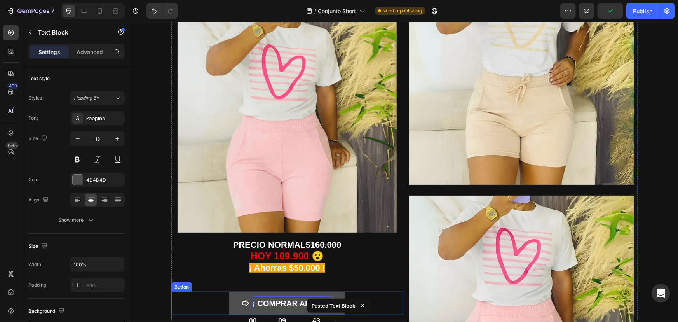
scroll to position [0, 0]
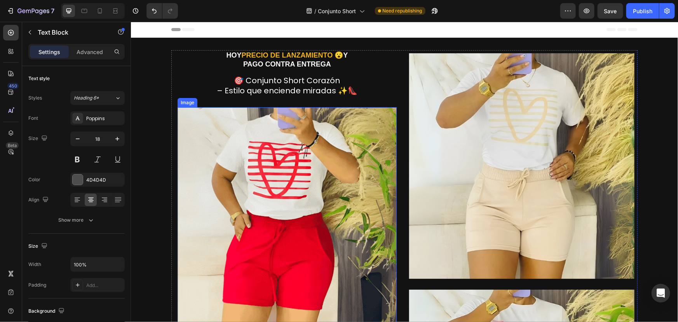
click at [266, 130] on img at bounding box center [286, 216] width 219 height 219
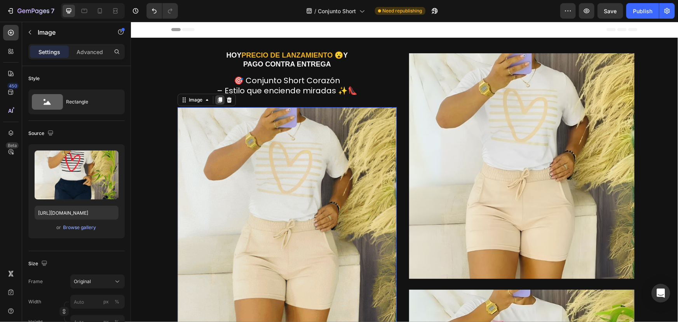
click at [217, 101] on icon at bounding box center [219, 99] width 6 height 6
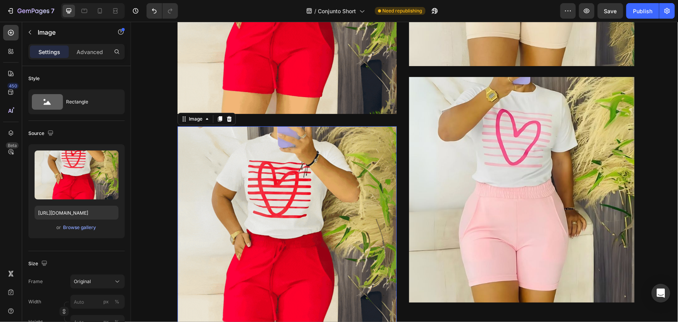
scroll to position [148, 0]
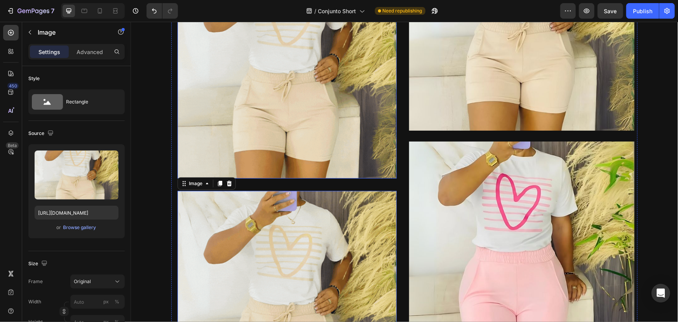
click at [244, 98] on img at bounding box center [286, 68] width 219 height 219
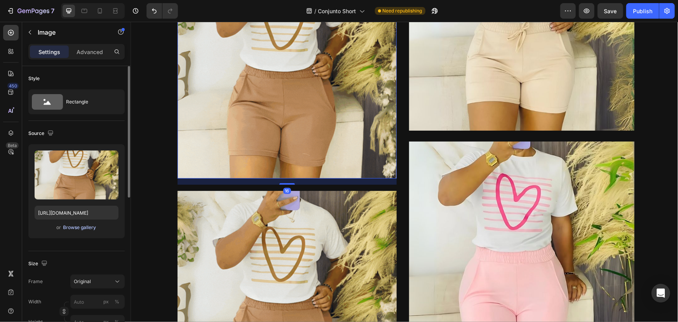
click at [84, 225] on div "Browse gallery" at bounding box center [79, 227] width 33 height 7
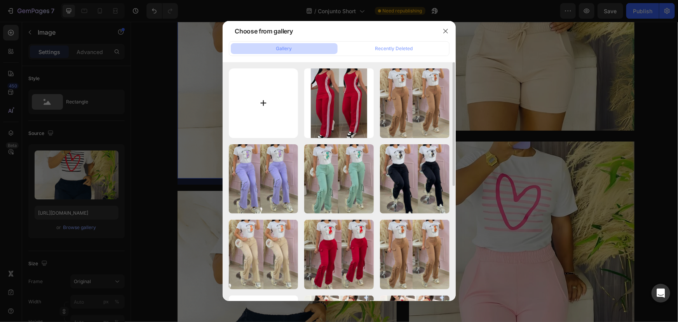
click at [260, 103] on input "file" at bounding box center [264, 103] width 70 height 70
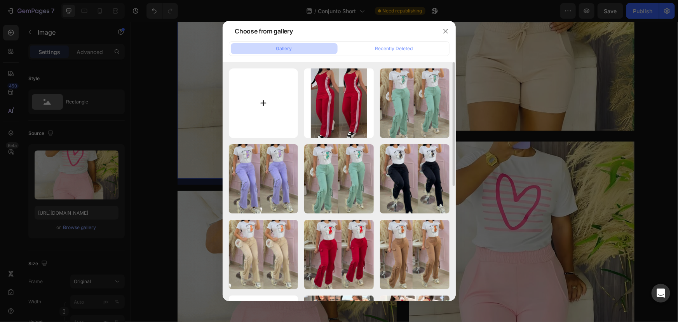
click at [268, 99] on input "file" at bounding box center [264, 103] width 70 height 70
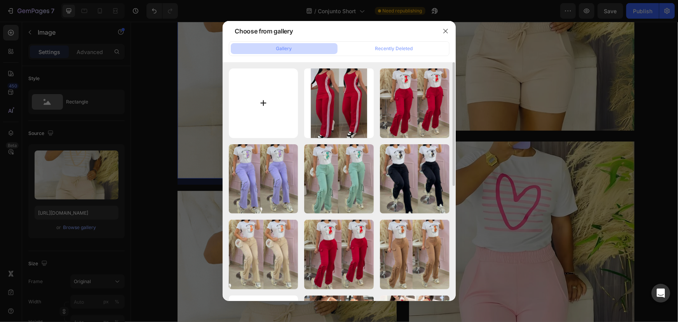
type input "C:\fakepath\TITULO.gif"
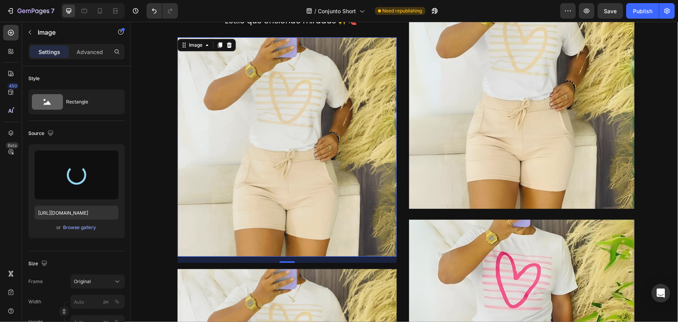
scroll to position [54, 0]
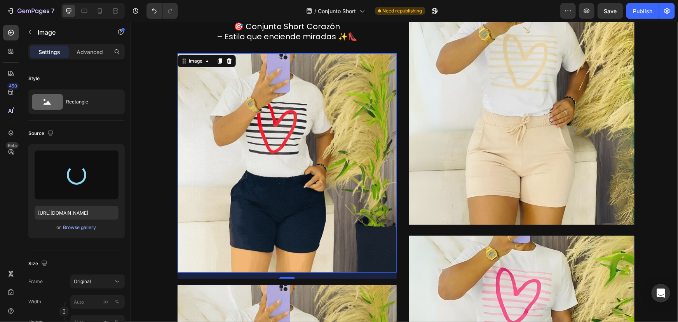
type input "[URL][DOMAIN_NAME]"
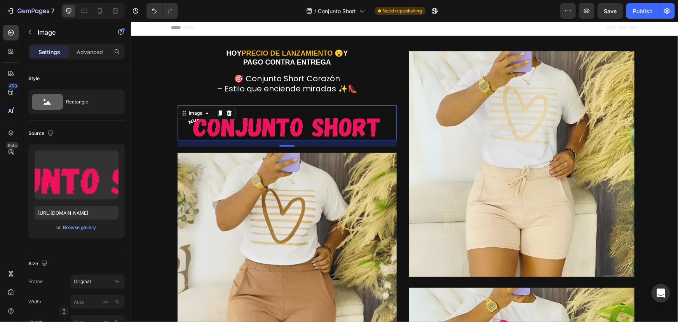
scroll to position [0, 0]
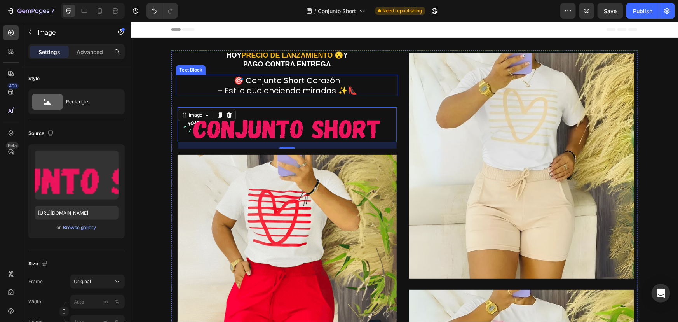
click at [314, 93] on p "– Estilo que enciende miradas ✨👠" at bounding box center [286, 90] width 221 height 10
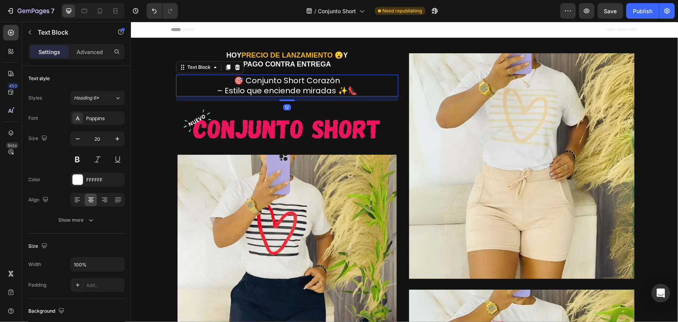
click at [235, 67] on icon at bounding box center [237, 66] width 5 height 5
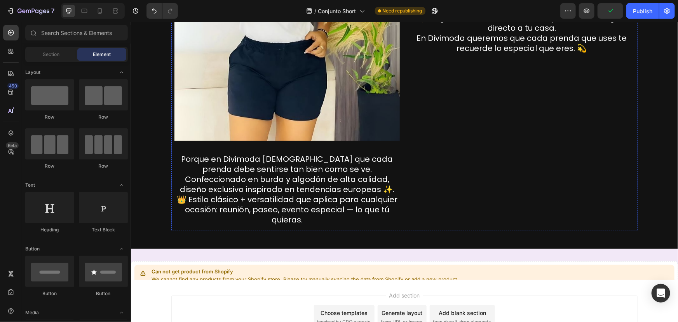
scroll to position [1083, 0]
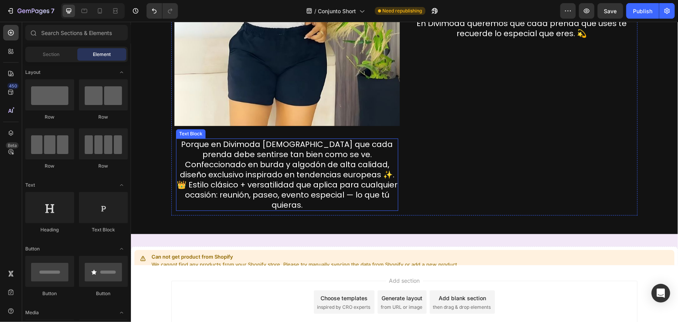
click at [256, 192] on p "Porque en Divimoda [DEMOGRAPHIC_DATA] que cada prenda debe sentirse tan bien co…" at bounding box center [286, 174] width 221 height 71
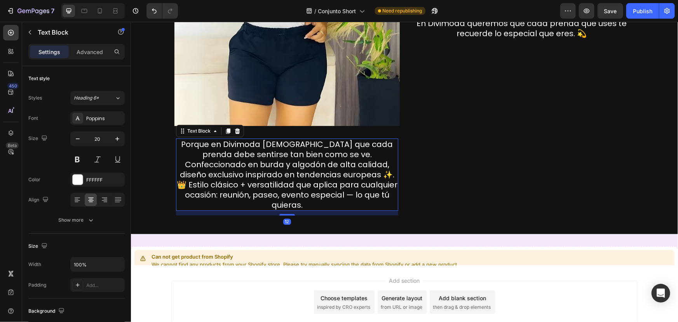
click at [235, 128] on icon at bounding box center [237, 130] width 5 height 5
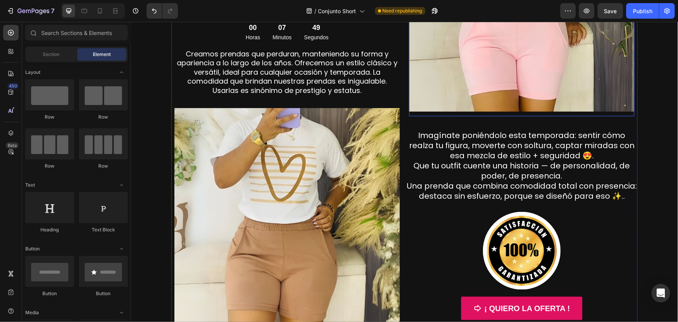
scroll to position [470, 0]
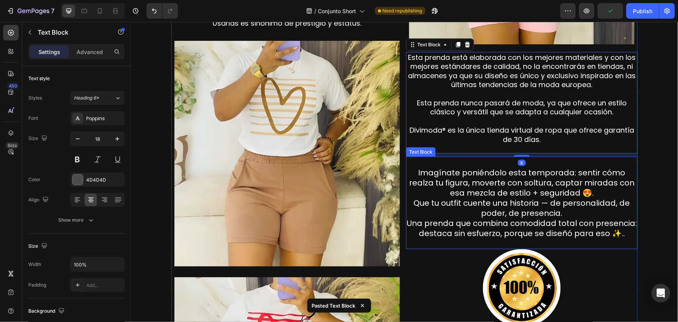
click at [501, 179] on p "Imagínate poniéndolo esta temporada: sentir cómo realza tu figura, moverte con …" at bounding box center [521, 202] width 230 height 71
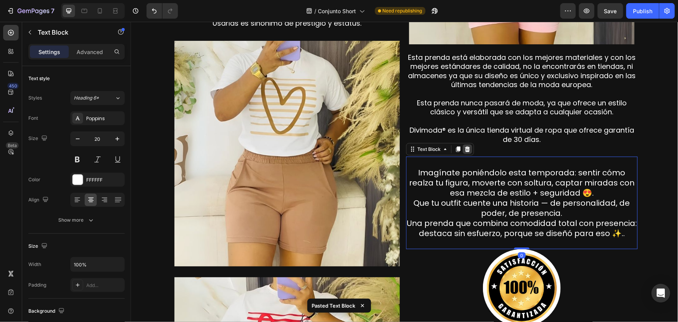
click at [465, 149] on icon at bounding box center [467, 148] width 5 height 5
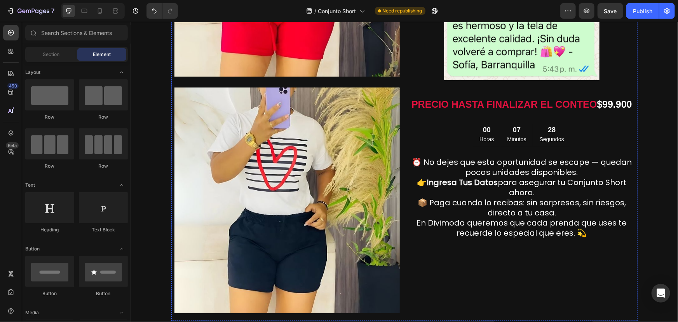
scroll to position [942, 0]
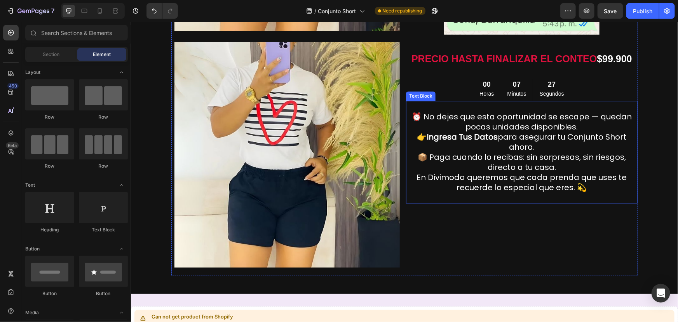
click at [494, 141] on strong "Ingresa Tus Datos" at bounding box center [462, 136] width 71 height 11
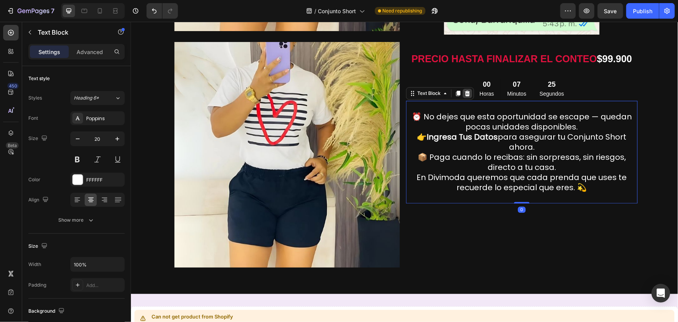
click at [465, 92] on icon at bounding box center [467, 92] width 5 height 5
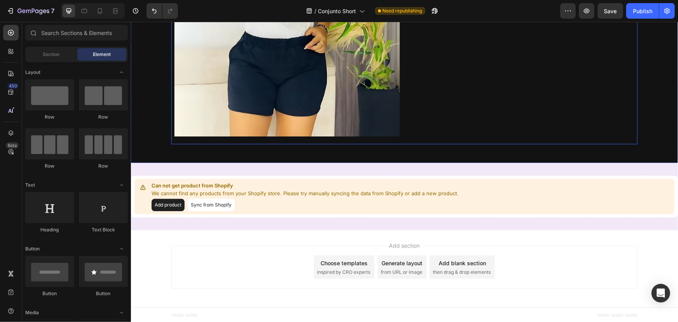
scroll to position [1073, 0]
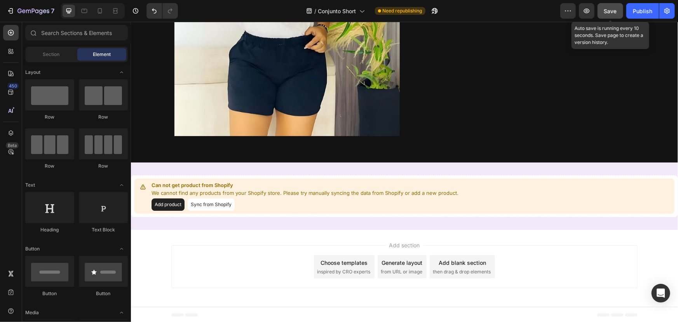
click at [607, 13] on span "Save" at bounding box center [610, 11] width 13 height 7
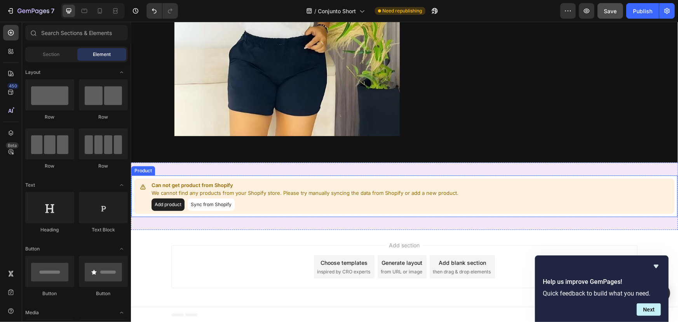
click at [214, 202] on button "Sync from Shopify" at bounding box center [210, 204] width 47 height 12
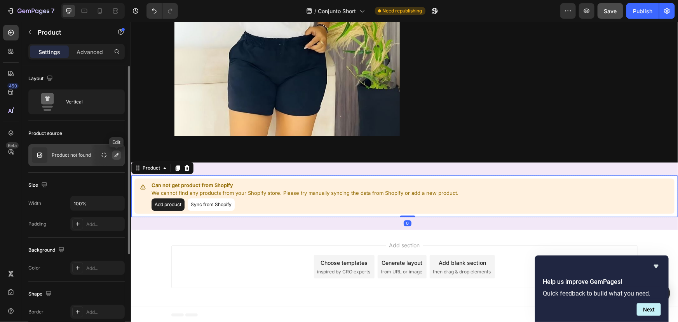
click at [117, 155] on icon "button" at bounding box center [117, 155] width 4 height 4
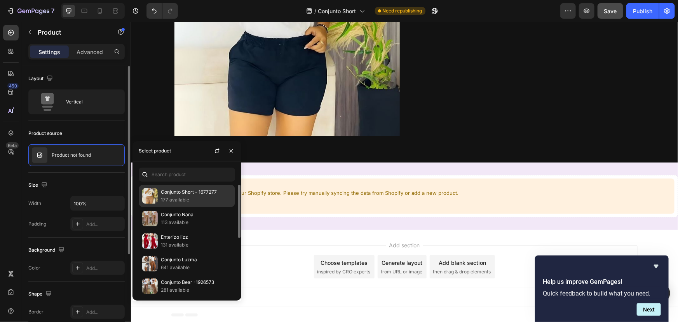
click at [194, 199] on p "177 available" at bounding box center [196, 200] width 71 height 8
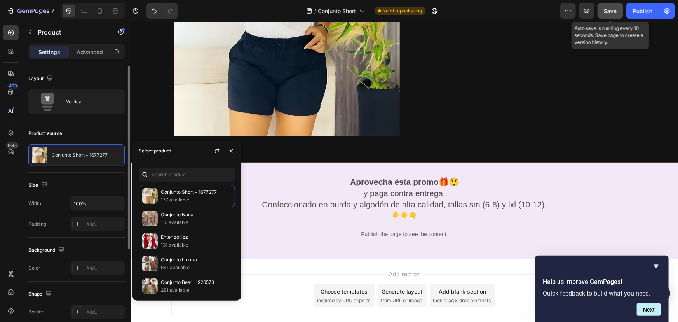
click at [606, 10] on span "Save" at bounding box center [610, 11] width 13 height 7
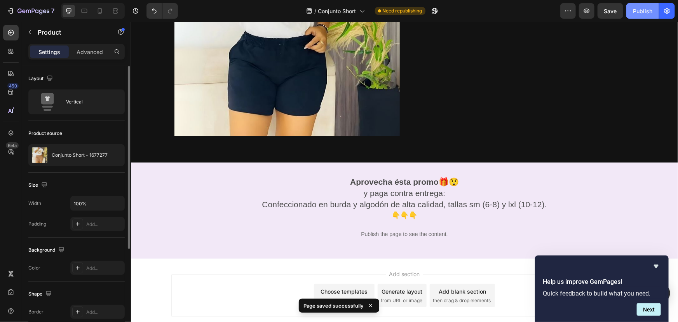
click at [648, 12] on div "Publish" at bounding box center [642, 11] width 19 height 8
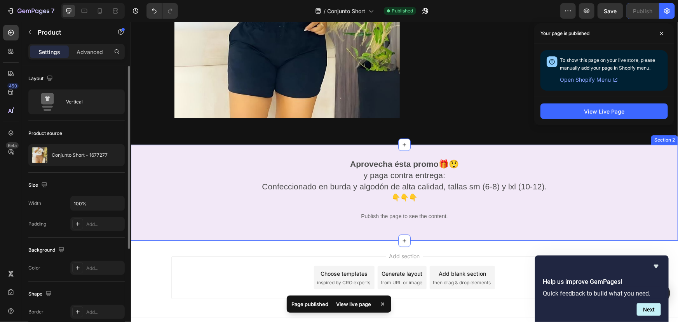
scroll to position [1101, 0]
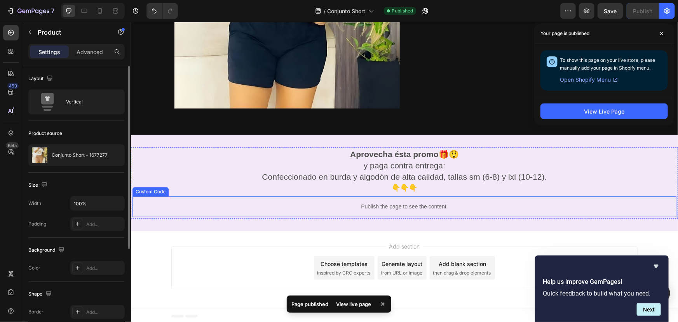
click at [351, 202] on p "Publish the page to see the content." at bounding box center [404, 206] width 544 height 8
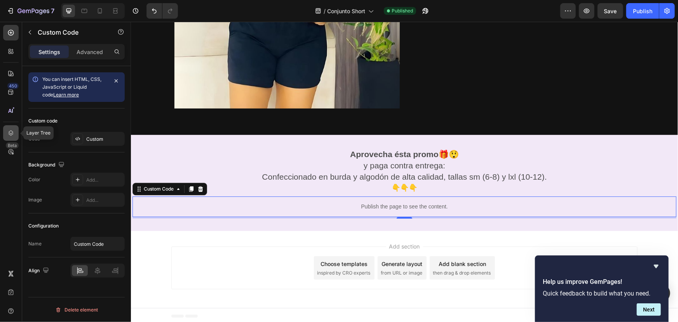
click at [10, 133] on icon at bounding box center [11, 132] width 5 height 5
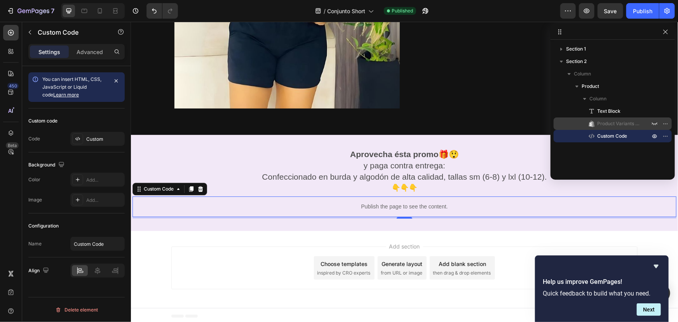
click at [624, 122] on span "Product Variants & Swatches" at bounding box center [619, 124] width 45 height 8
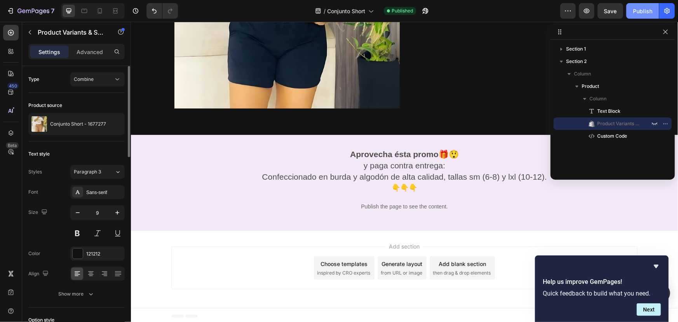
click at [637, 16] on button "Publish" at bounding box center [642, 11] width 33 height 16
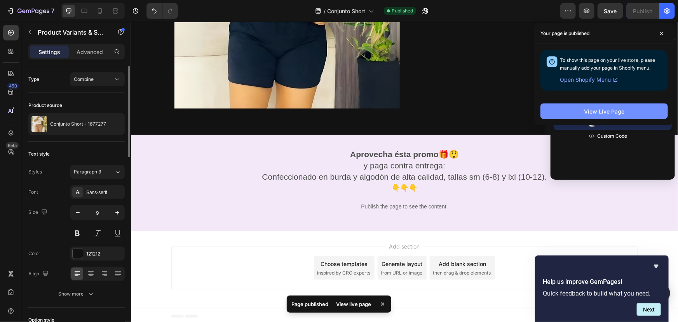
click at [620, 112] on div "View Live Page" at bounding box center [604, 111] width 40 height 8
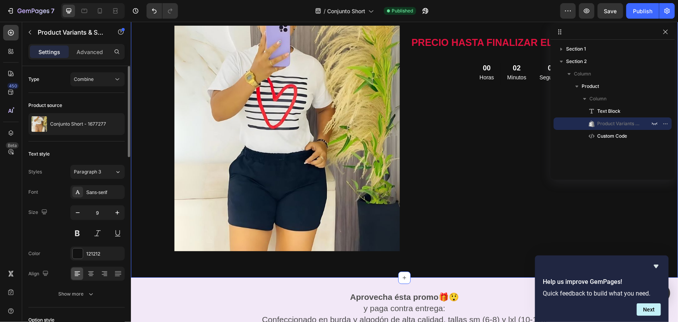
scroll to position [913, 0]
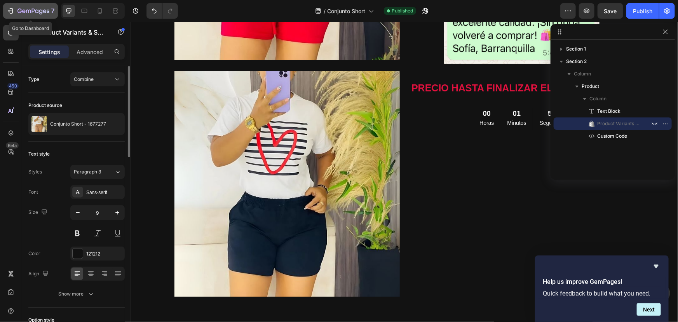
click at [10, 13] on icon "button" at bounding box center [11, 11] width 8 height 8
